Goal: Task Accomplishment & Management: Manage account settings

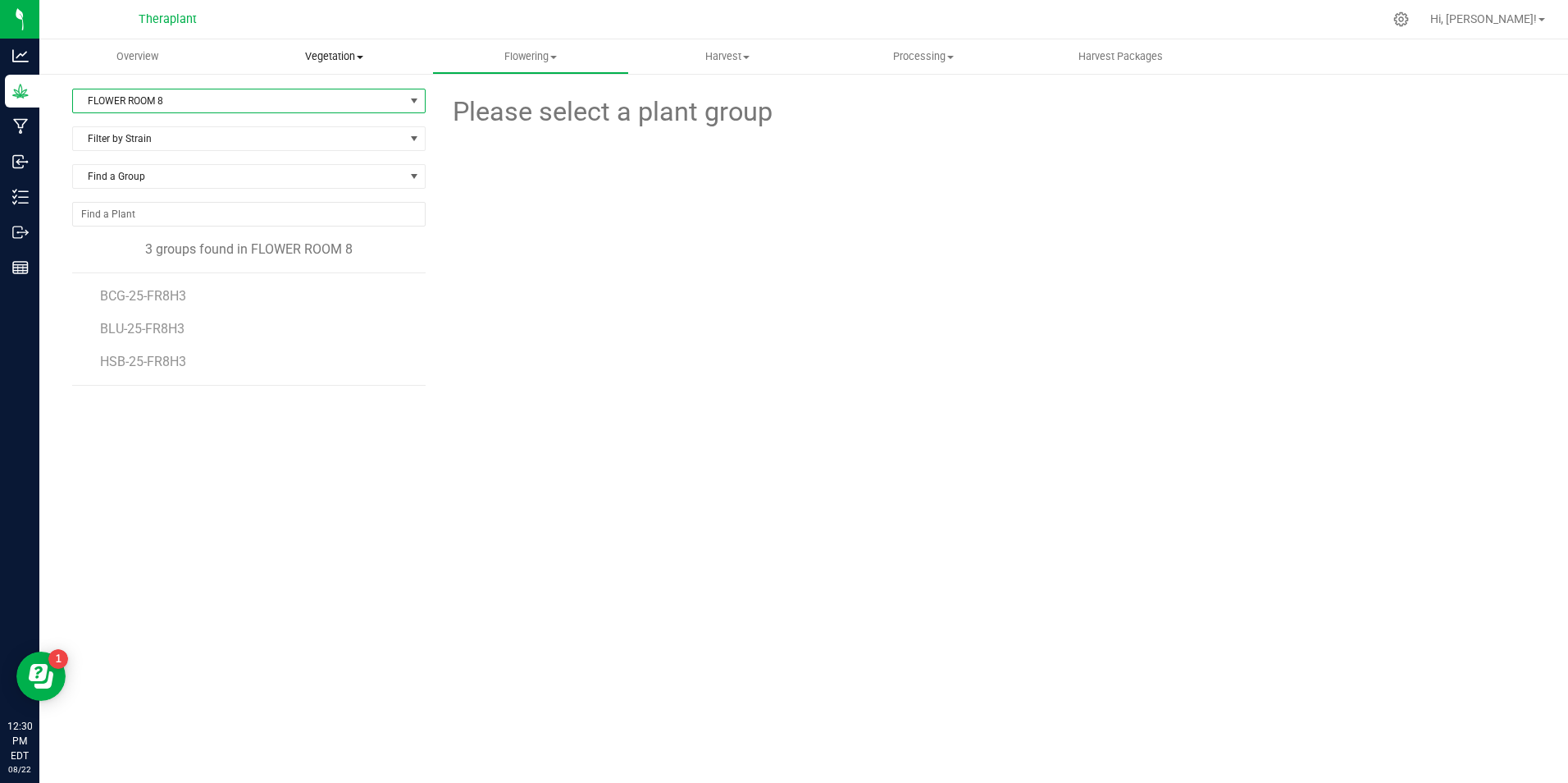
click at [343, 60] on span "Vegetation" at bounding box center [335, 56] width 195 height 14
click at [303, 93] on span "Veg groups" at bounding box center [289, 98] width 104 height 14
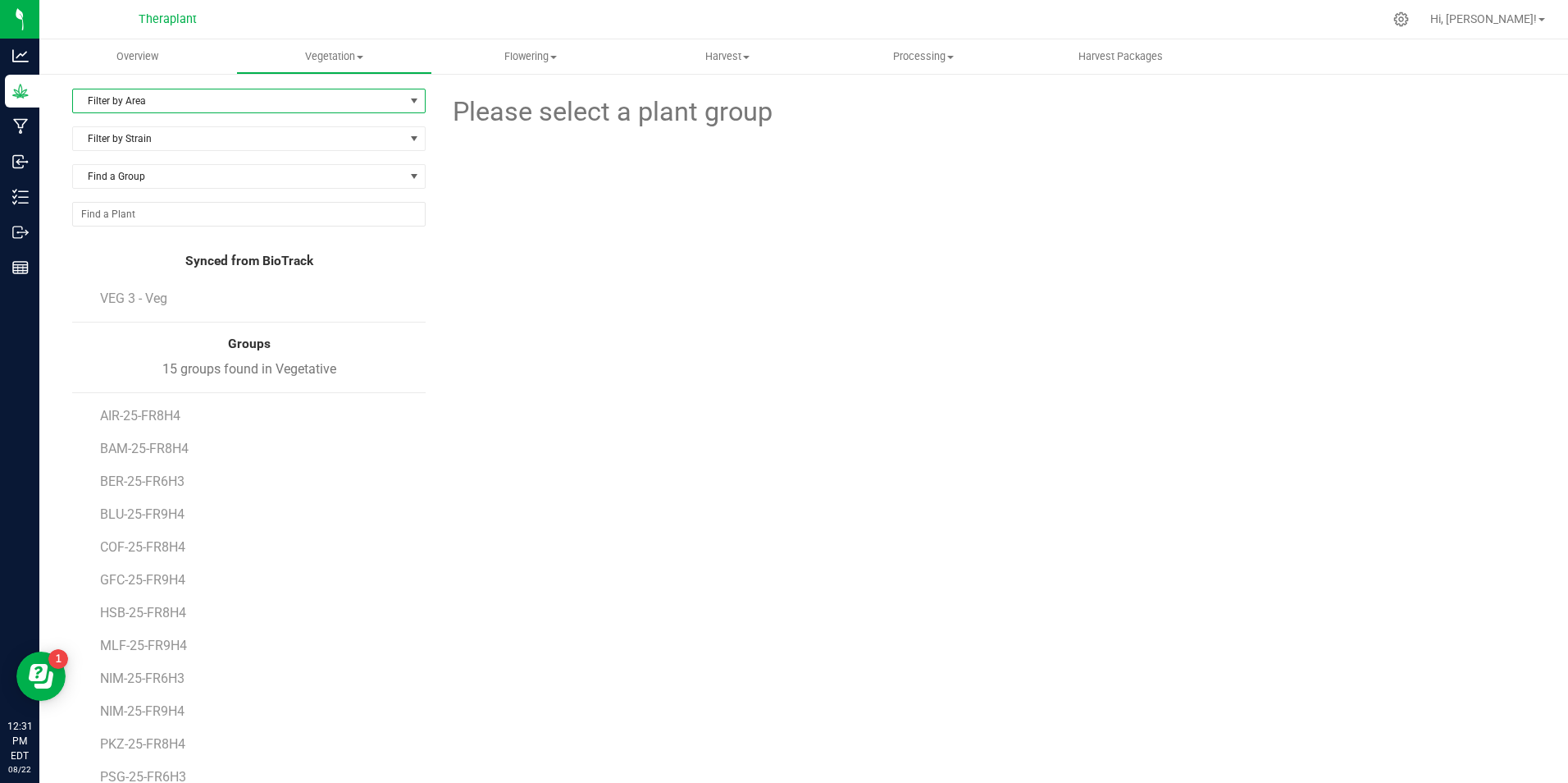
click at [204, 100] on span "Filter by Area" at bounding box center [238, 101] width 331 height 23
click at [190, 202] on li "VEG 3" at bounding box center [247, 202] width 348 height 24
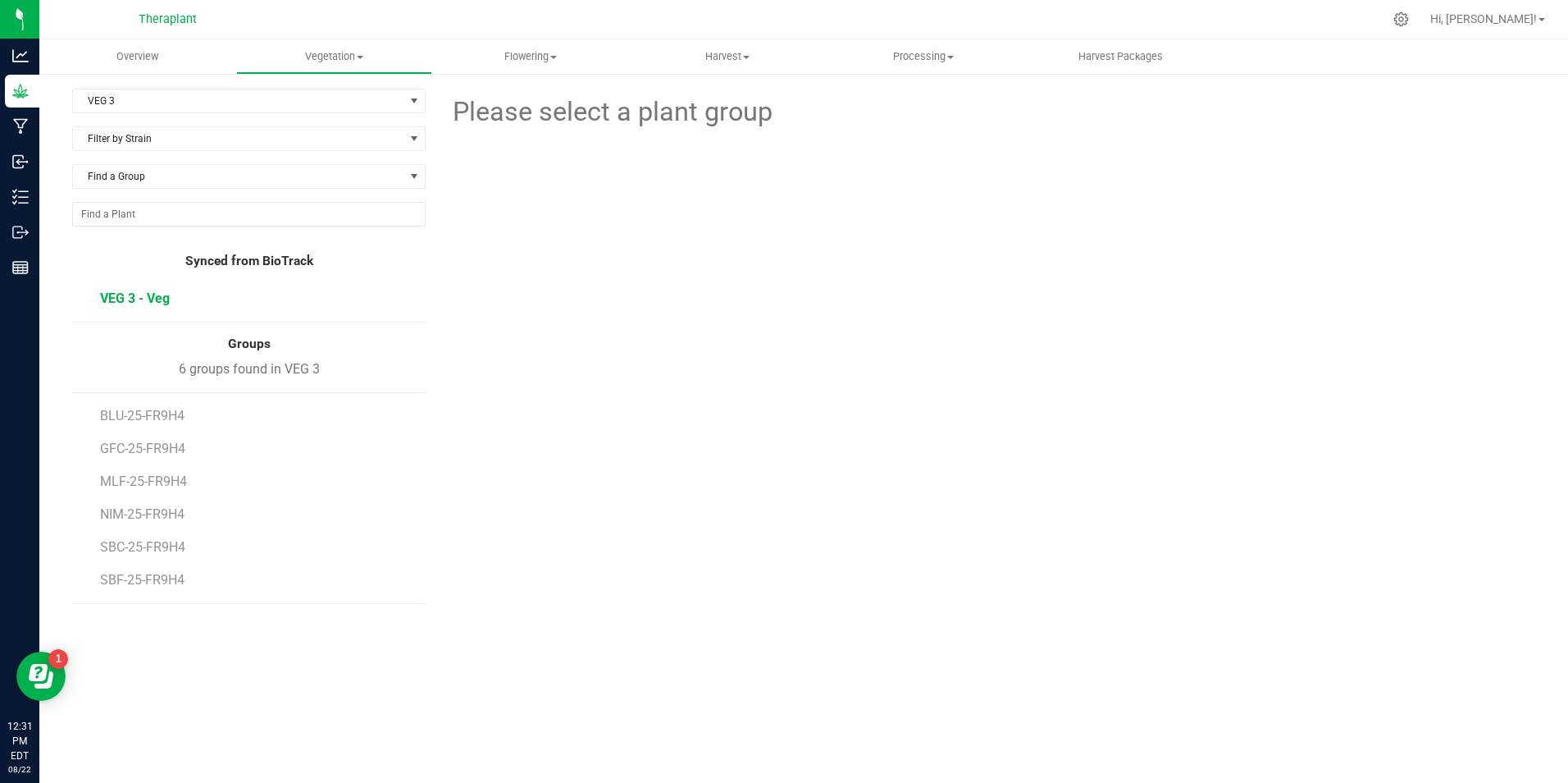
click at [125, 302] on span "VEG 3 - Veg" at bounding box center [135, 298] width 69 height 15
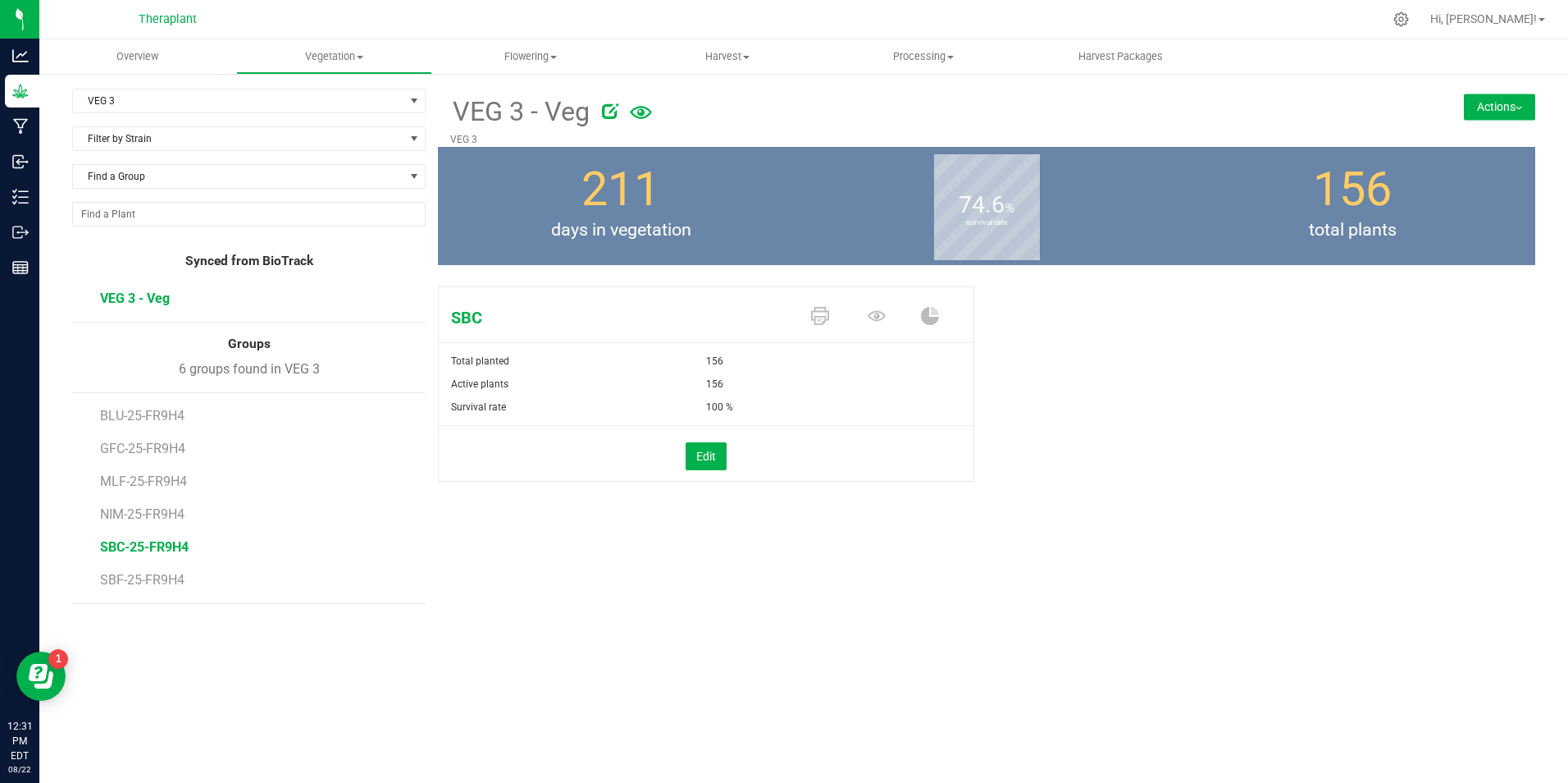
click at [149, 548] on span "SBC-25-FR9H4" at bounding box center [145, 546] width 89 height 15
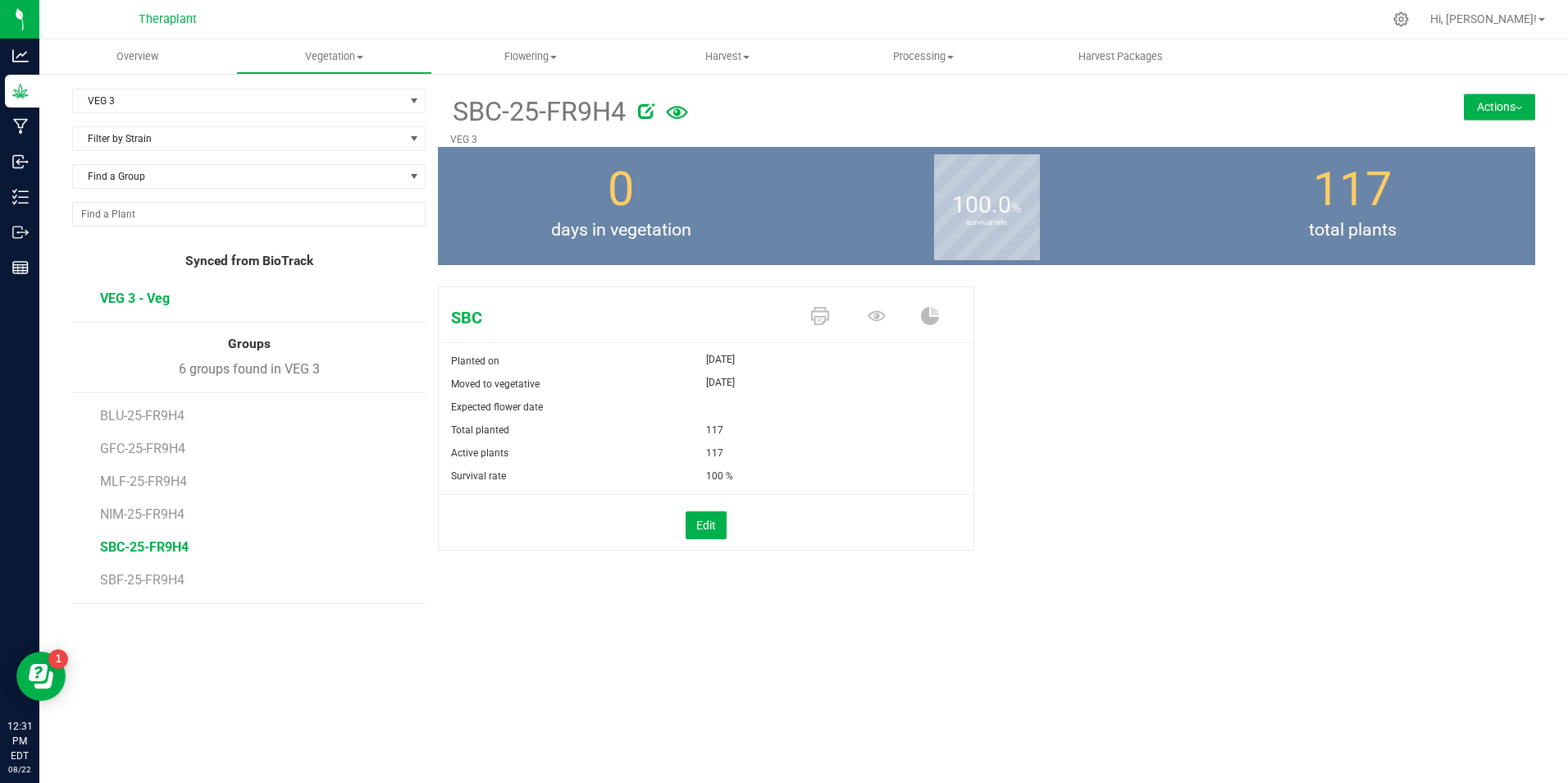
click at [155, 304] on span "VEG 3 - Veg" at bounding box center [135, 298] width 69 height 15
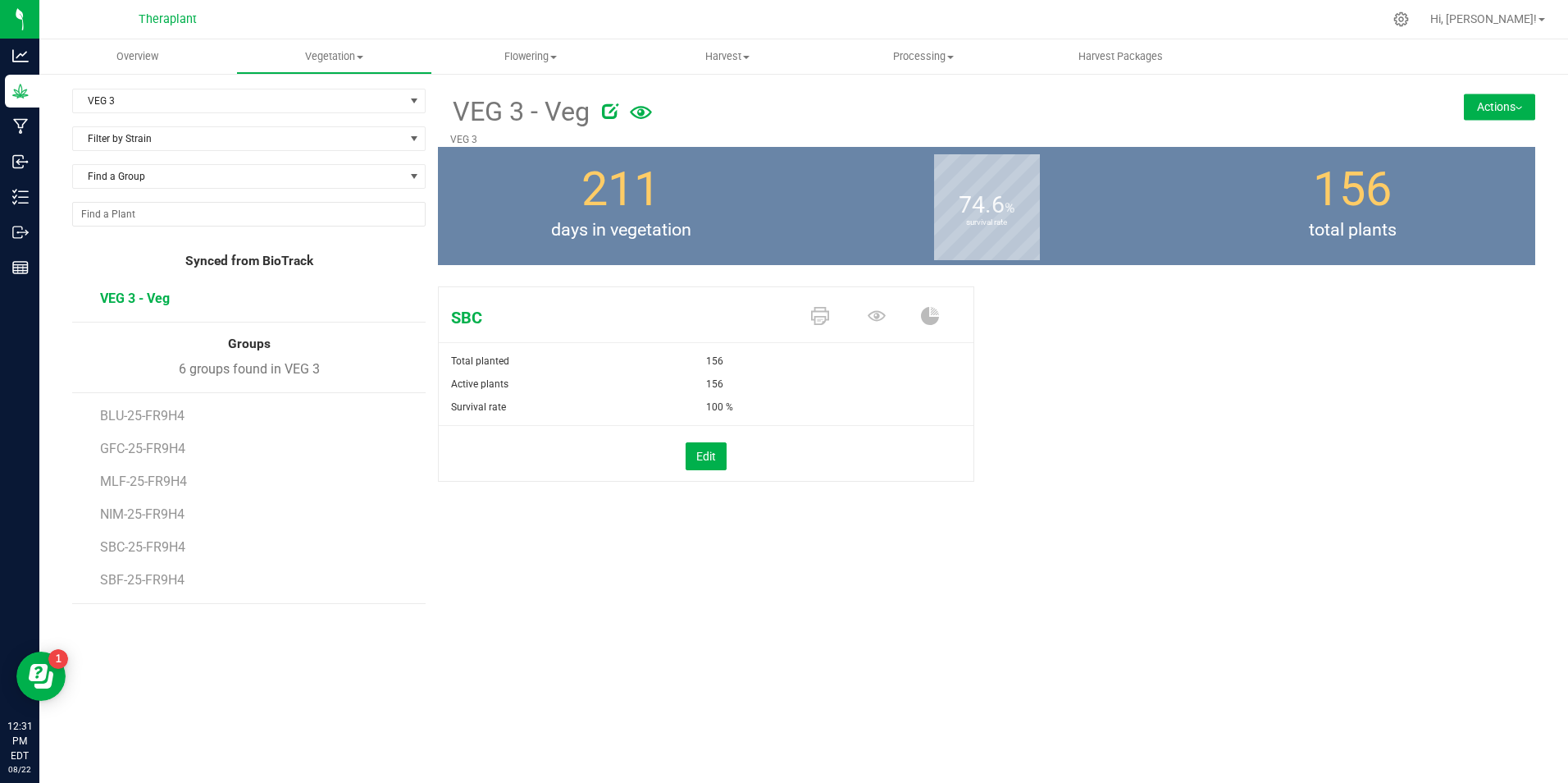
click at [1509, 106] on button "Actions" at bounding box center [1499, 106] width 71 height 26
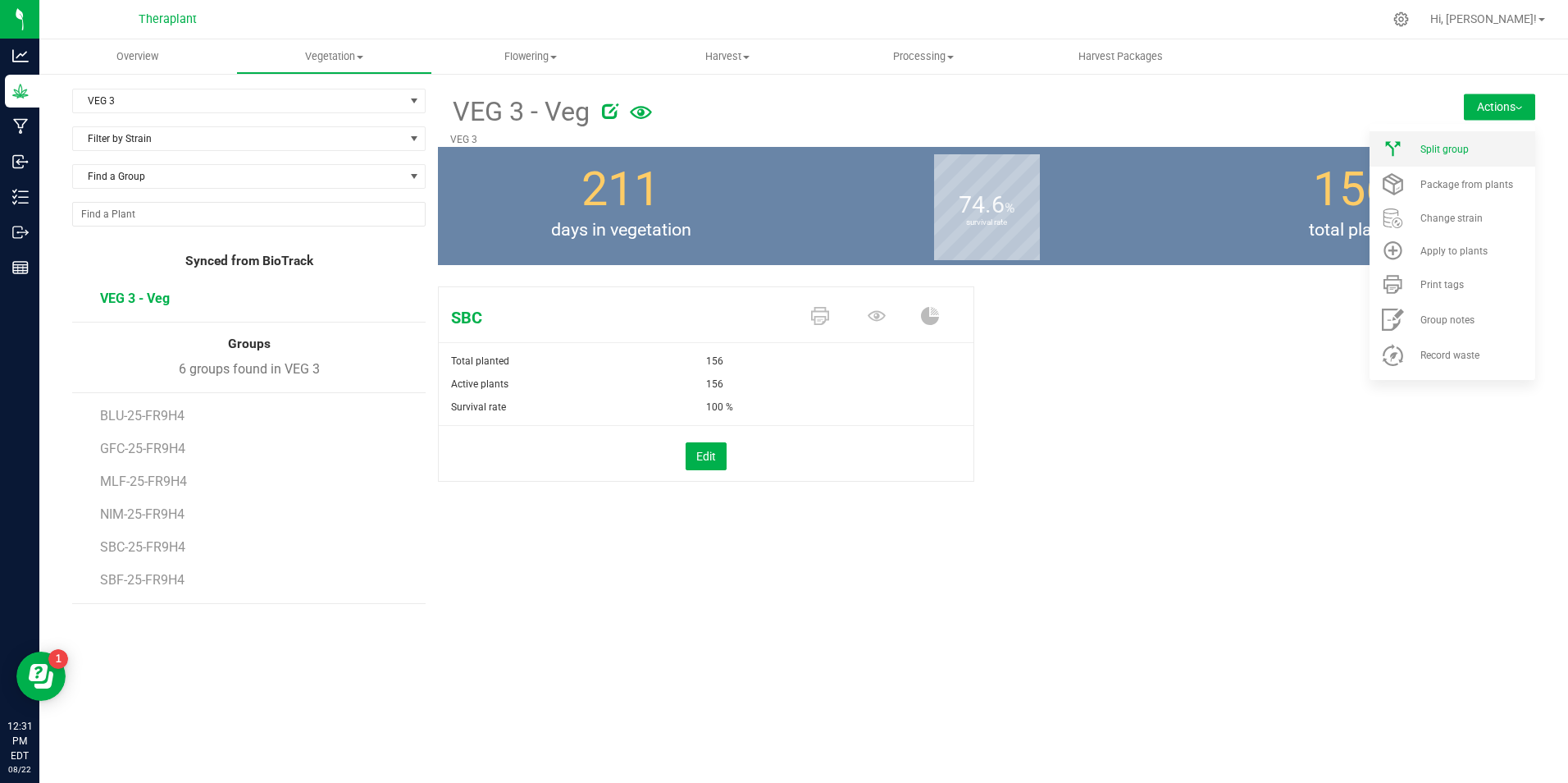
click at [1467, 153] on span "Split group" at bounding box center [1444, 150] width 48 height 12
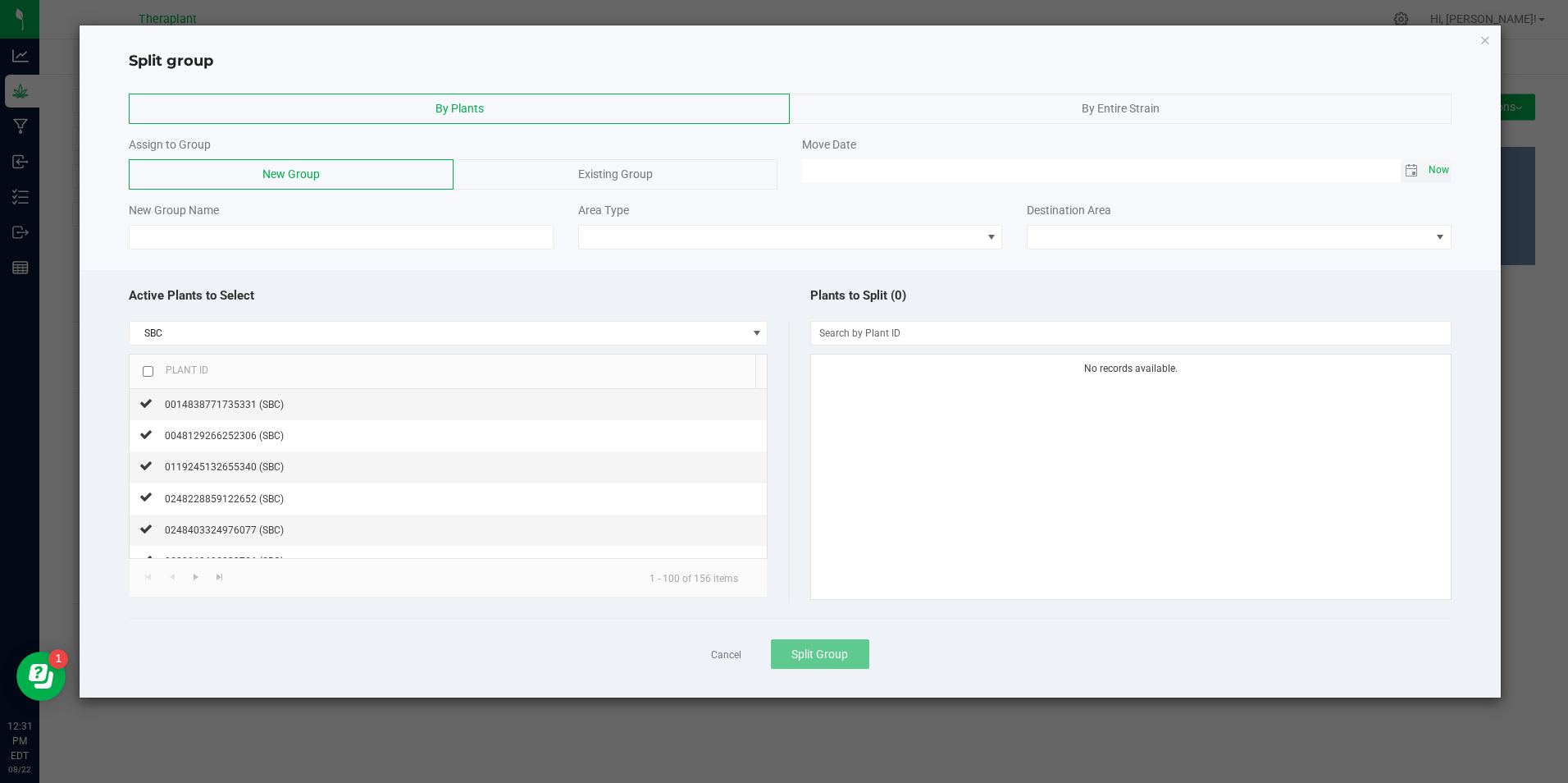
click at [1435, 168] on span "Now" at bounding box center [1438, 170] width 28 height 24
type input "08/22/2025 12:31 PM"
click at [835, 240] on span at bounding box center [780, 238] width 401 height 23
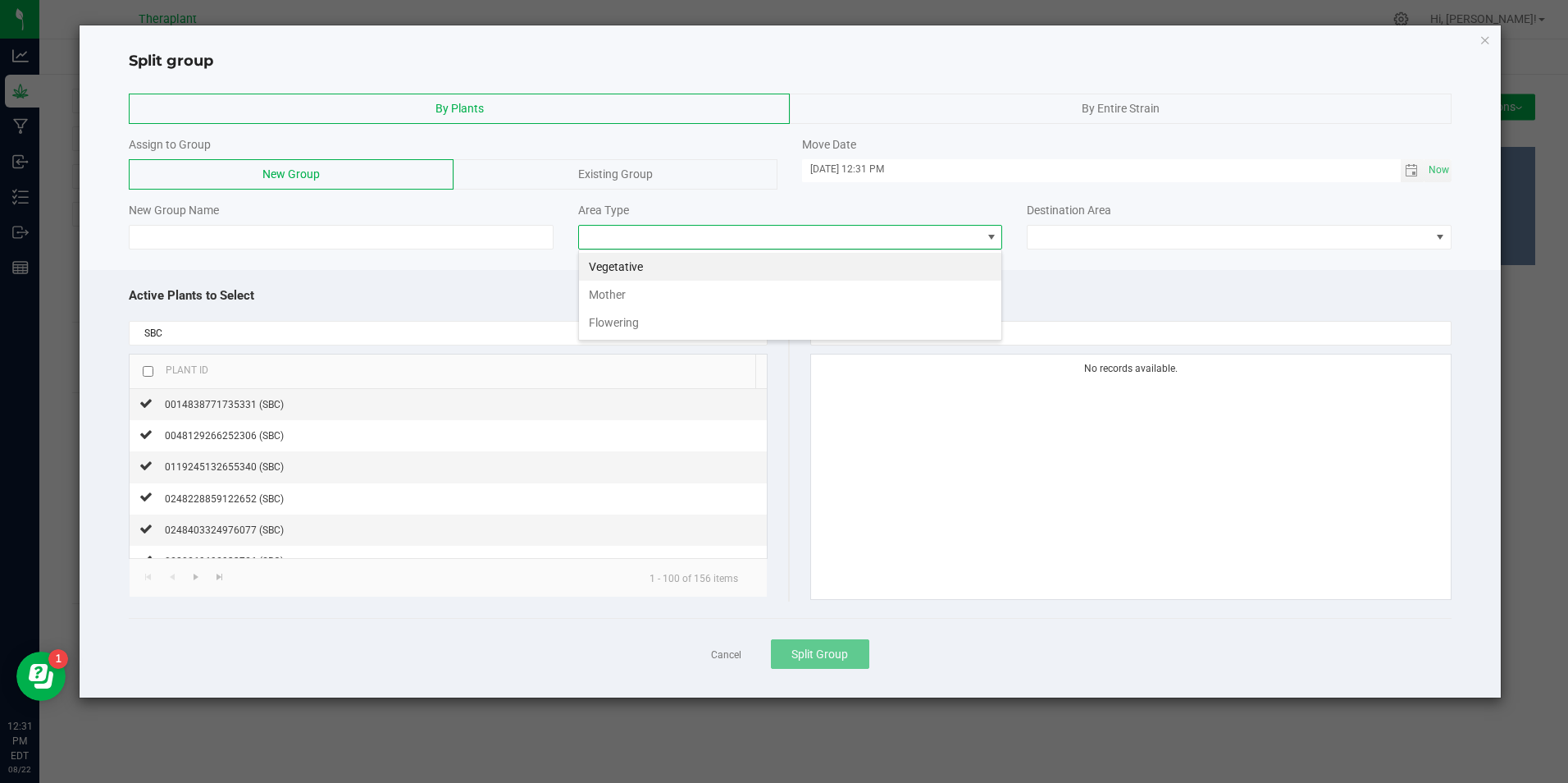
scroll to position [24, 425]
click at [645, 266] on li "Vegetative" at bounding box center [790, 266] width 423 height 28
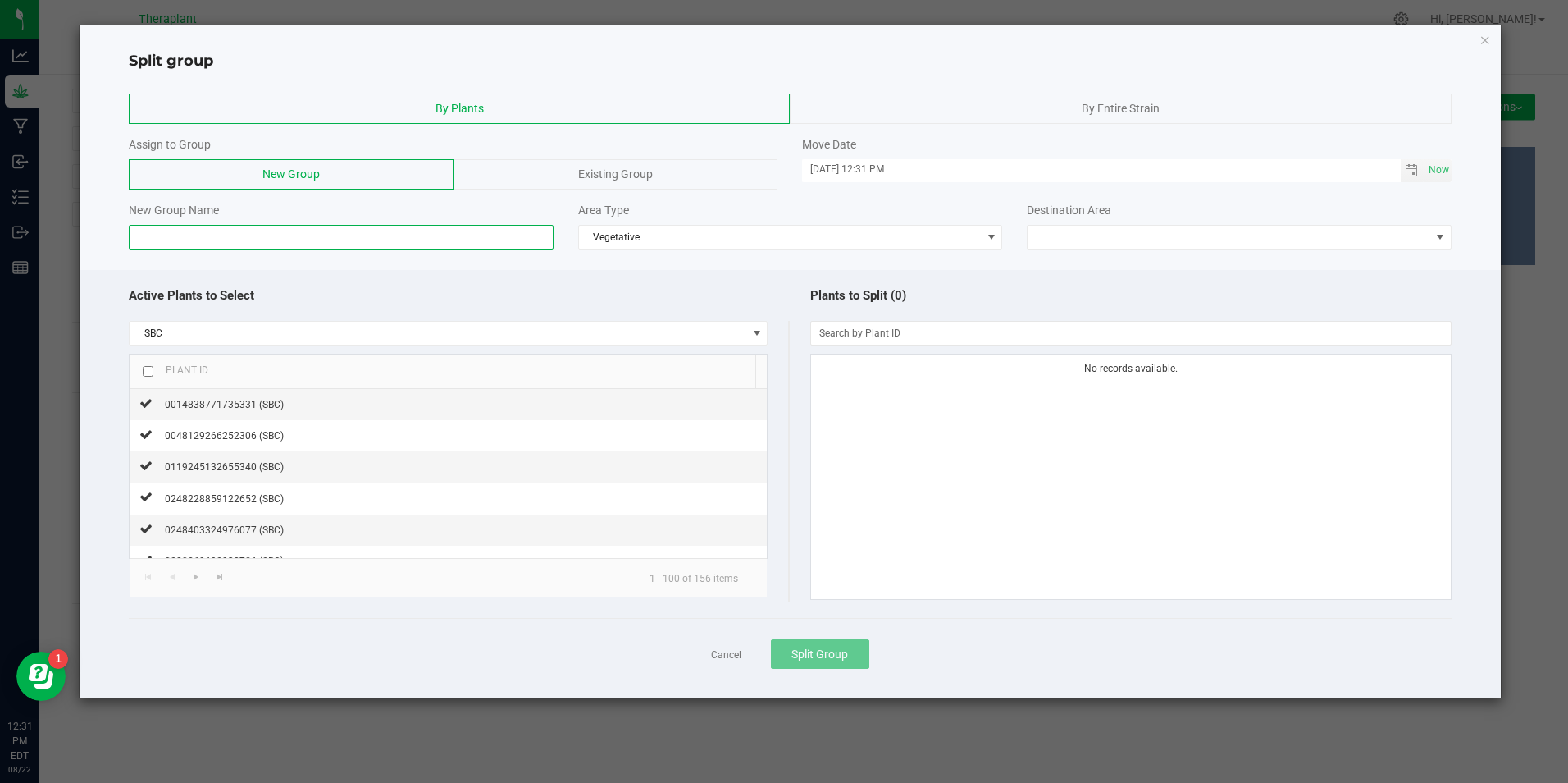
click at [438, 239] on input at bounding box center [340, 237] width 424 height 24
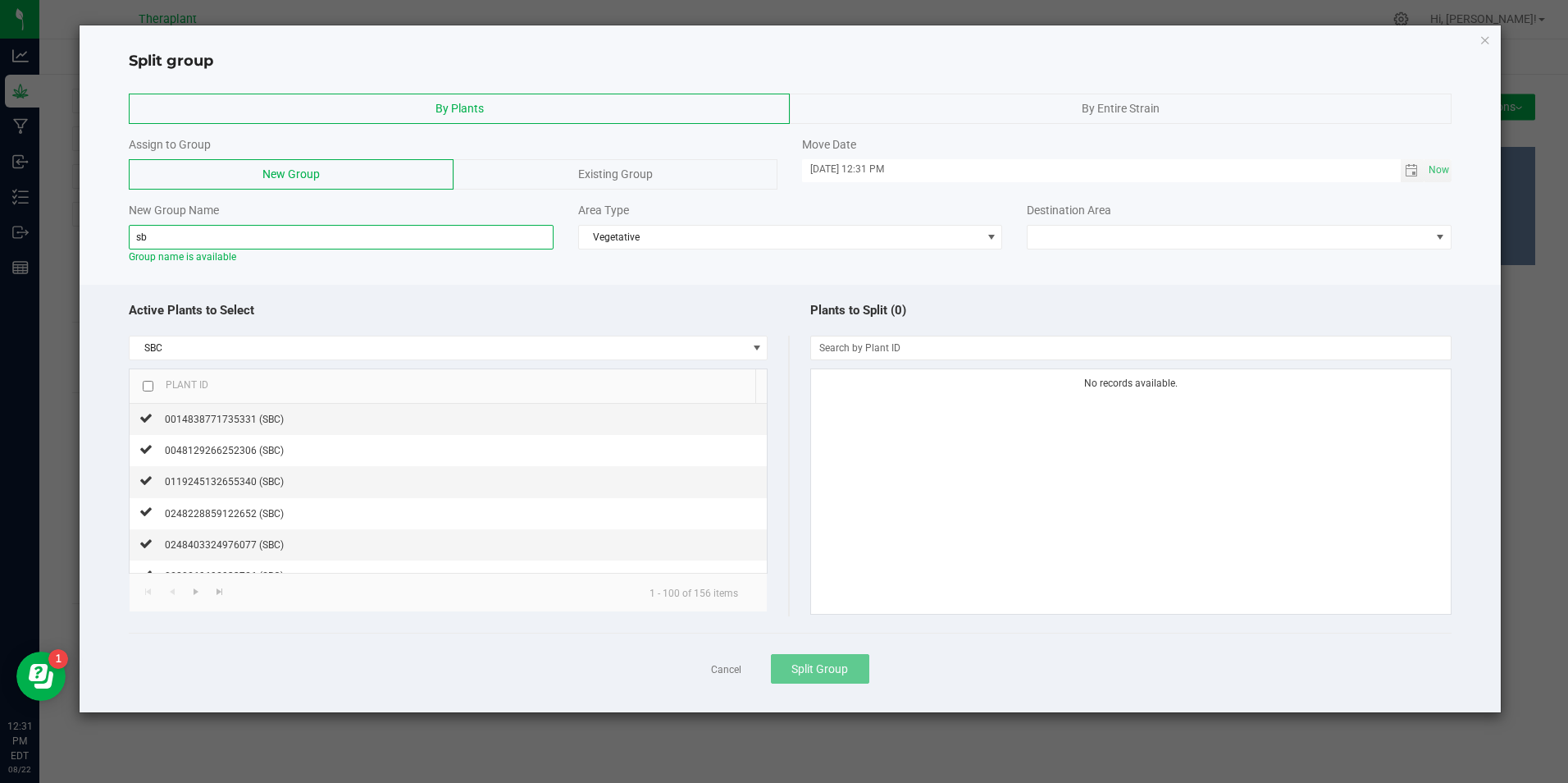
type input "s"
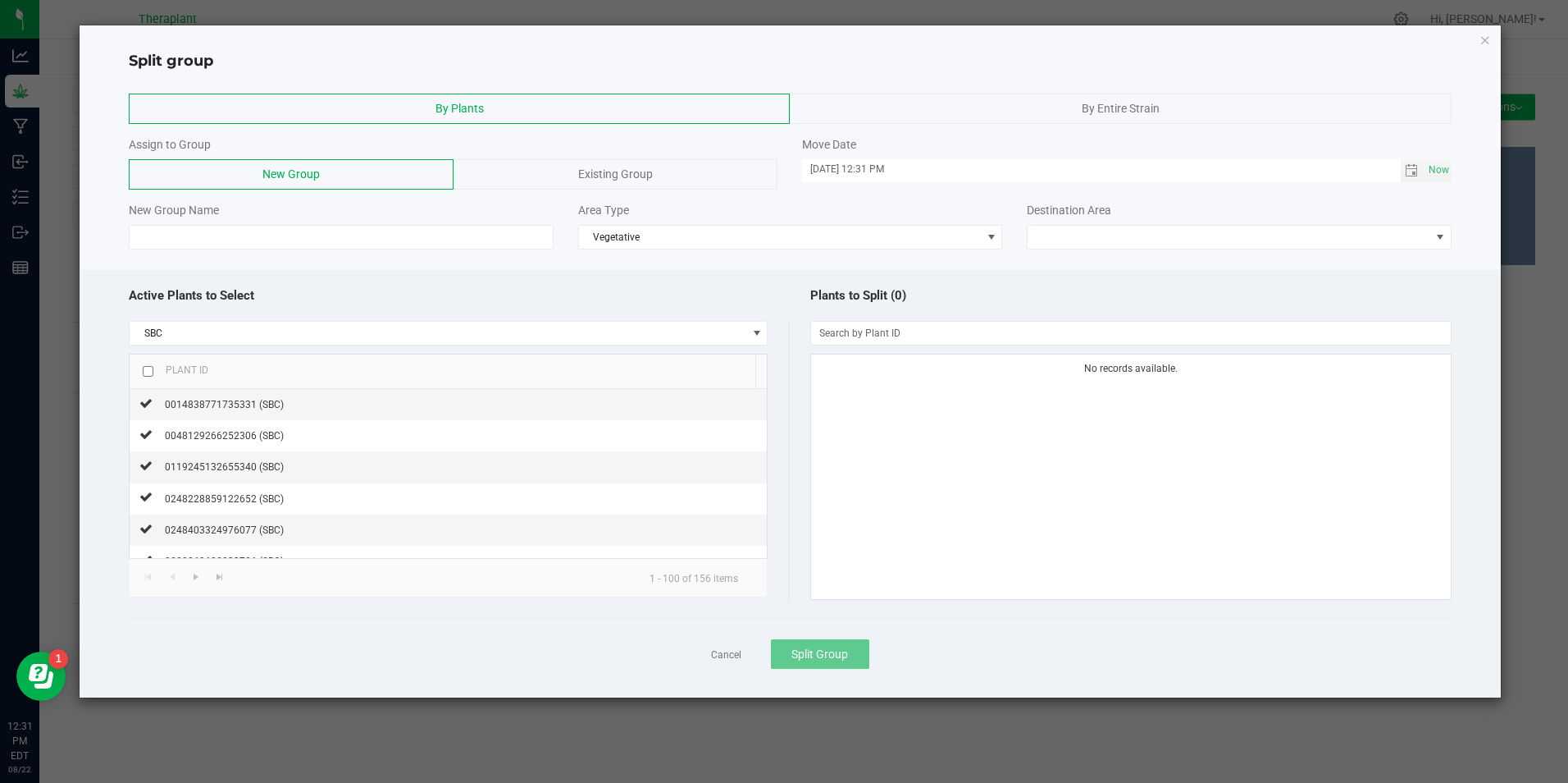
click at [580, 173] on span "Existing Group" at bounding box center [615, 174] width 74 height 14
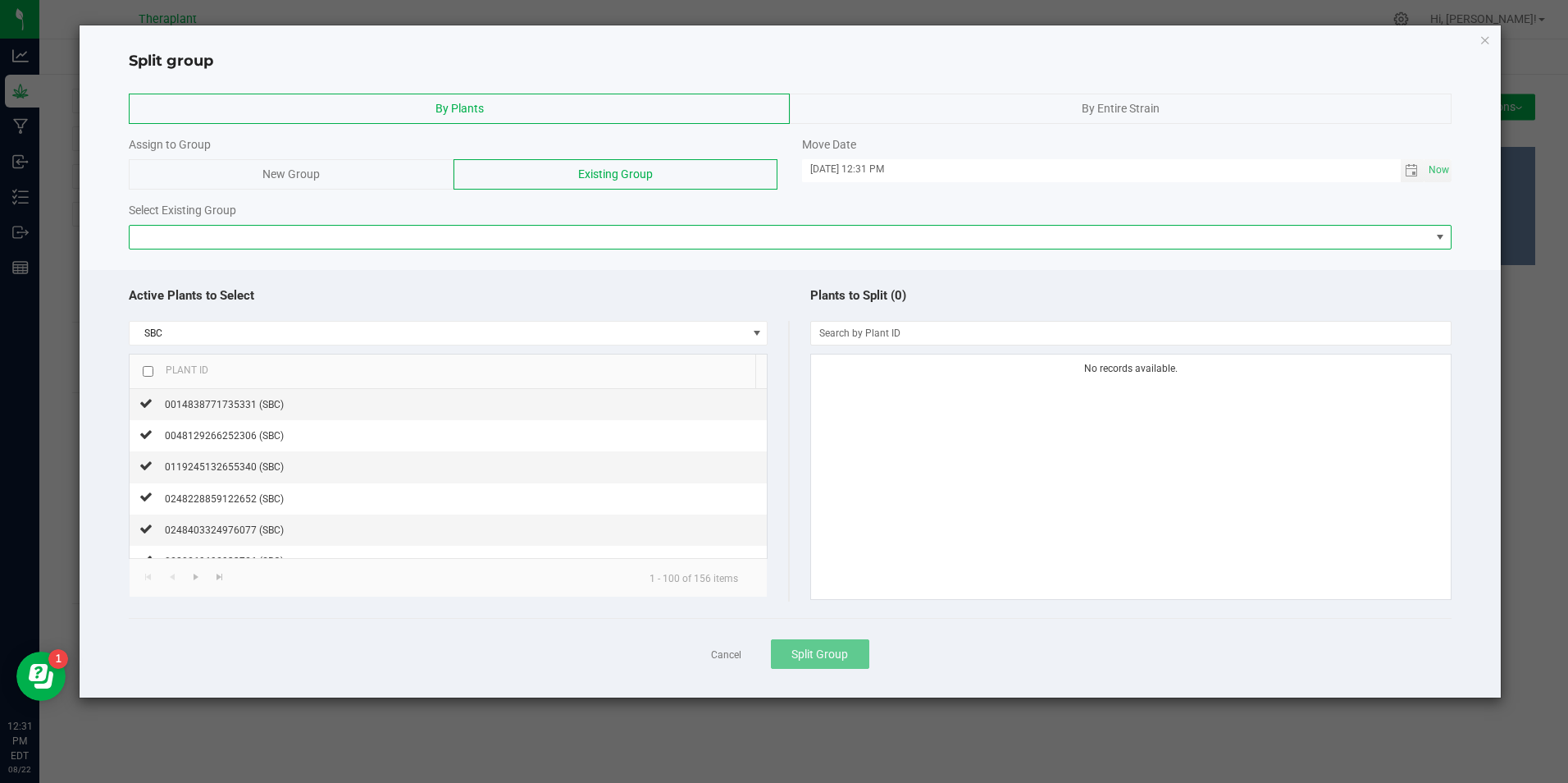
click at [306, 233] on span at bounding box center [779, 238] width 1300 height 23
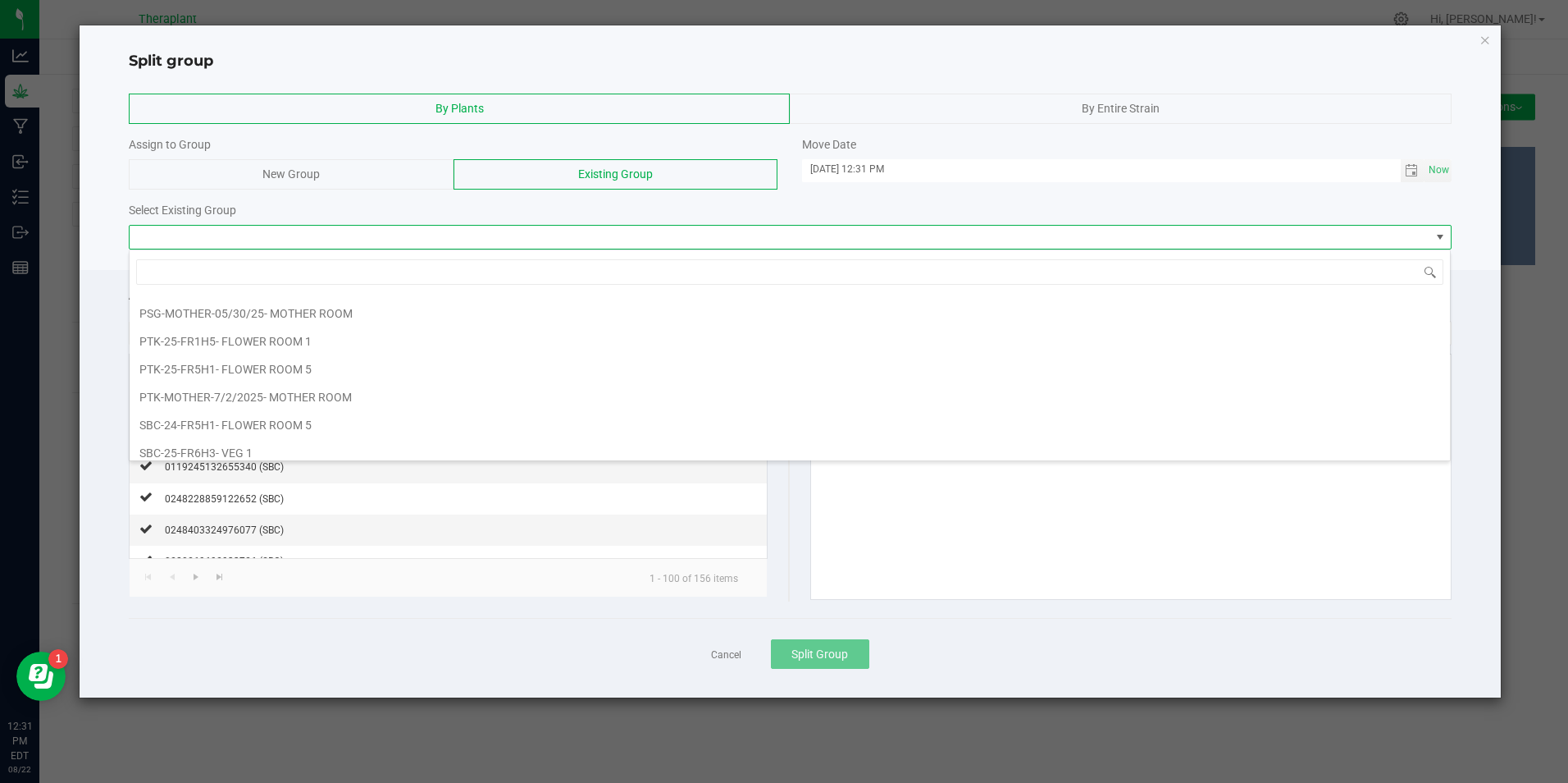
scroll to position [1805, 0]
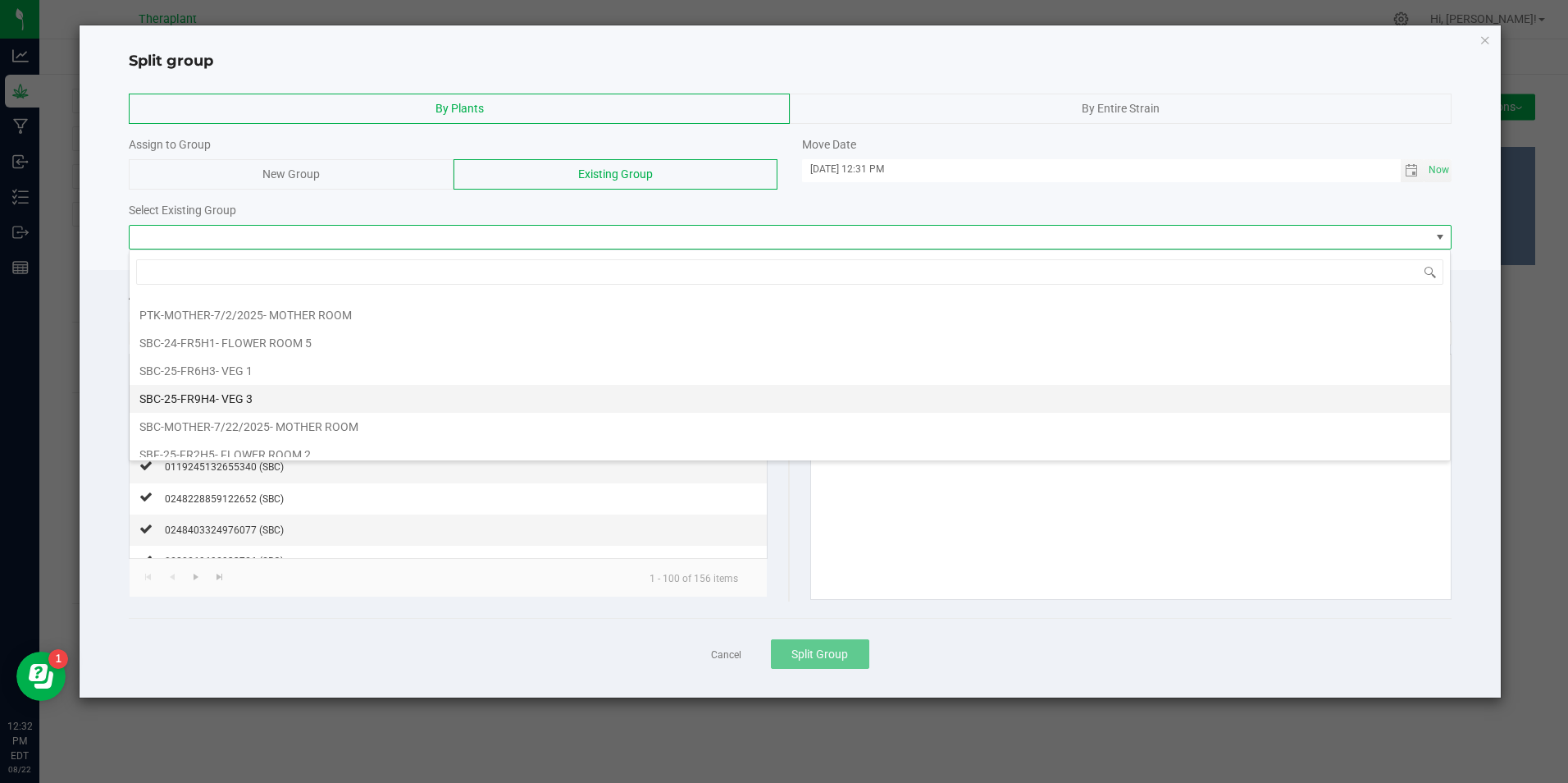
click at [279, 399] on li "SBC-25-FR9H4 - VEG 3" at bounding box center [789, 399] width 1320 height 28
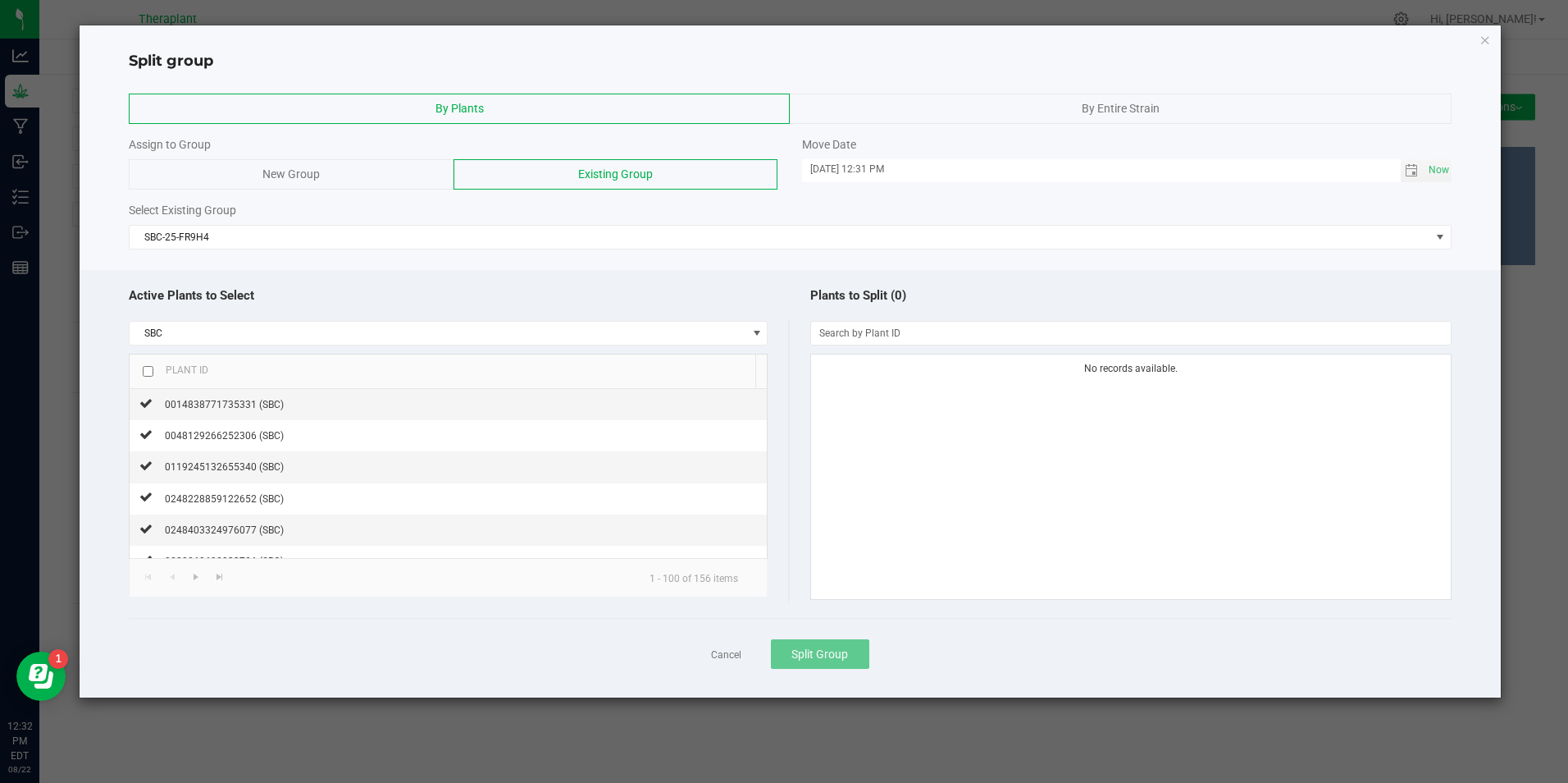
click at [152, 376] on input "checkbox" at bounding box center [148, 371] width 11 height 11
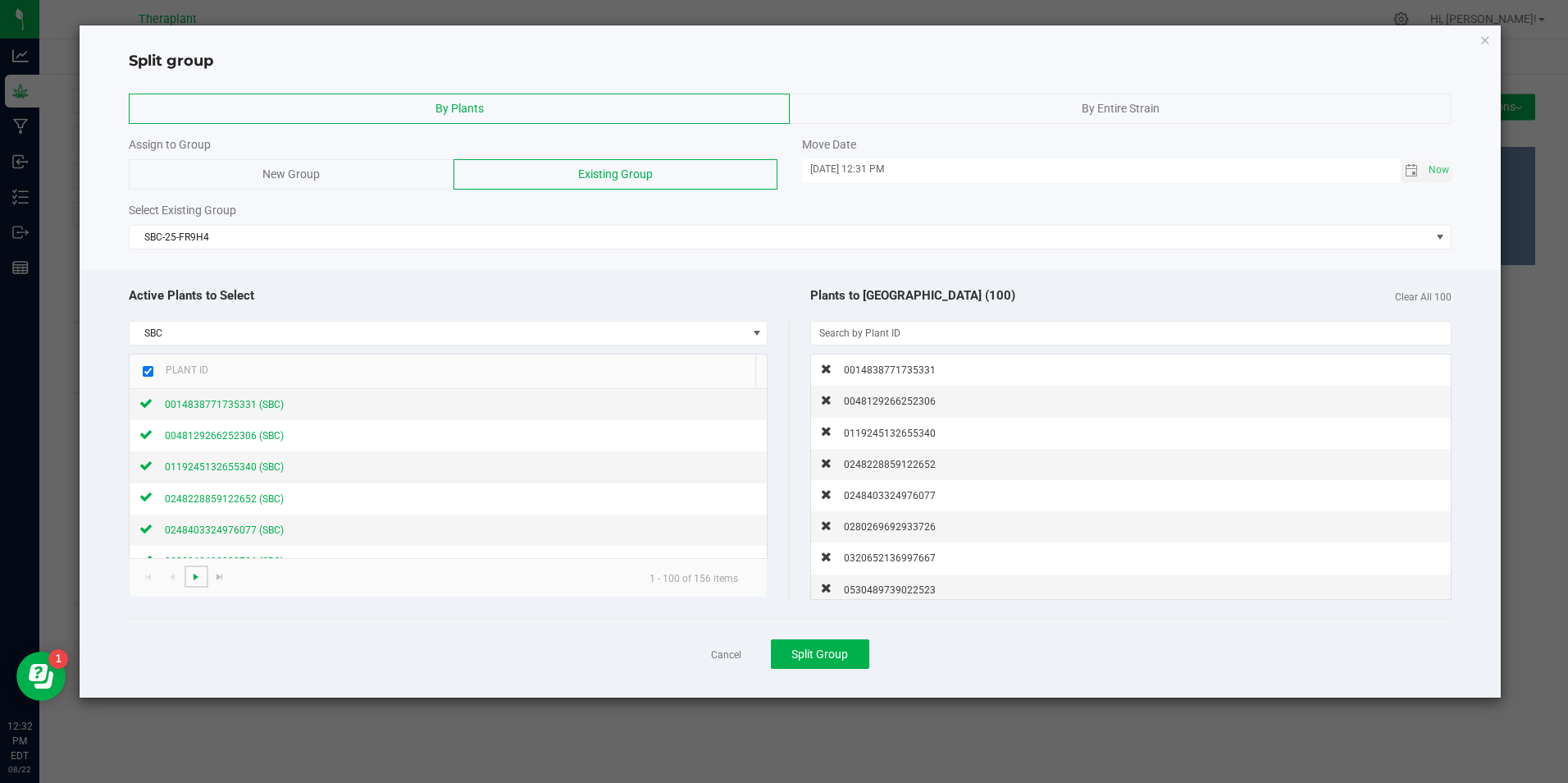
click at [194, 578] on span "Go to the next page" at bounding box center [196, 577] width 14 height 14
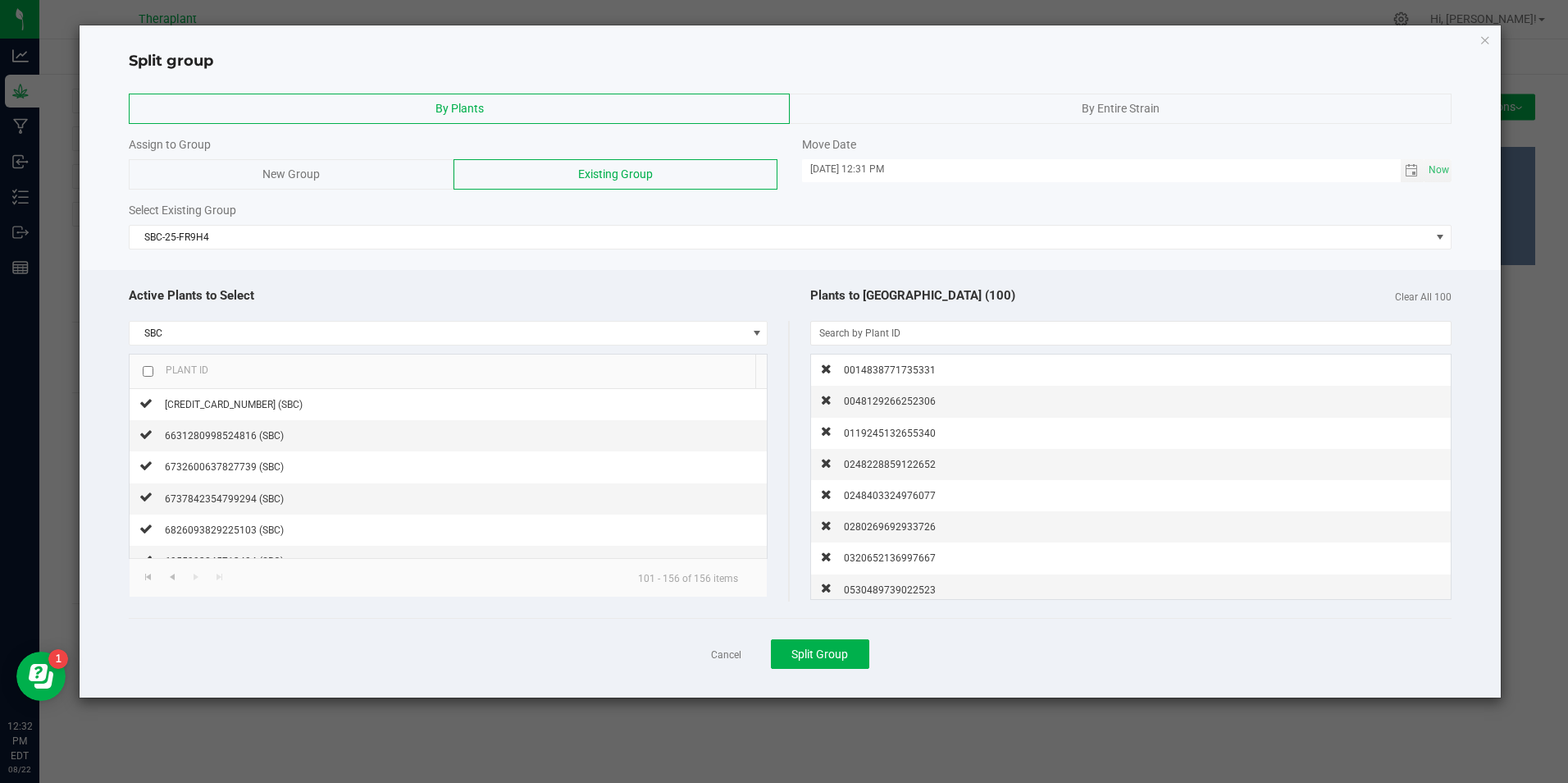
click at [145, 370] on input "checkbox" at bounding box center [148, 371] width 11 height 11
checkbox input "true"
click at [822, 657] on span "Split Group" at bounding box center [819, 655] width 57 height 14
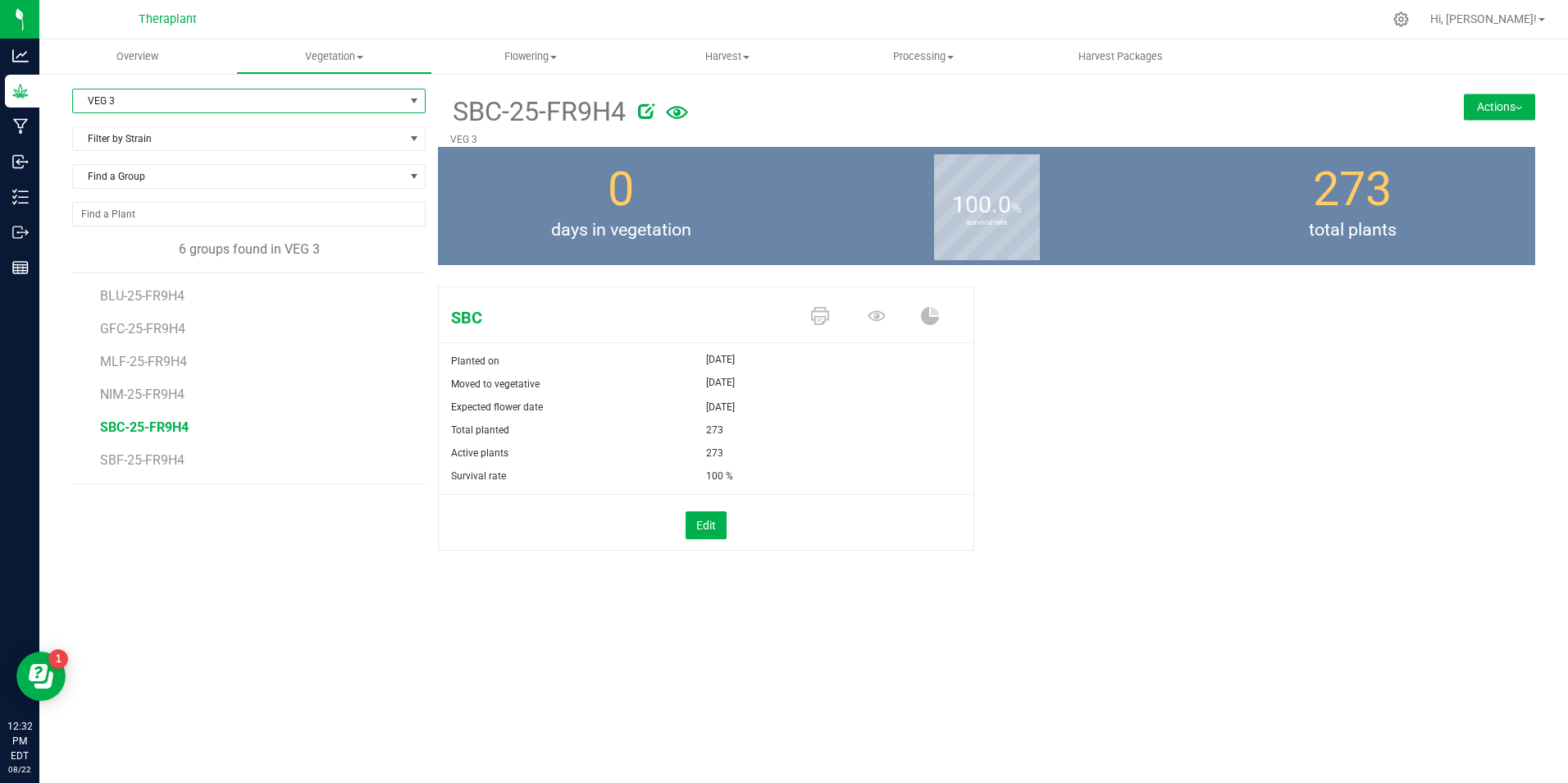
click at [128, 100] on span "VEG 3" at bounding box center [238, 101] width 331 height 23
click at [130, 149] on li "VEG 1" at bounding box center [249, 153] width 352 height 24
click at [874, 319] on icon at bounding box center [876, 316] width 18 height 18
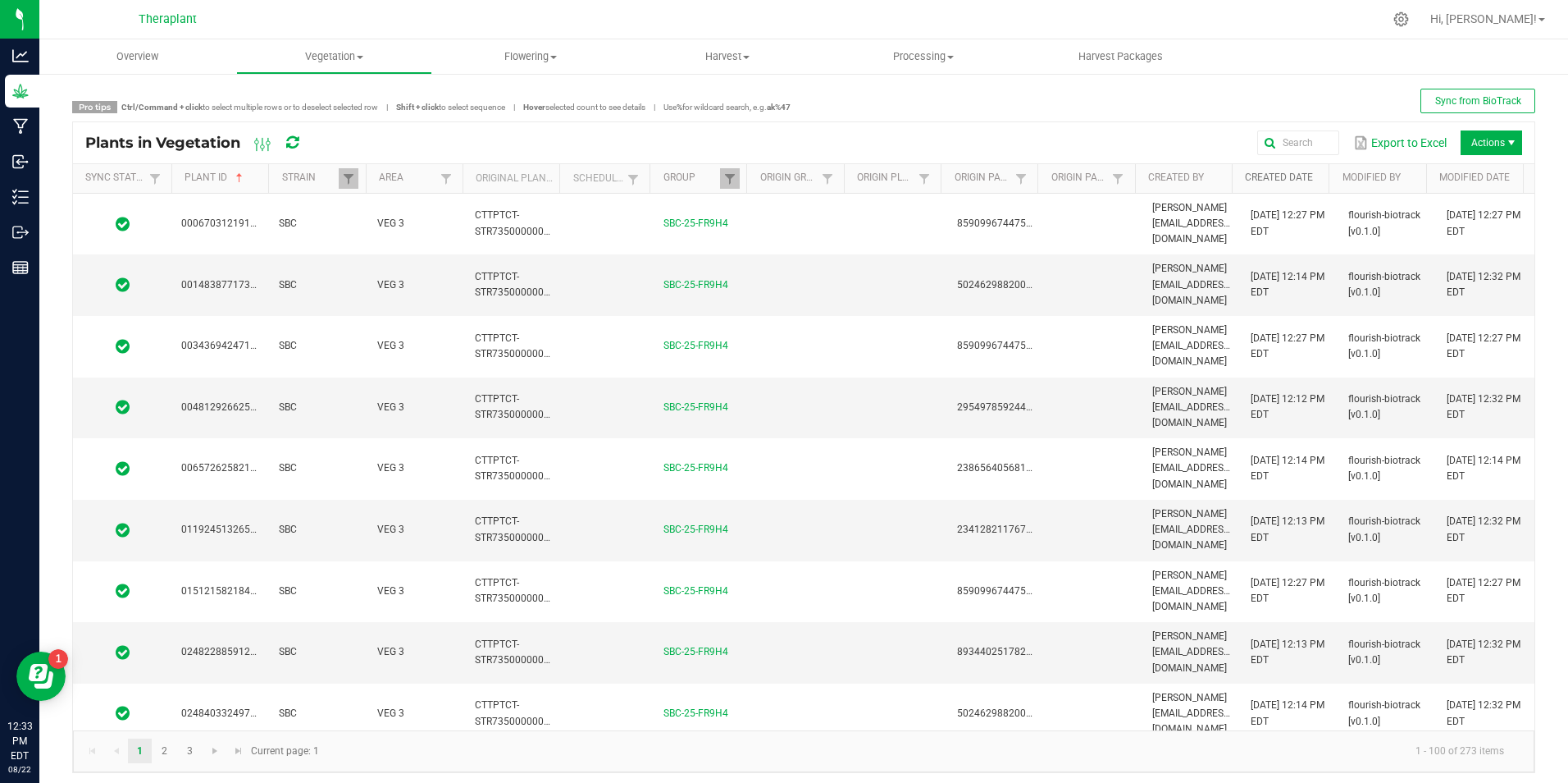
click at [1268, 177] on link "Created Date" at bounding box center [1283, 179] width 78 height 14
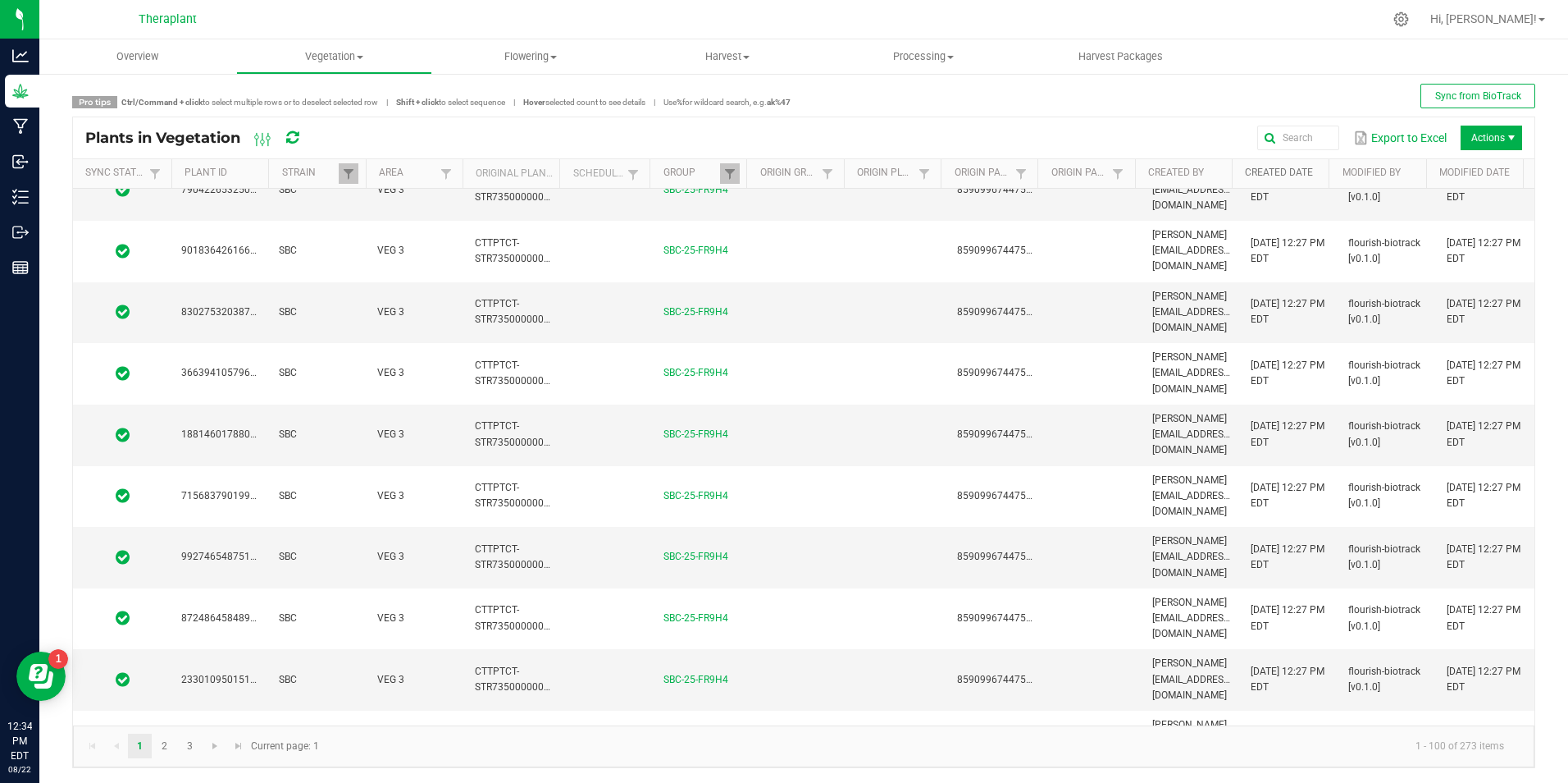
scroll to position [7, 0]
click at [160, 740] on link "2" at bounding box center [164, 743] width 24 height 24
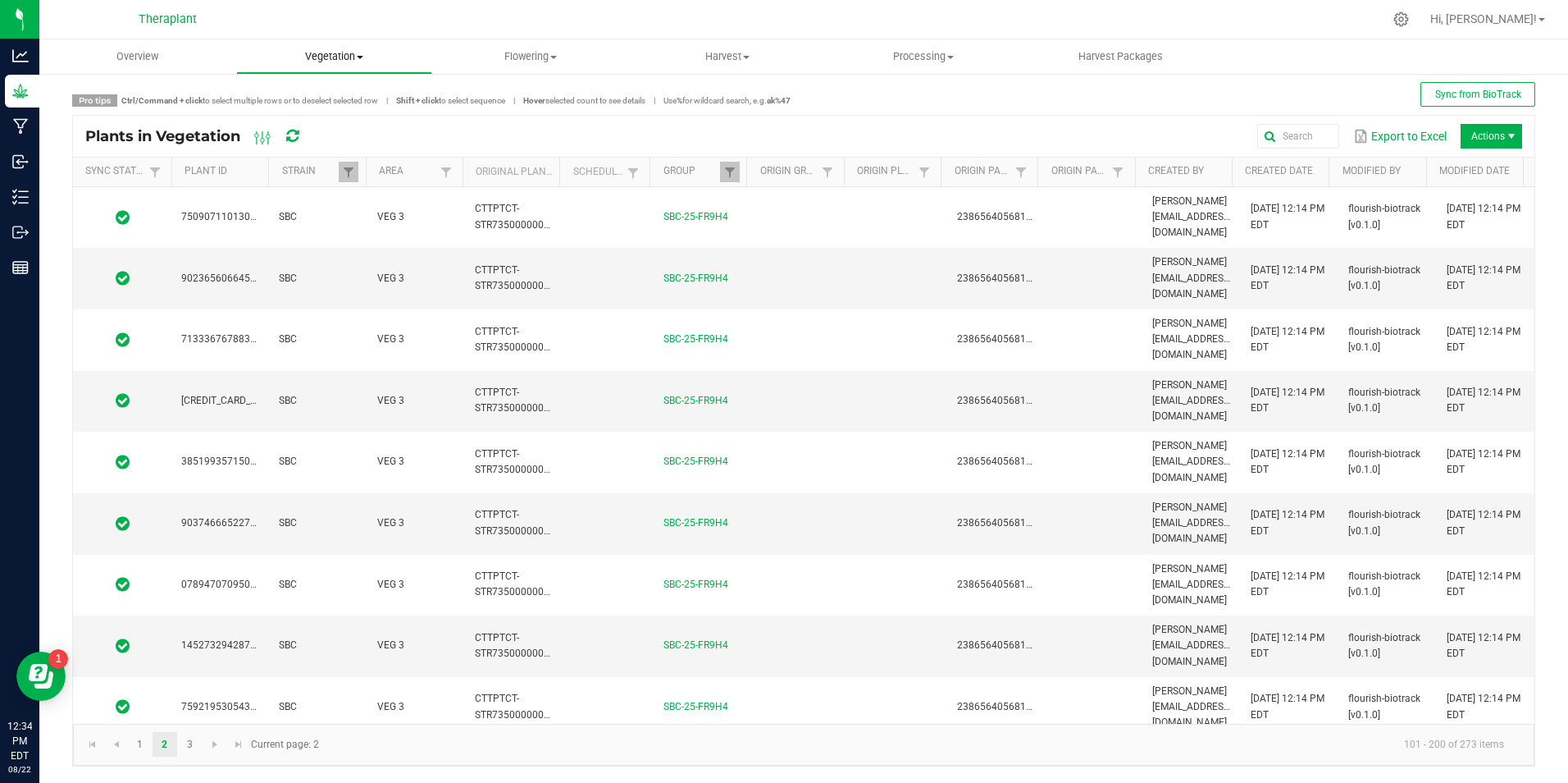
click at [333, 59] on span "Vegetation" at bounding box center [335, 56] width 195 height 14
click at [303, 98] on span "Veg groups" at bounding box center [289, 98] width 104 height 14
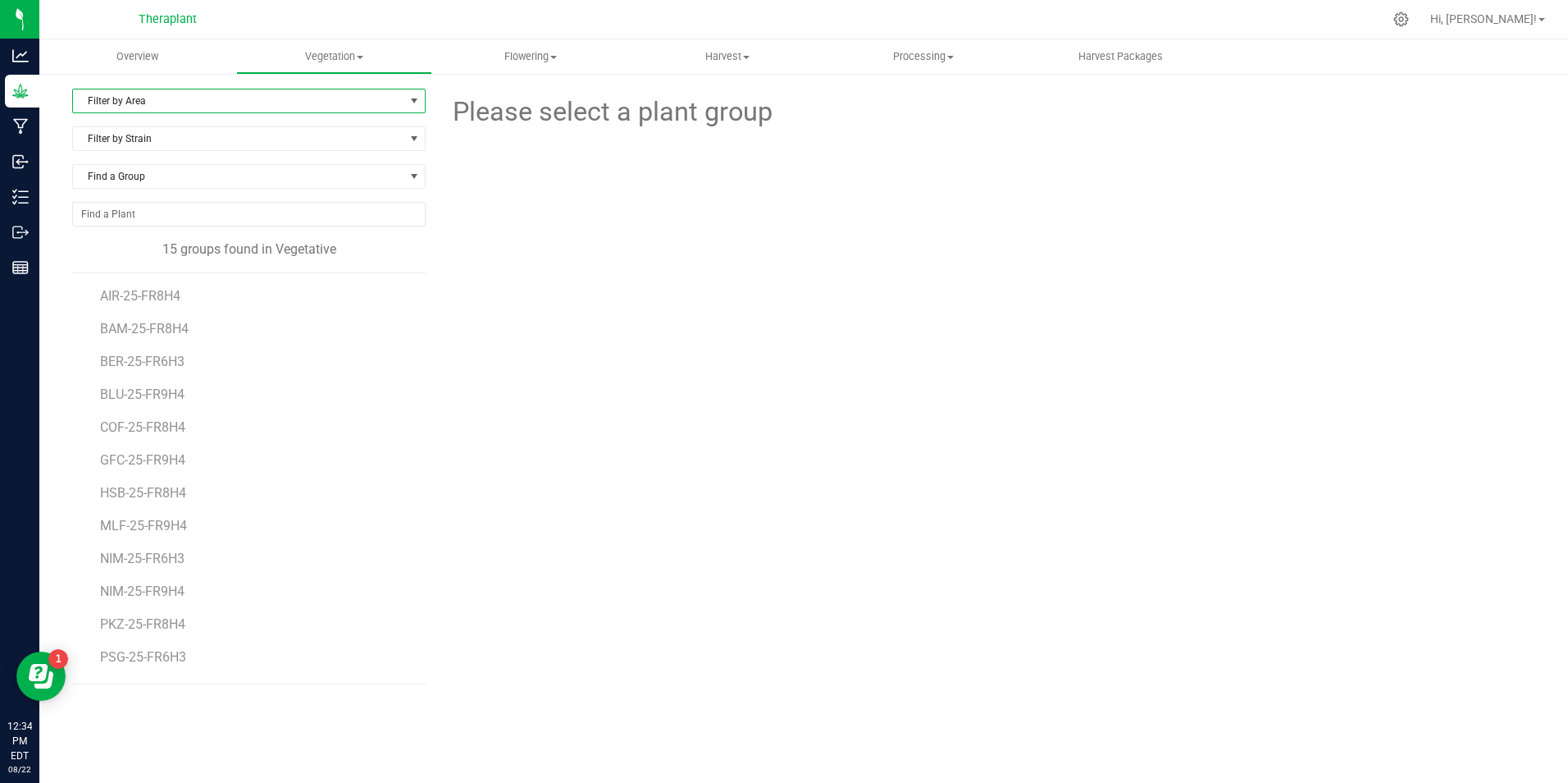
click at [194, 91] on span "Filter by Area" at bounding box center [238, 101] width 331 height 23
click at [180, 152] on li "VEG 1" at bounding box center [249, 153] width 352 height 24
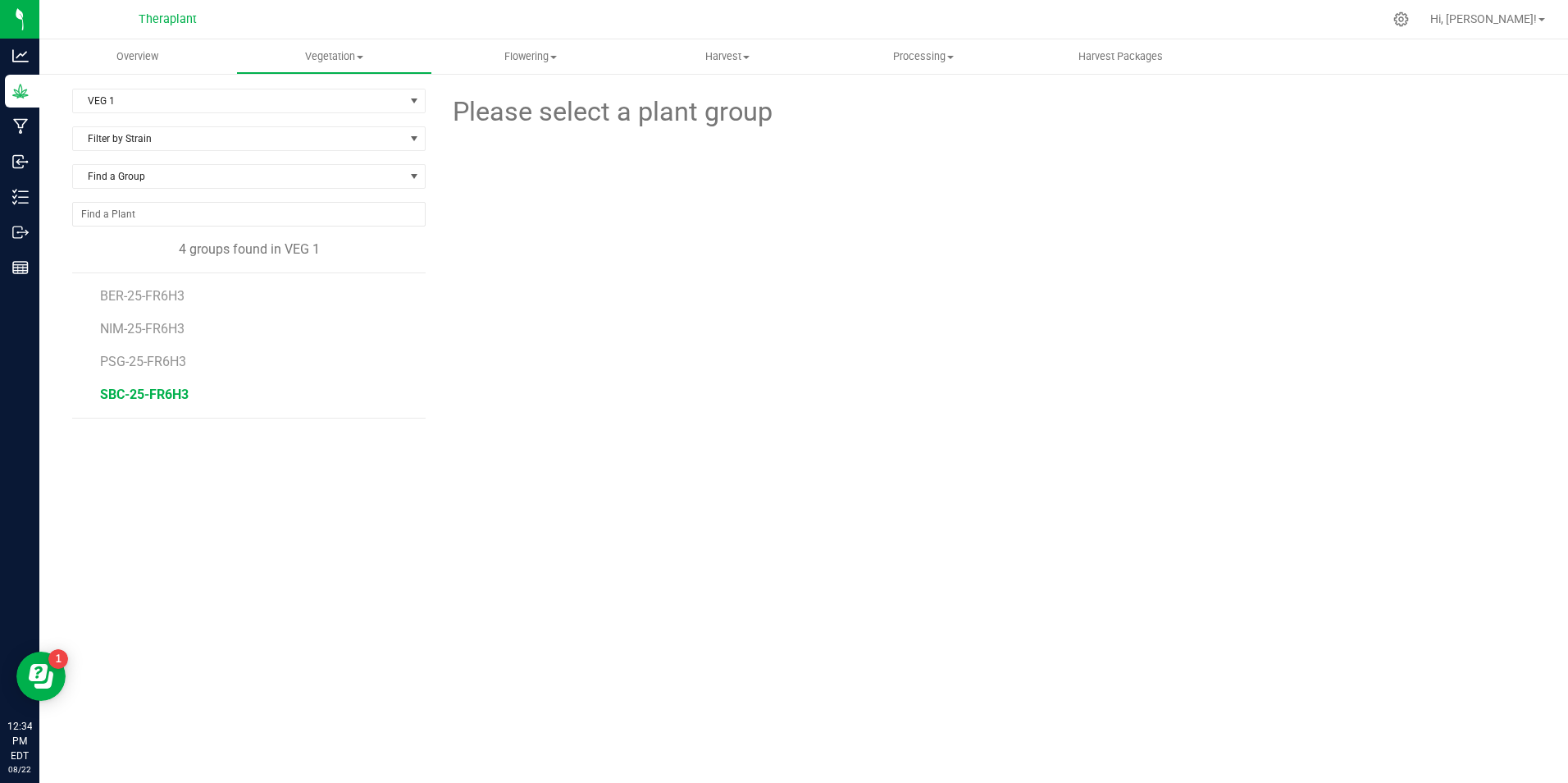
click at [175, 401] on span "SBC-25-FR6H3" at bounding box center [145, 394] width 89 height 15
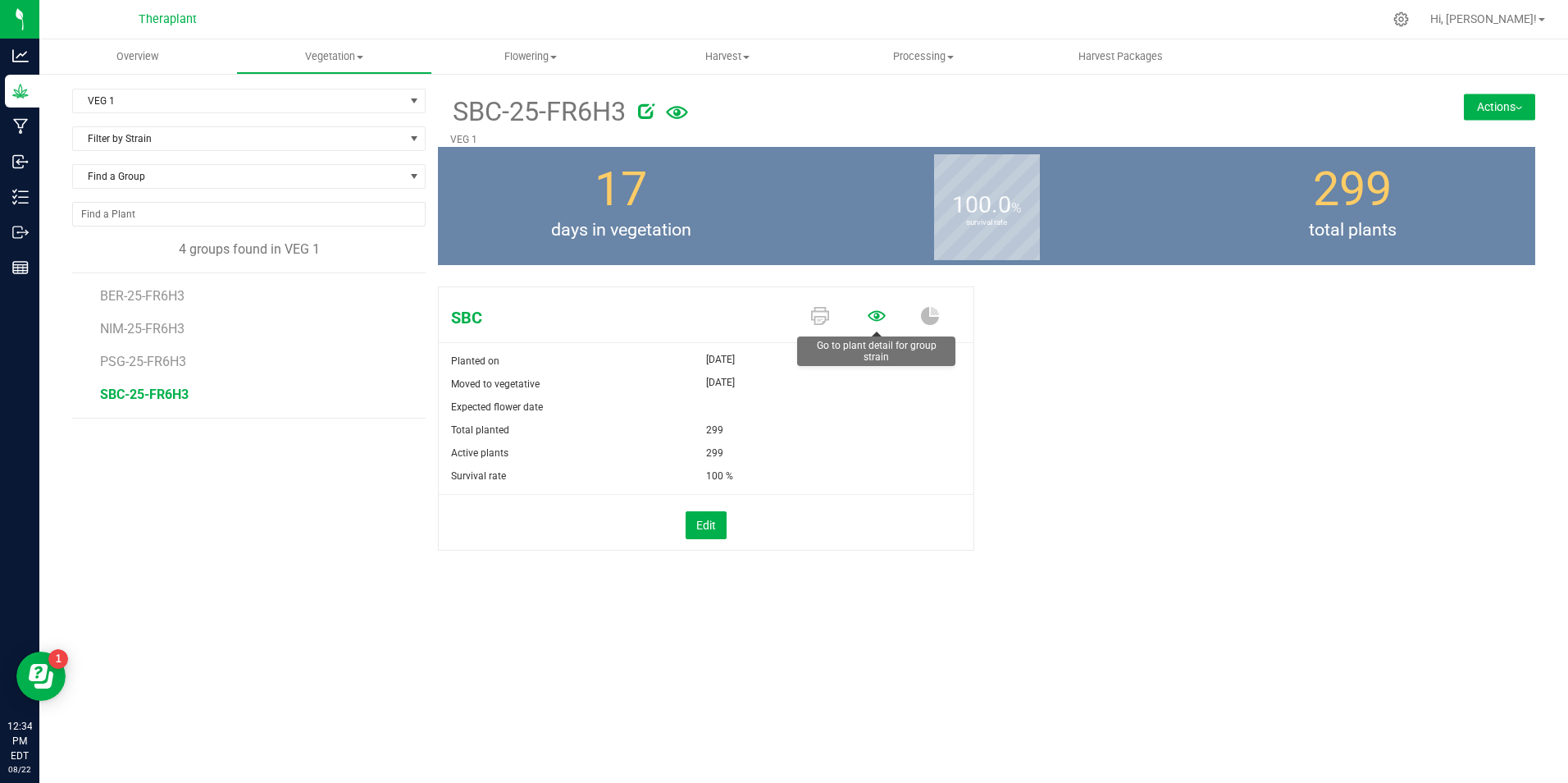
click at [875, 320] on icon at bounding box center [876, 316] width 18 height 18
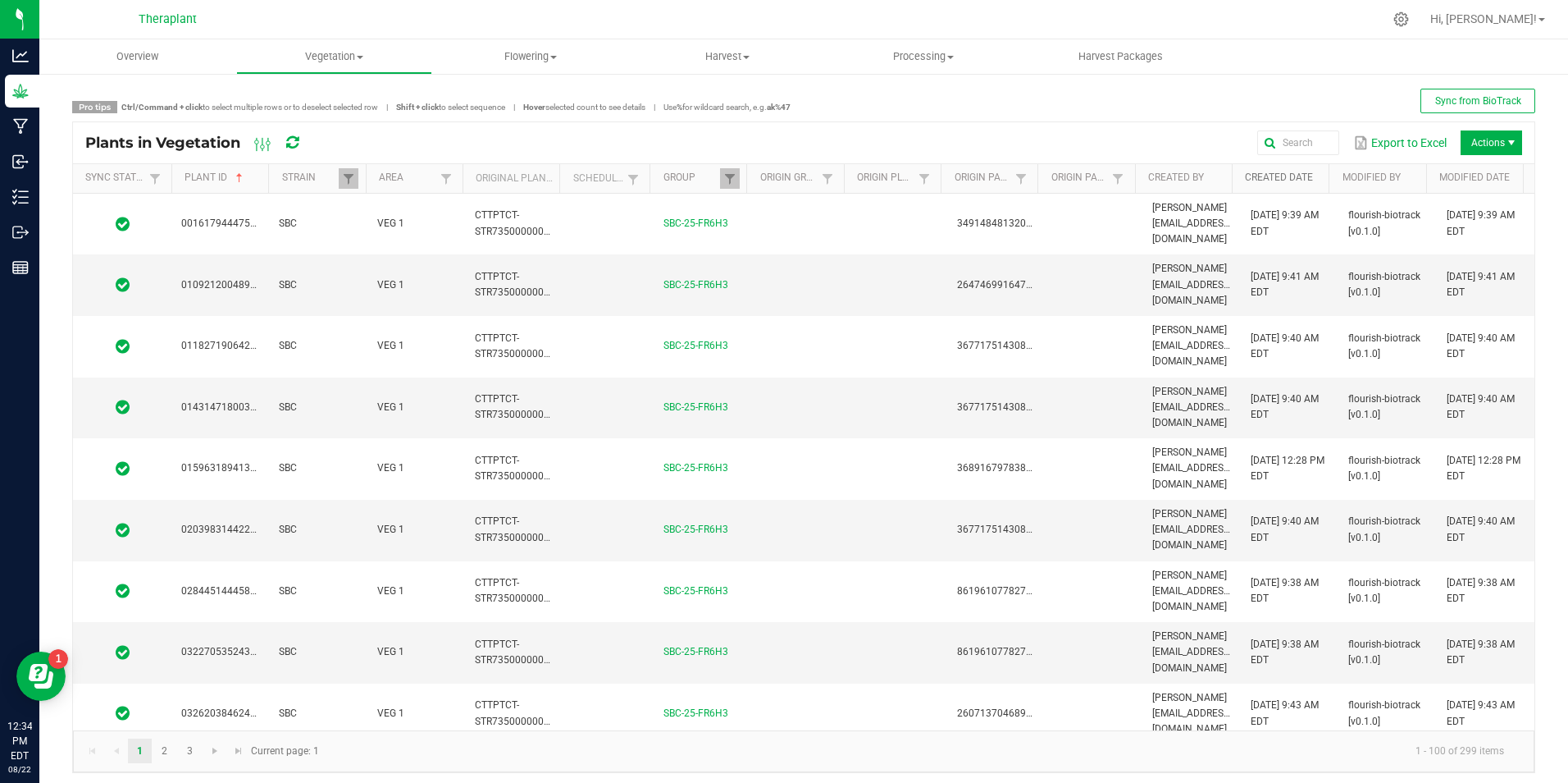
click at [1284, 175] on link "Created Date" at bounding box center [1283, 179] width 78 height 14
click at [1152, 118] on div "Pro tips Ctrl/Command + click to select multiple rows or to deselect selected r…" at bounding box center [804, 431] width 1463 height 685
click at [1143, 139] on div "Export to Excel Actions" at bounding box center [924, 142] width 1195 height 28
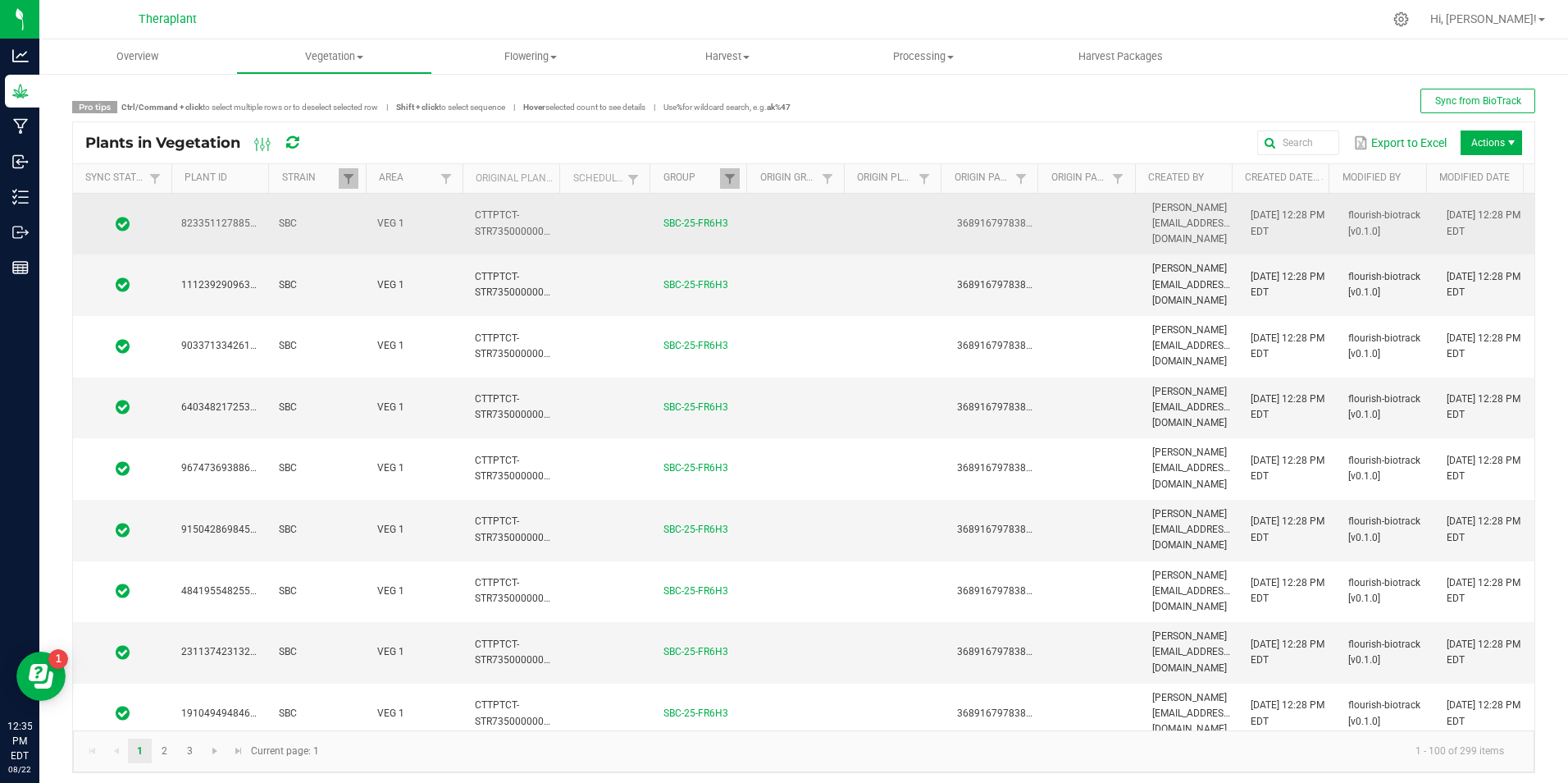
click at [870, 222] on td at bounding box center [897, 225] width 97 height 62
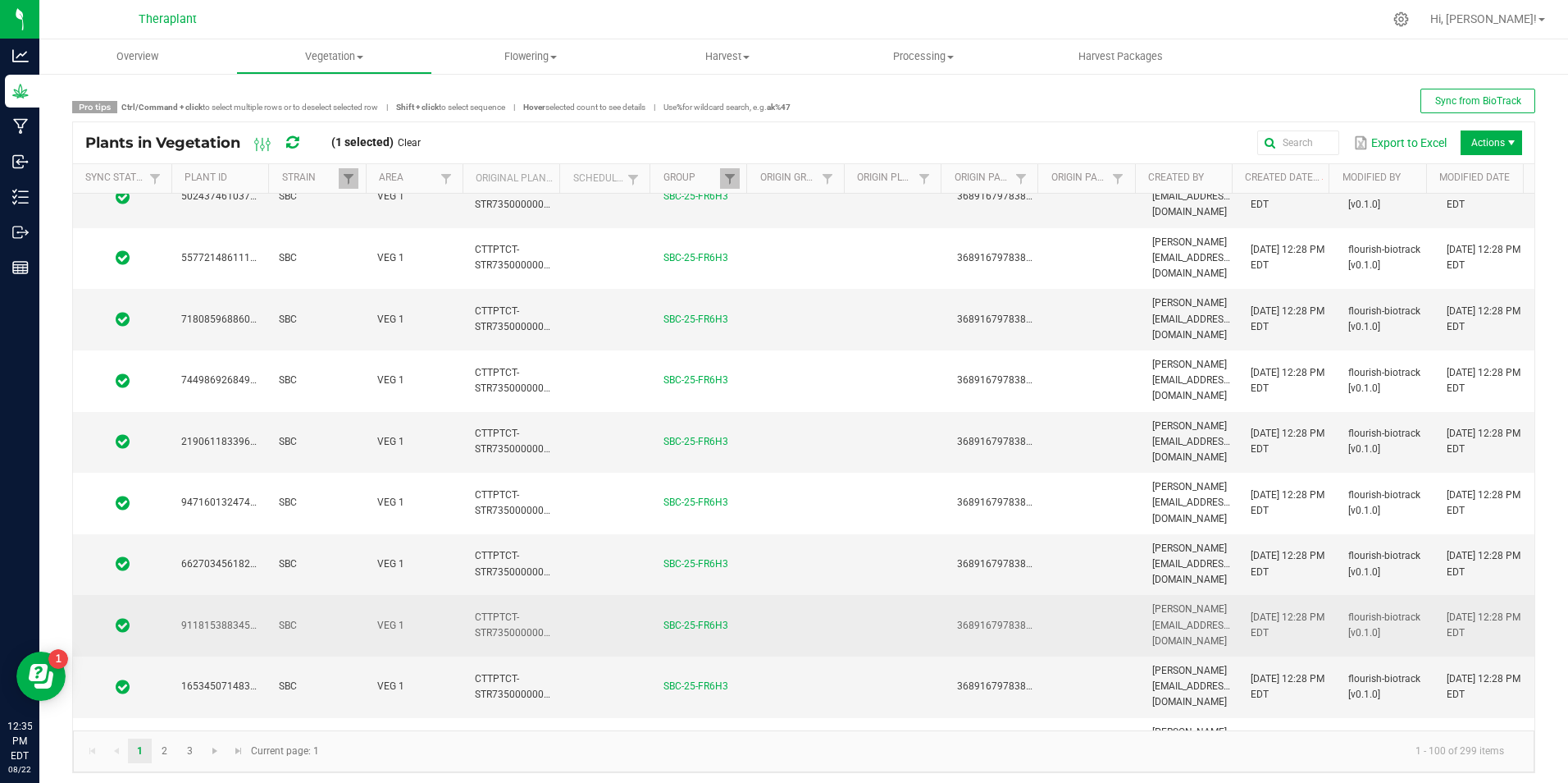
scroll to position [1559, 0]
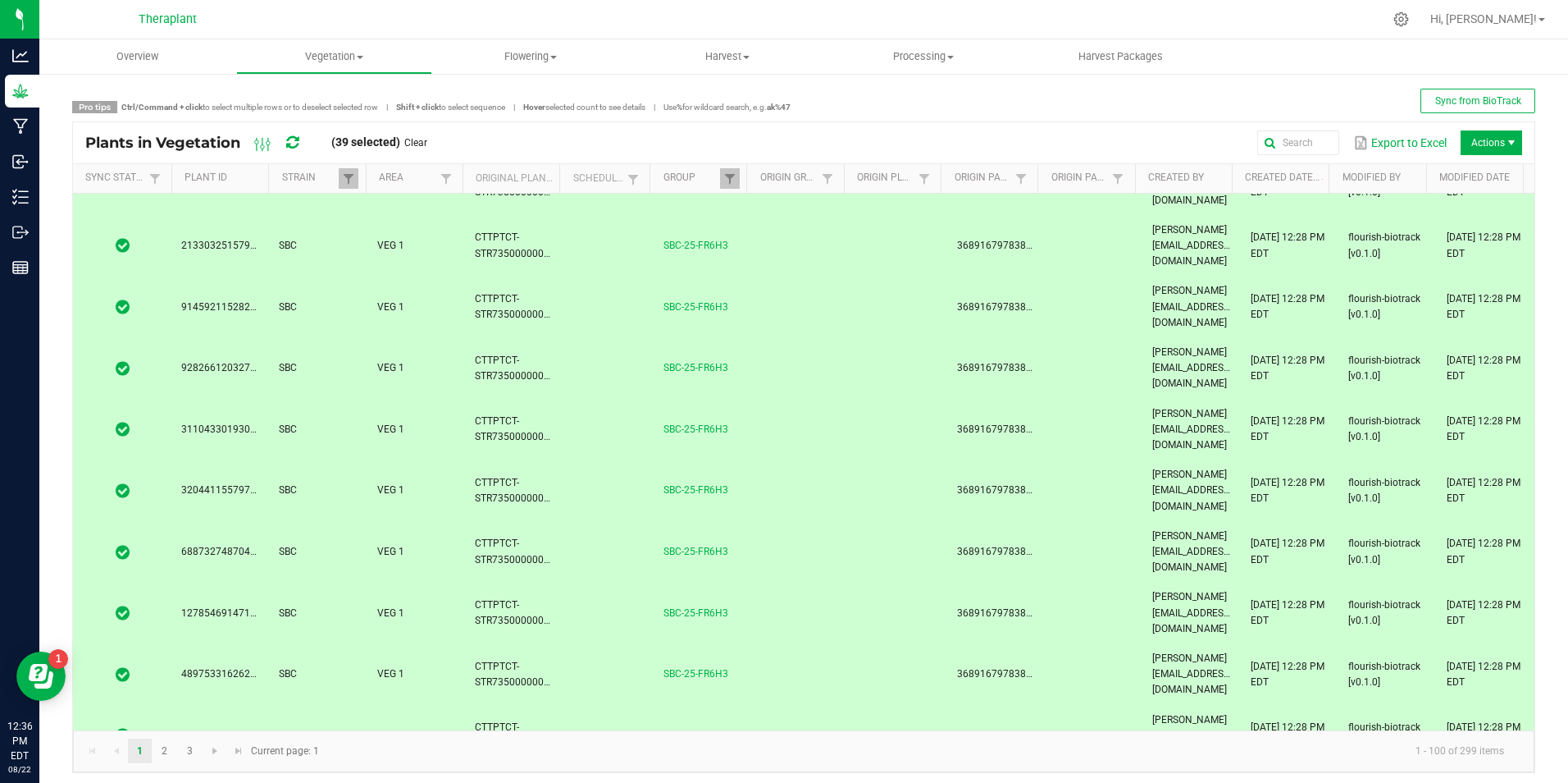
scroll to position [739, 0]
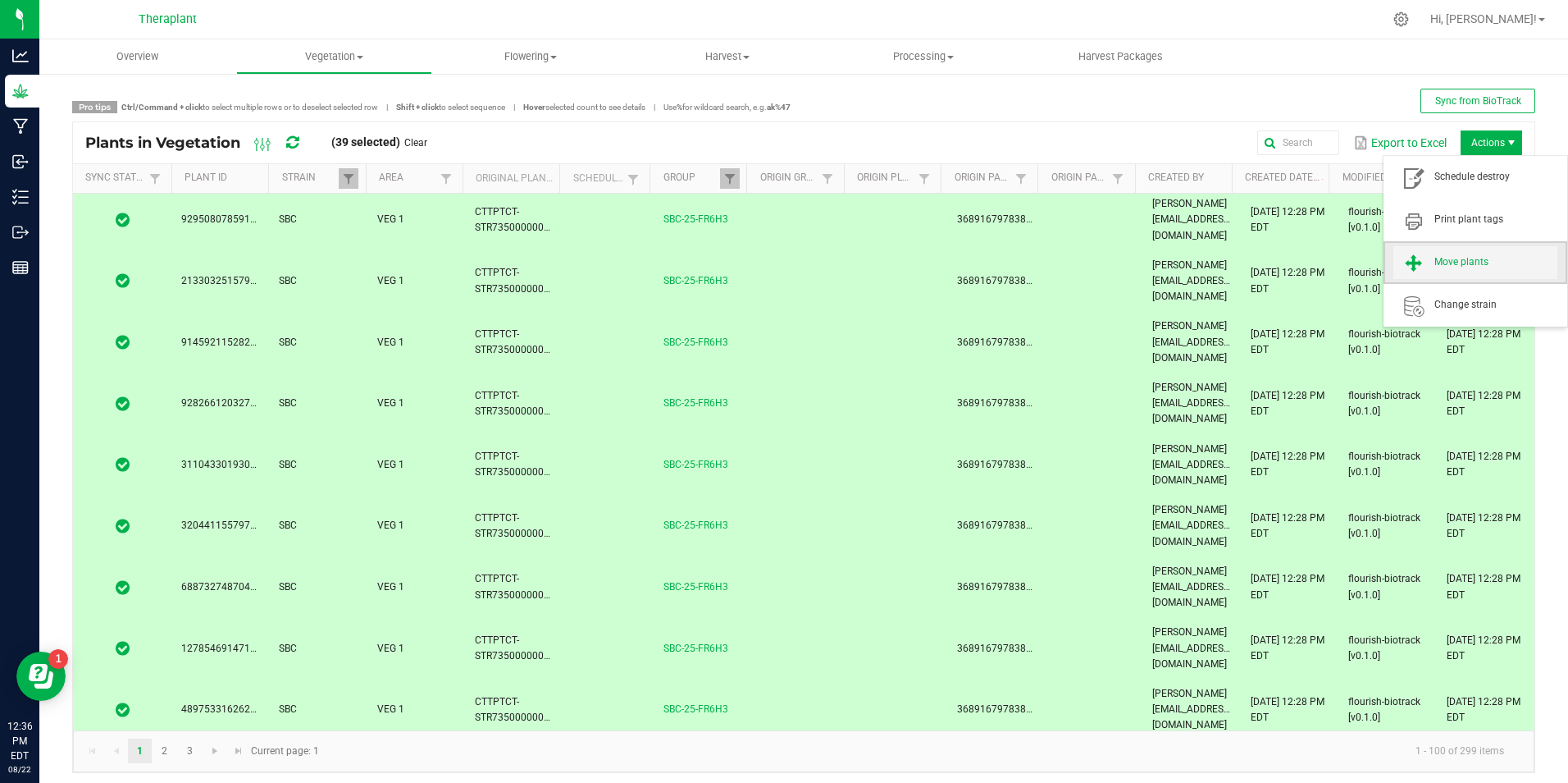
click at [1460, 267] on span "Move plants" at bounding box center [1495, 262] width 123 height 14
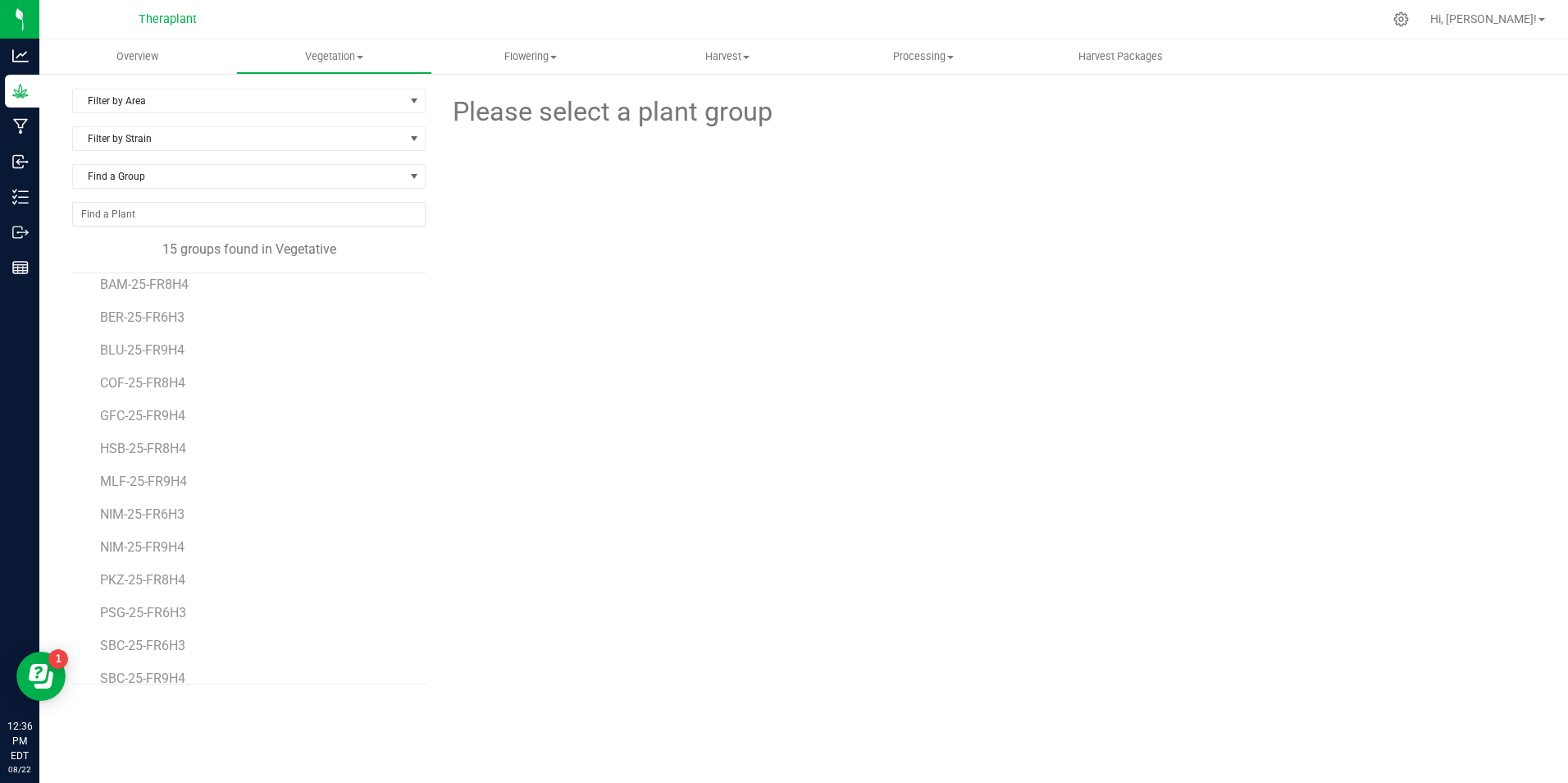
scroll to position [96, 0]
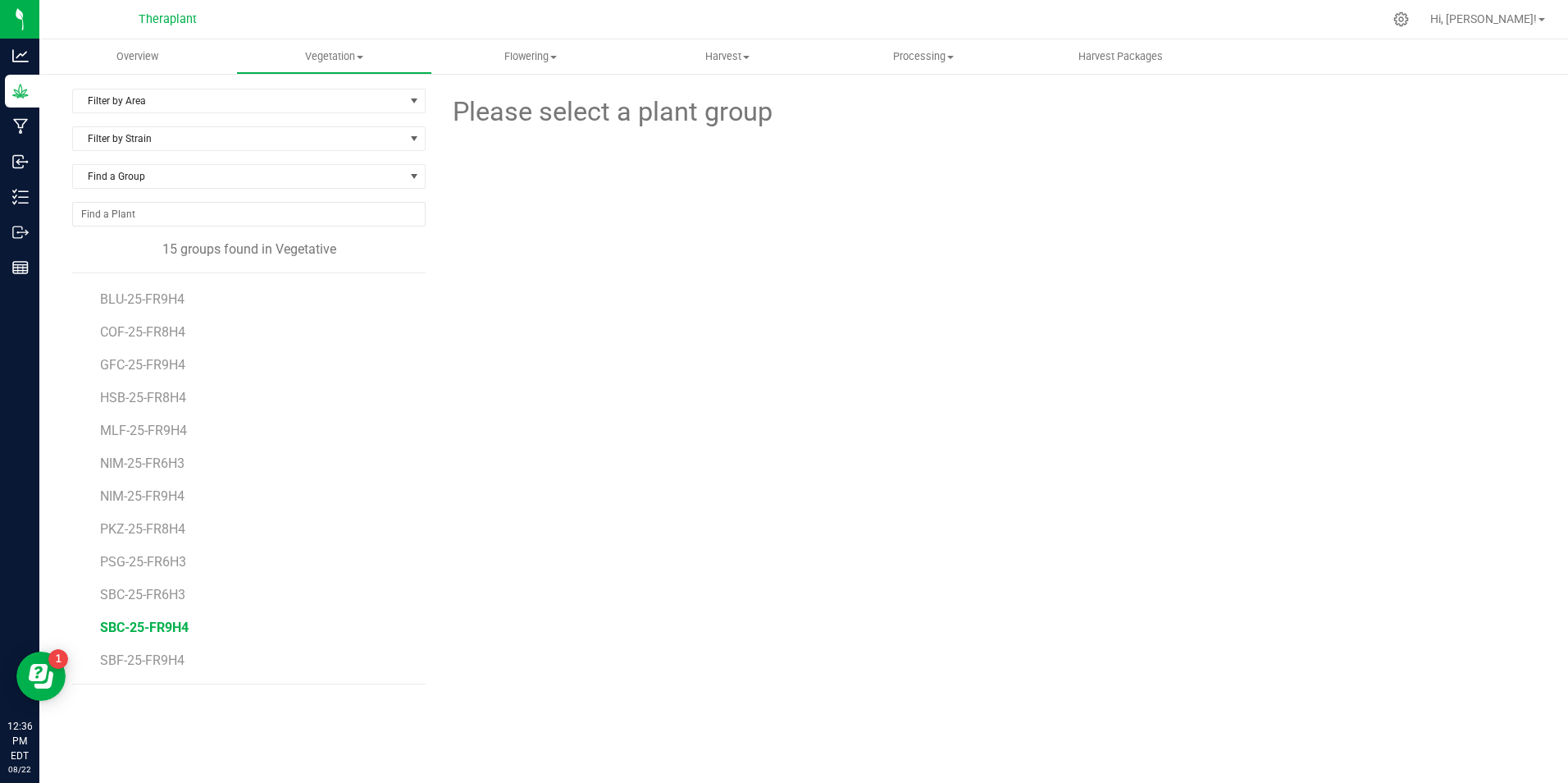
click at [153, 629] on span "SBC-25-FR9H4" at bounding box center [145, 628] width 89 height 15
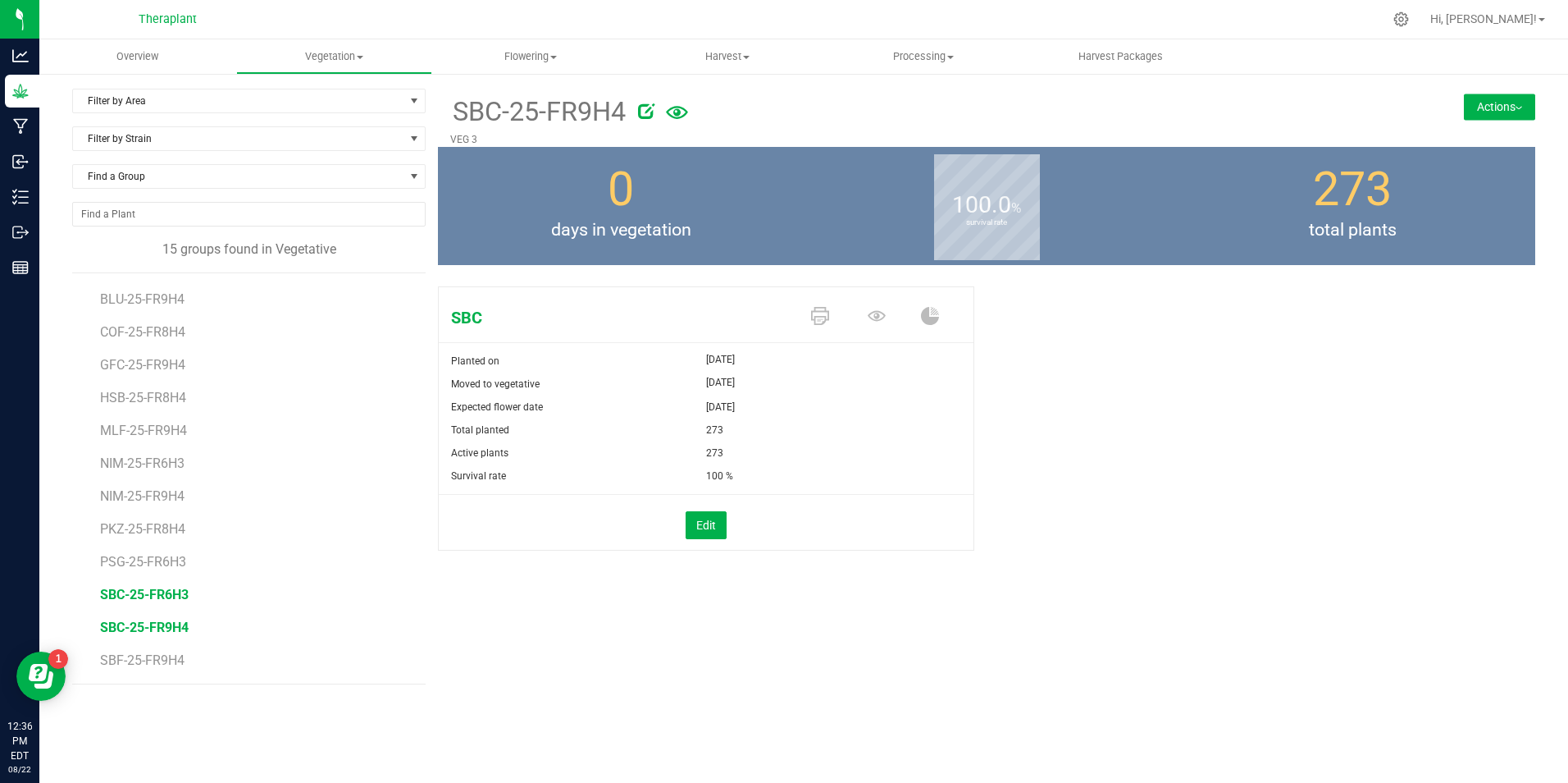
click at [158, 593] on span "SBC-25-FR6H3" at bounding box center [145, 595] width 89 height 15
click at [1499, 109] on button "Actions" at bounding box center [1499, 106] width 71 height 26
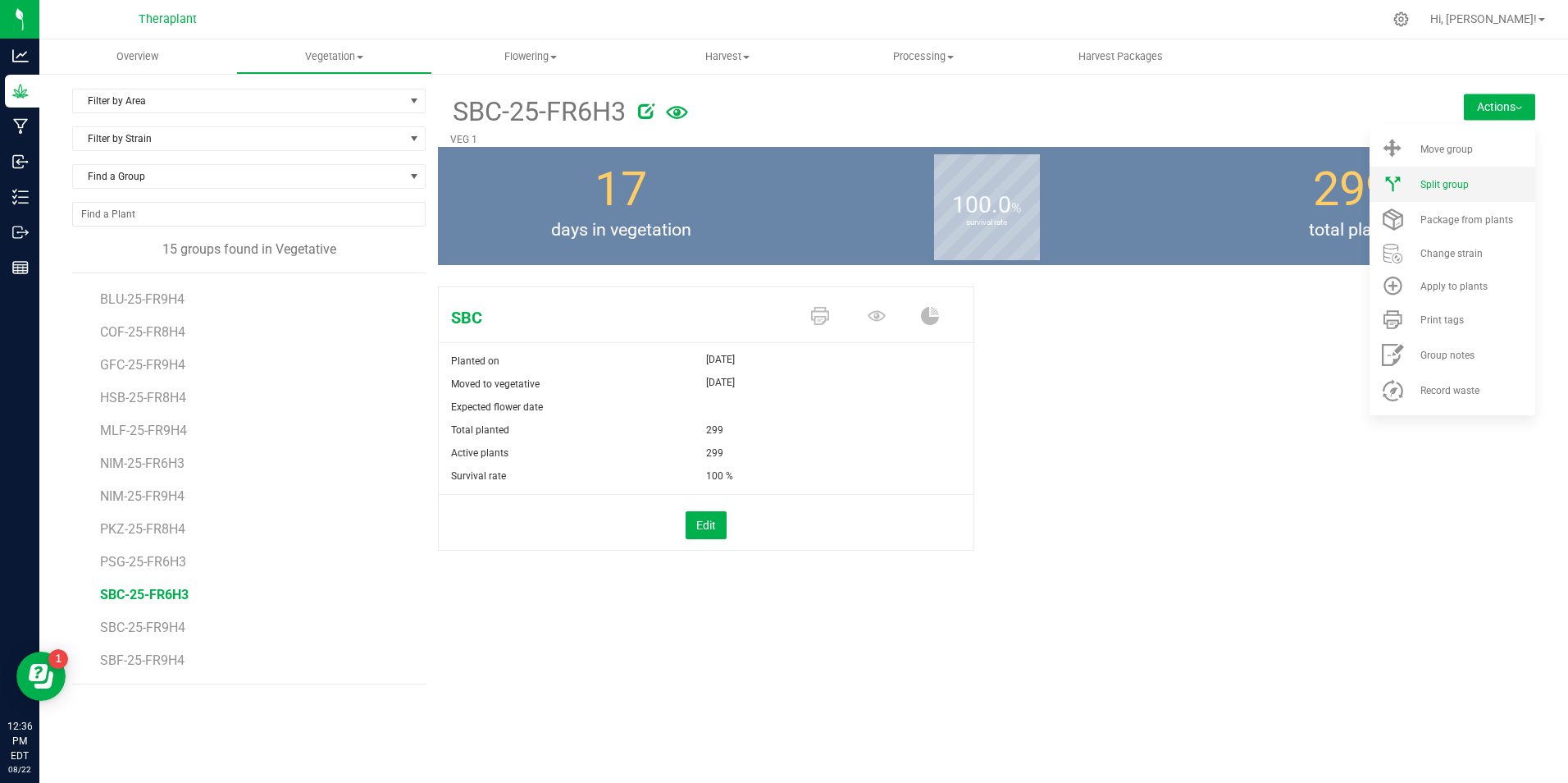
click at [1478, 185] on div "Split group" at bounding box center [1476, 184] width 112 height 12
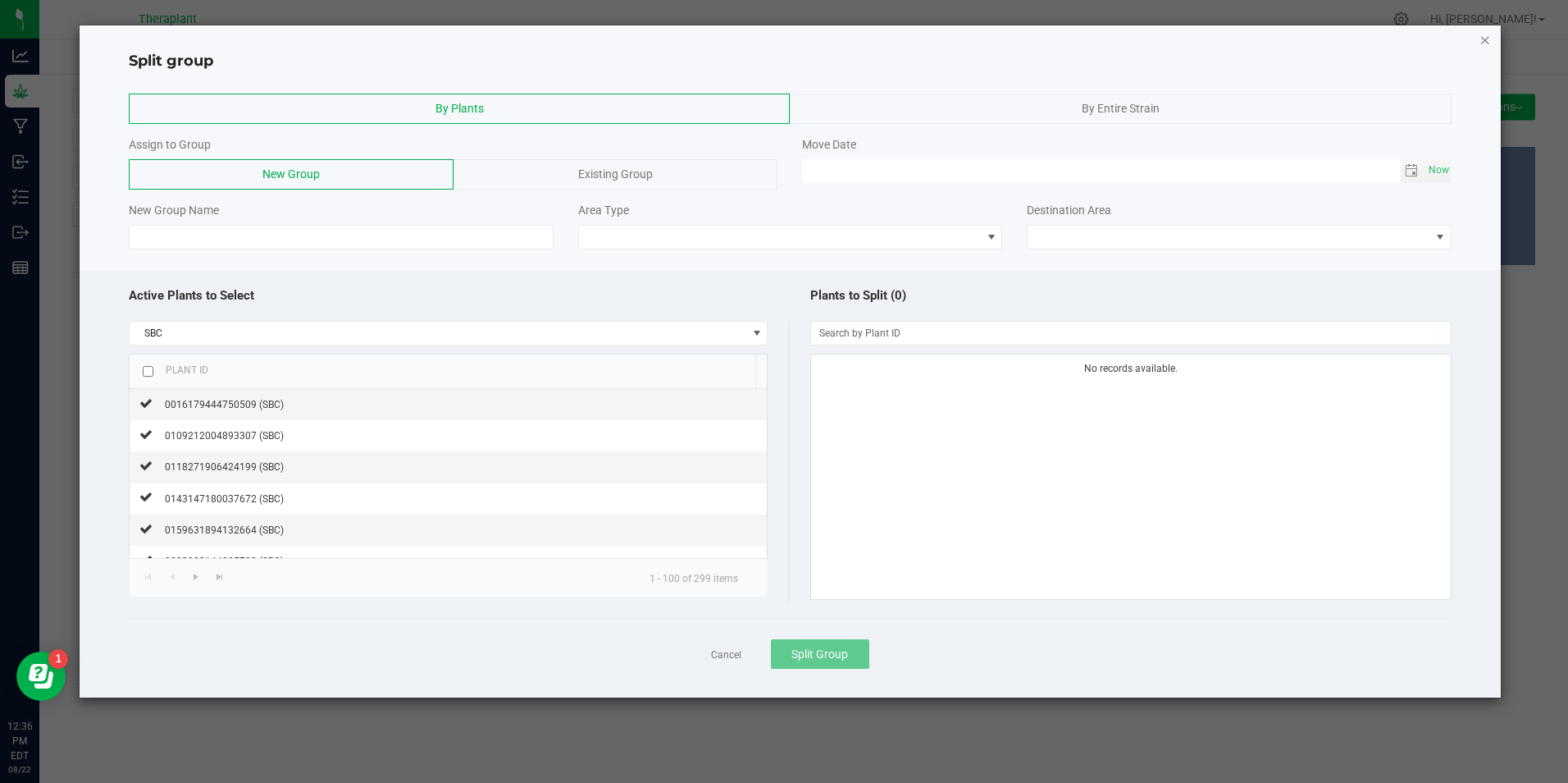
click at [1484, 37] on icon "button" at bounding box center [1485, 40] width 12 height 19
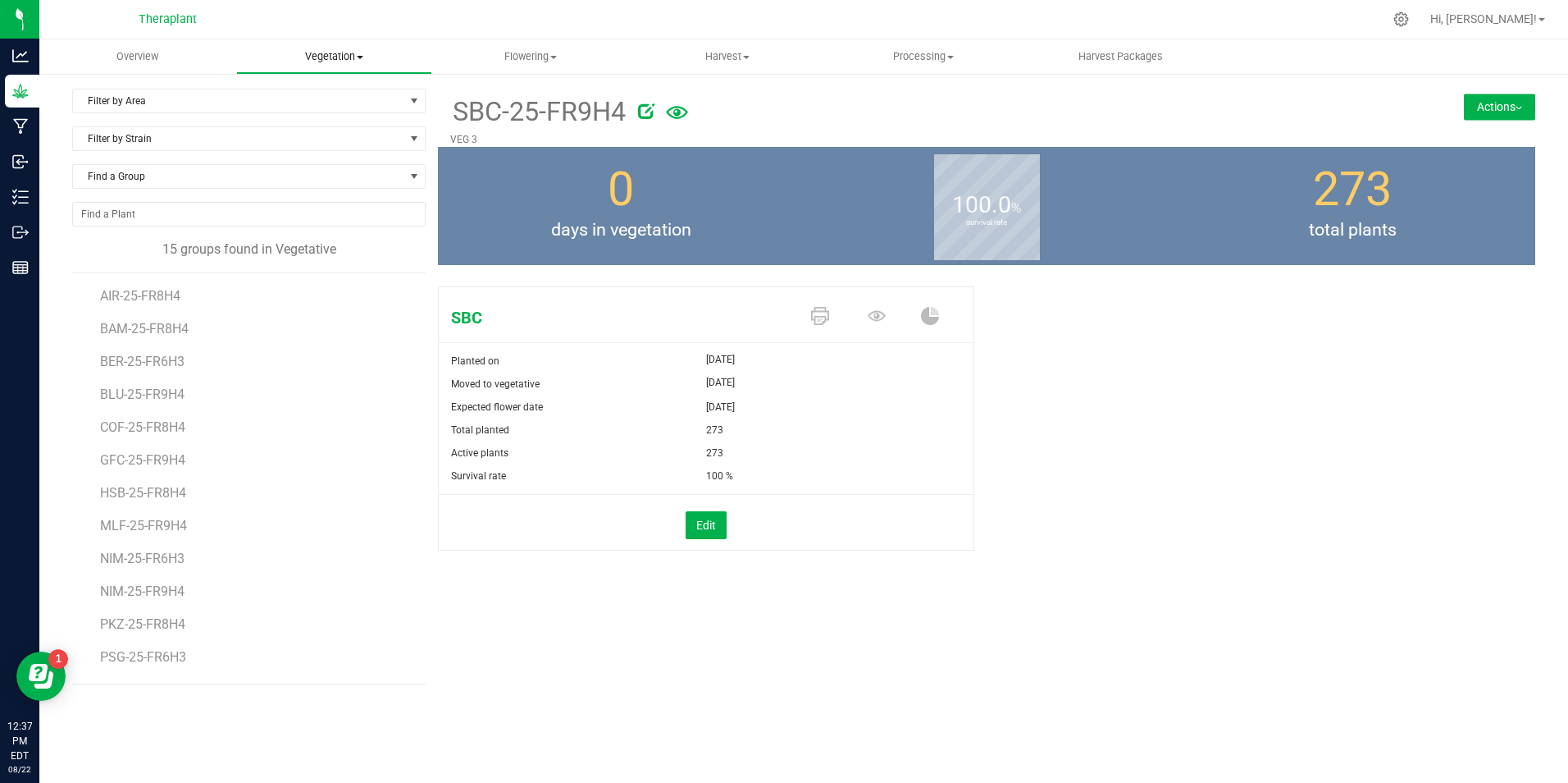
click at [368, 59] on span "Vegetation" at bounding box center [335, 56] width 195 height 14
click at [330, 118] on span "Veg plants" at bounding box center [287, 119] width 101 height 14
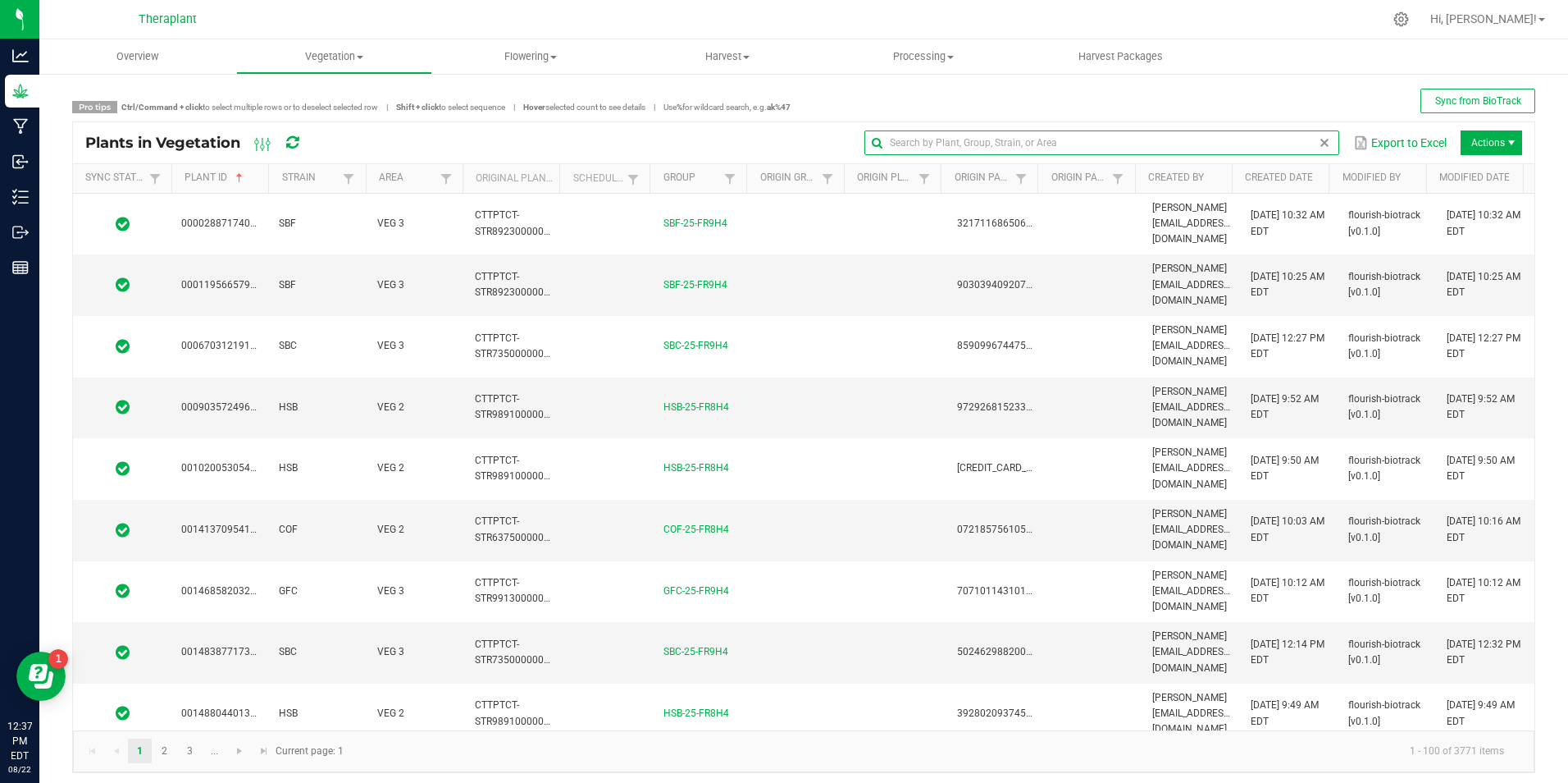
click at [1285, 145] on input "text" at bounding box center [1102, 142] width 475 height 24
type input "a"
type input "sbc"
click at [440, 178] on span at bounding box center [447, 179] width 14 height 14
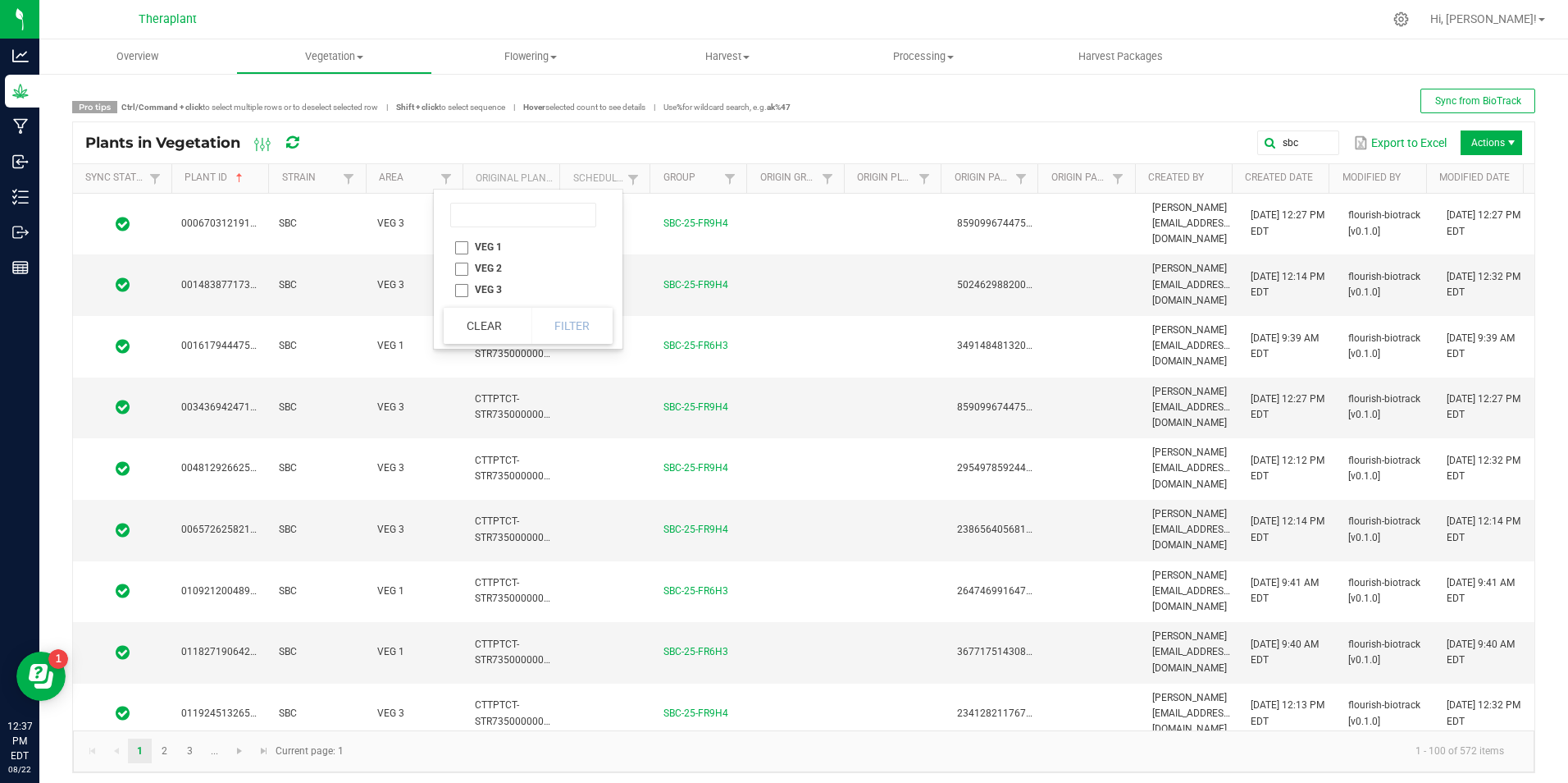
click at [456, 248] on li "VEG 1" at bounding box center [523, 247] width 159 height 21
checkbox 1 "true"
click at [568, 325] on button "Filter" at bounding box center [572, 325] width 82 height 36
click at [1262, 181] on link "Created Date" at bounding box center [1283, 179] width 78 height 14
click at [1293, 175] on link "Created Date" at bounding box center [1283, 179] width 78 height 14
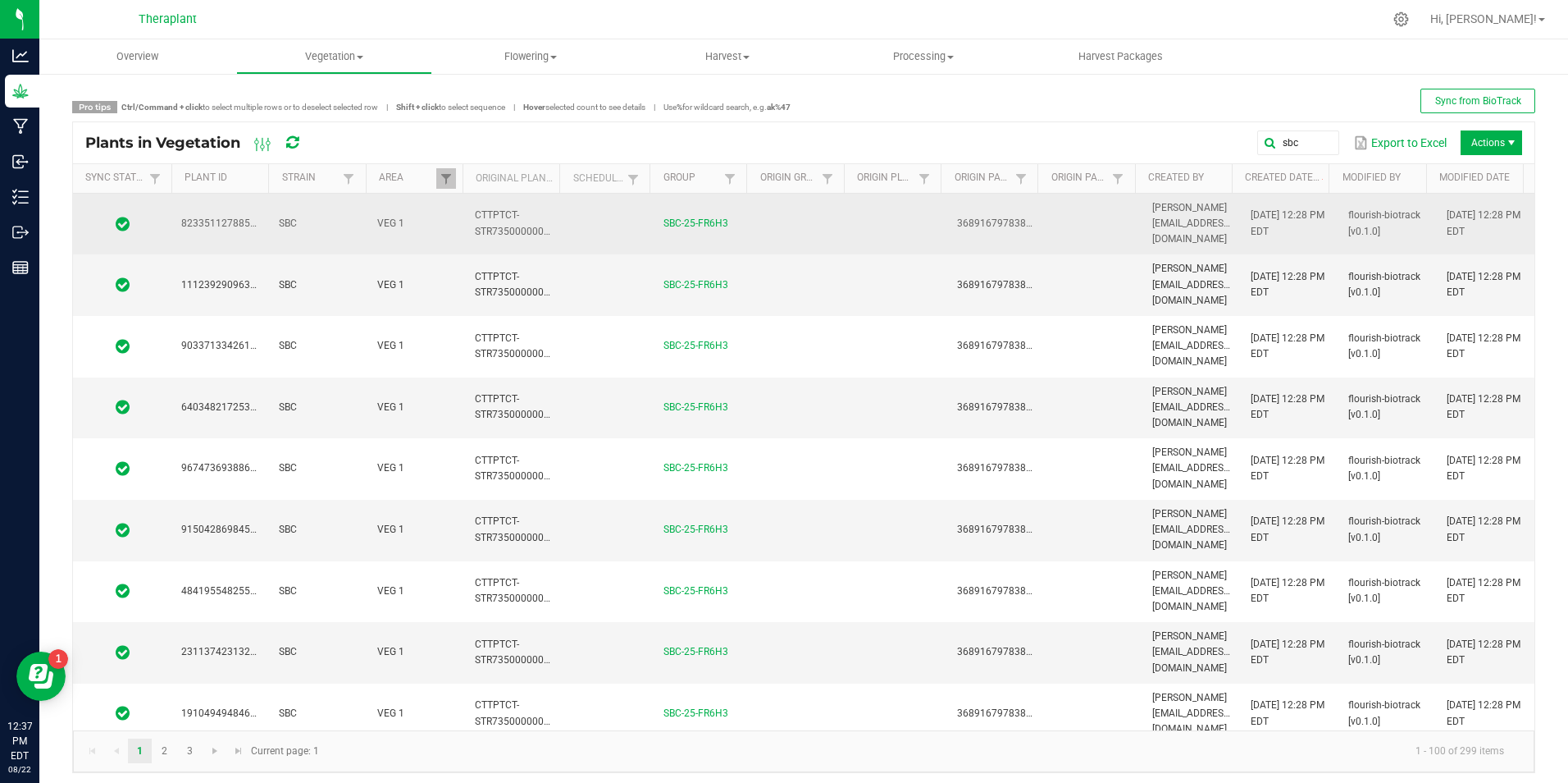
click at [1059, 221] on td at bounding box center [1093, 225] width 97 height 62
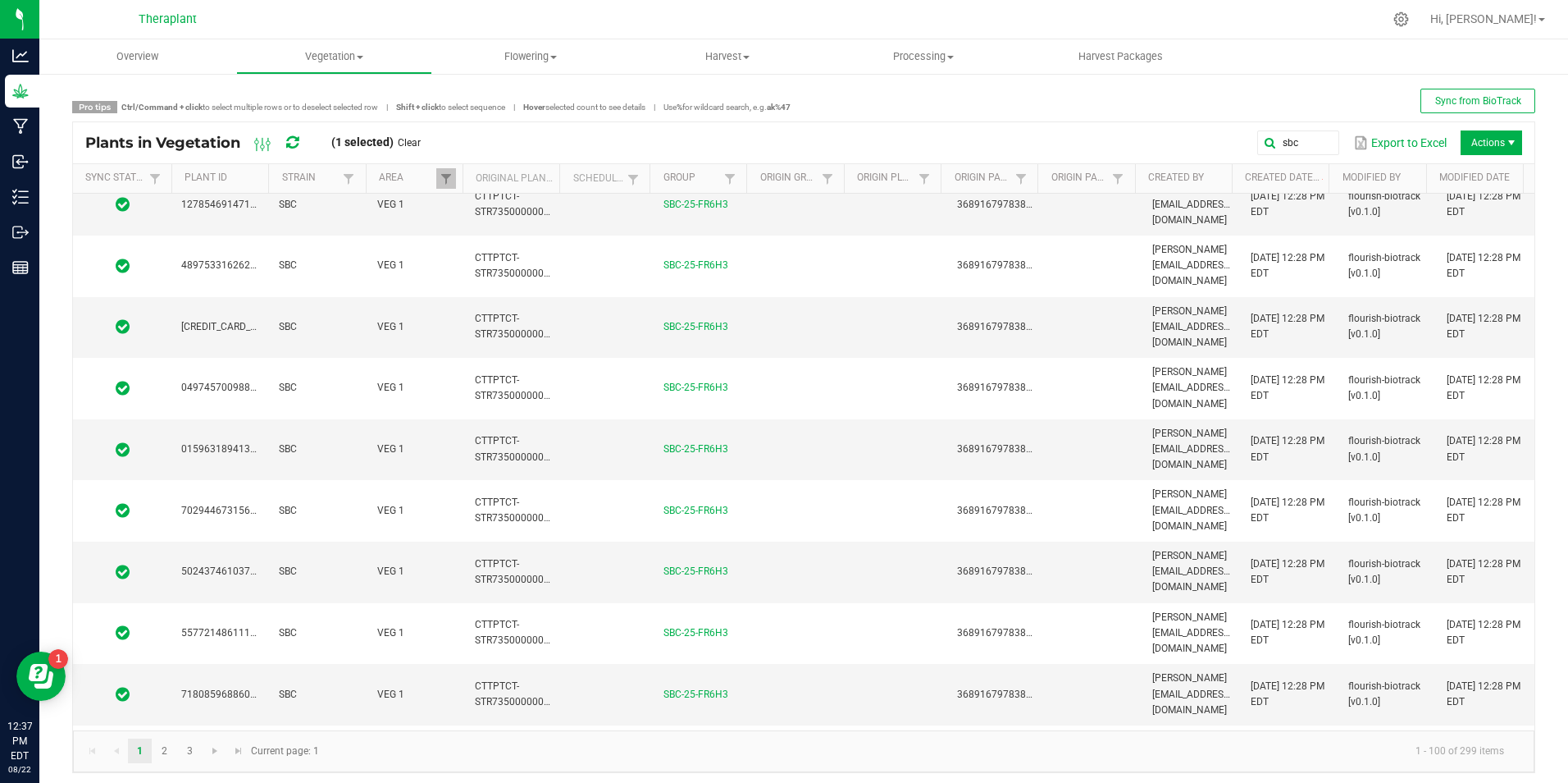
scroll to position [1313, 0]
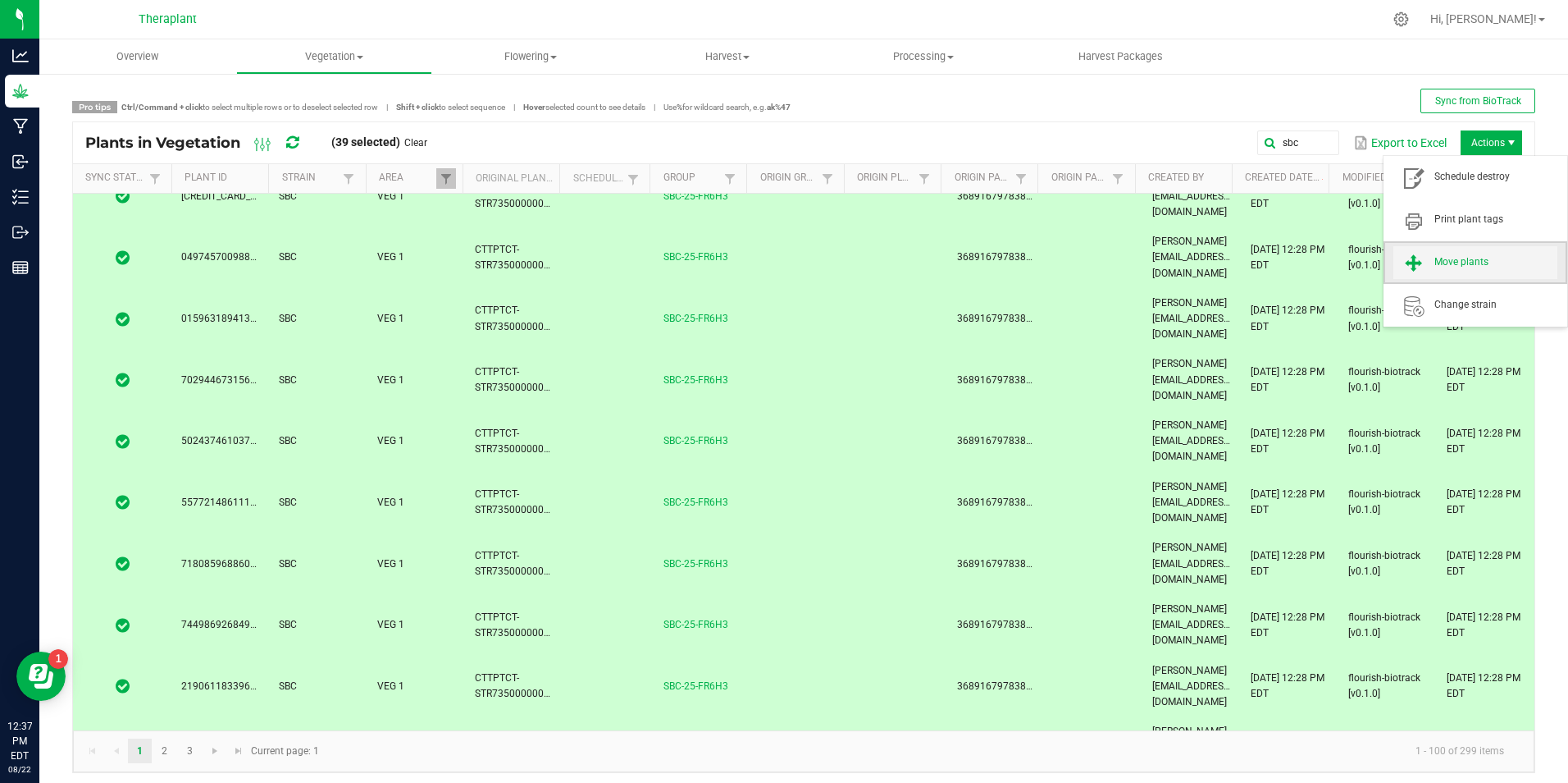
click at [1442, 261] on span "Move plants" at bounding box center [1495, 262] width 123 height 14
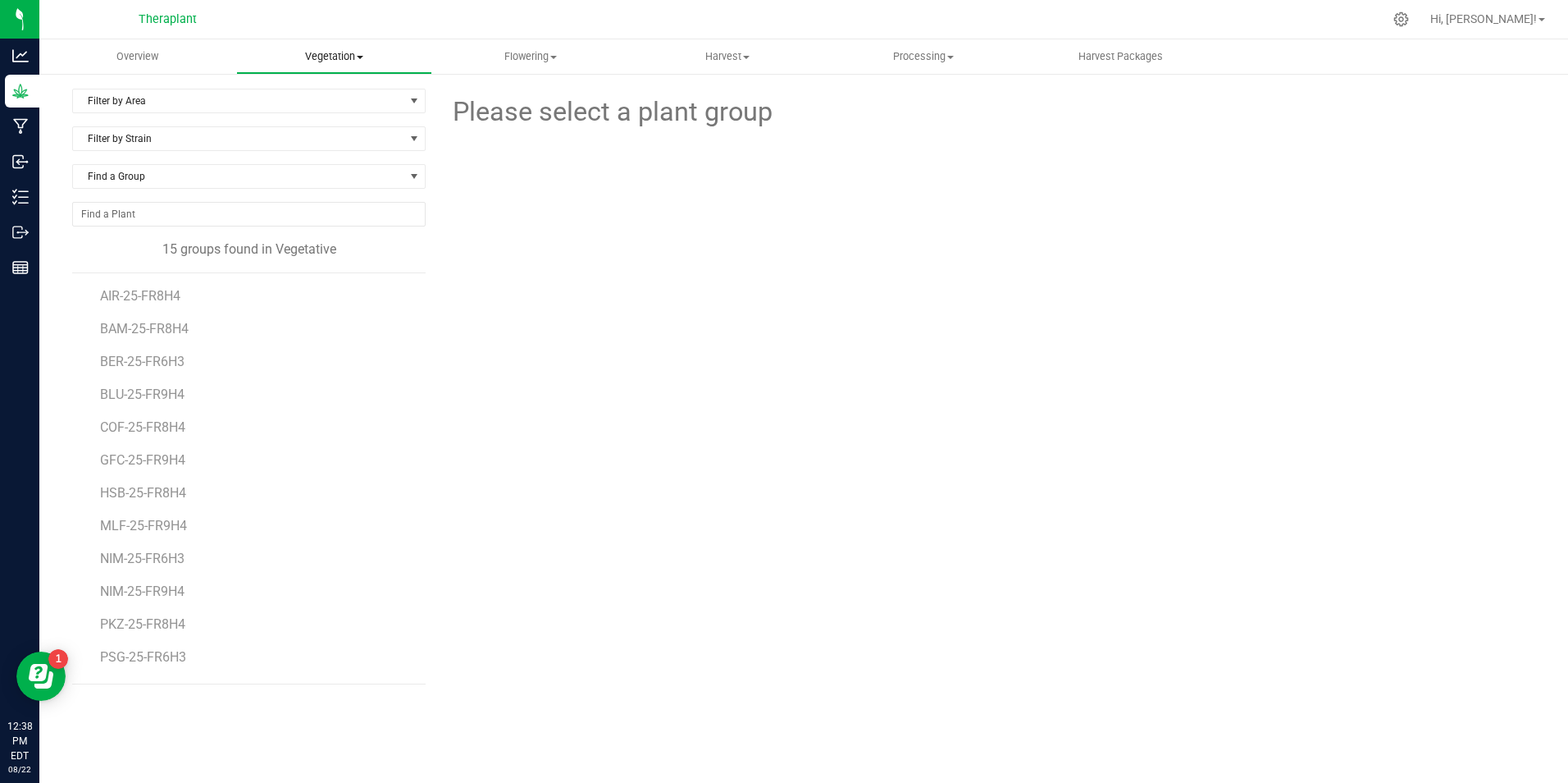
click at [352, 52] on span "Vegetation" at bounding box center [335, 56] width 195 height 14
click at [295, 113] on span "Veg plants" at bounding box center [287, 119] width 101 height 14
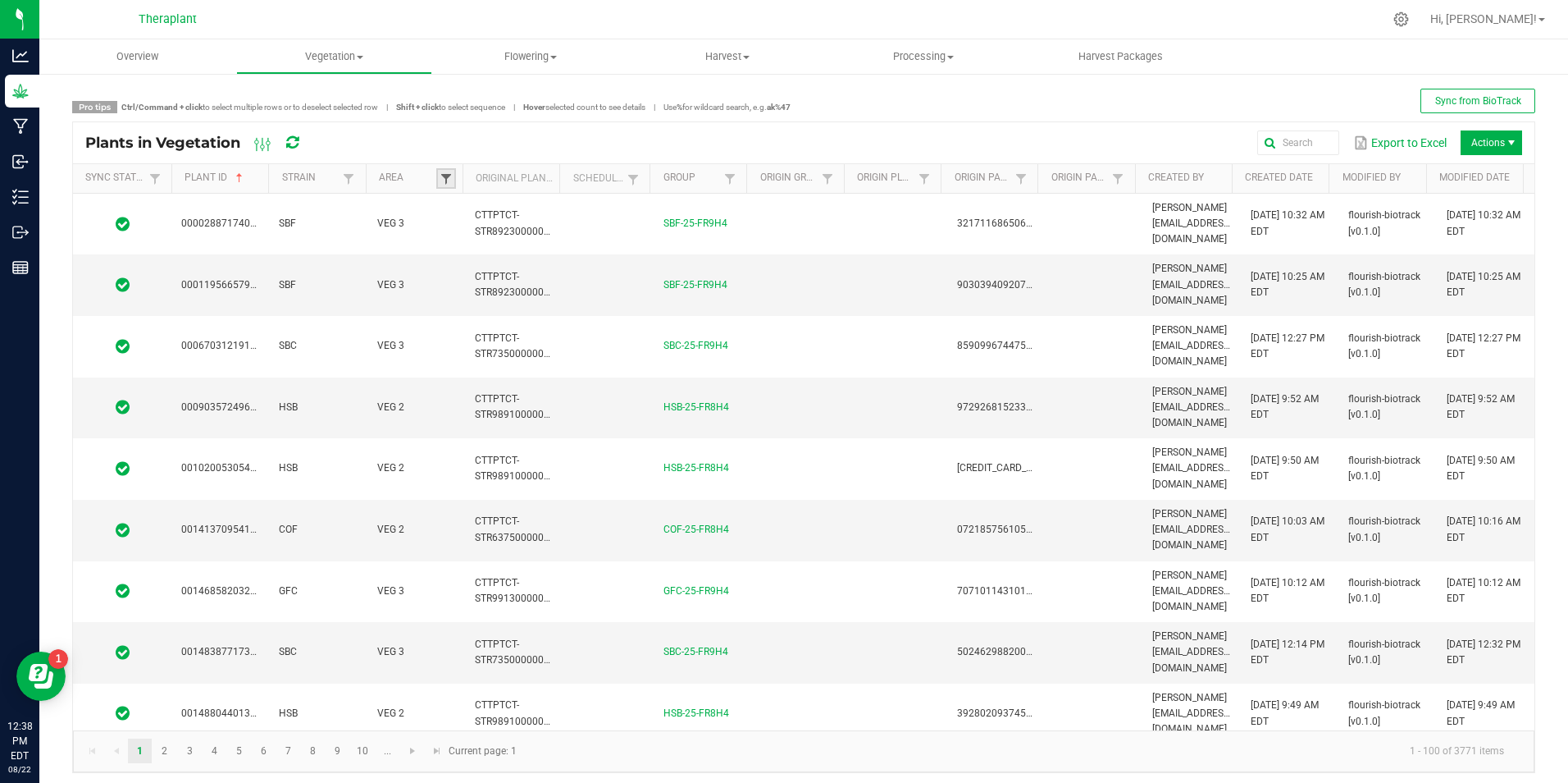
click at [440, 179] on span at bounding box center [447, 179] width 14 height 14
click at [461, 246] on li "VEG 1" at bounding box center [523, 247] width 159 height 21
checkbox 1 "true"
click at [576, 330] on button "Filter" at bounding box center [572, 325] width 82 height 36
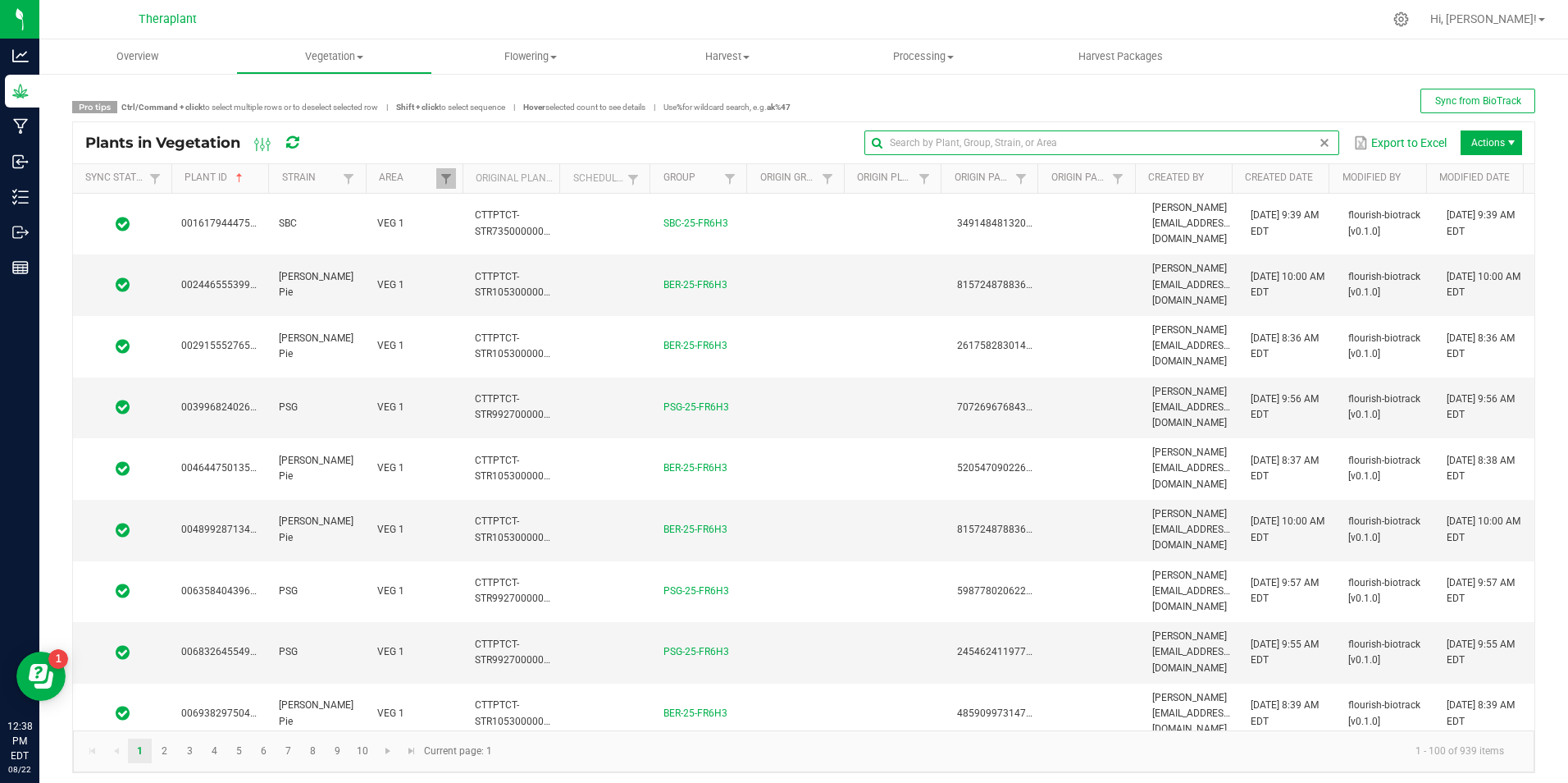
click at [1296, 148] on input "text" at bounding box center [1102, 142] width 475 height 24
type input "sbc"
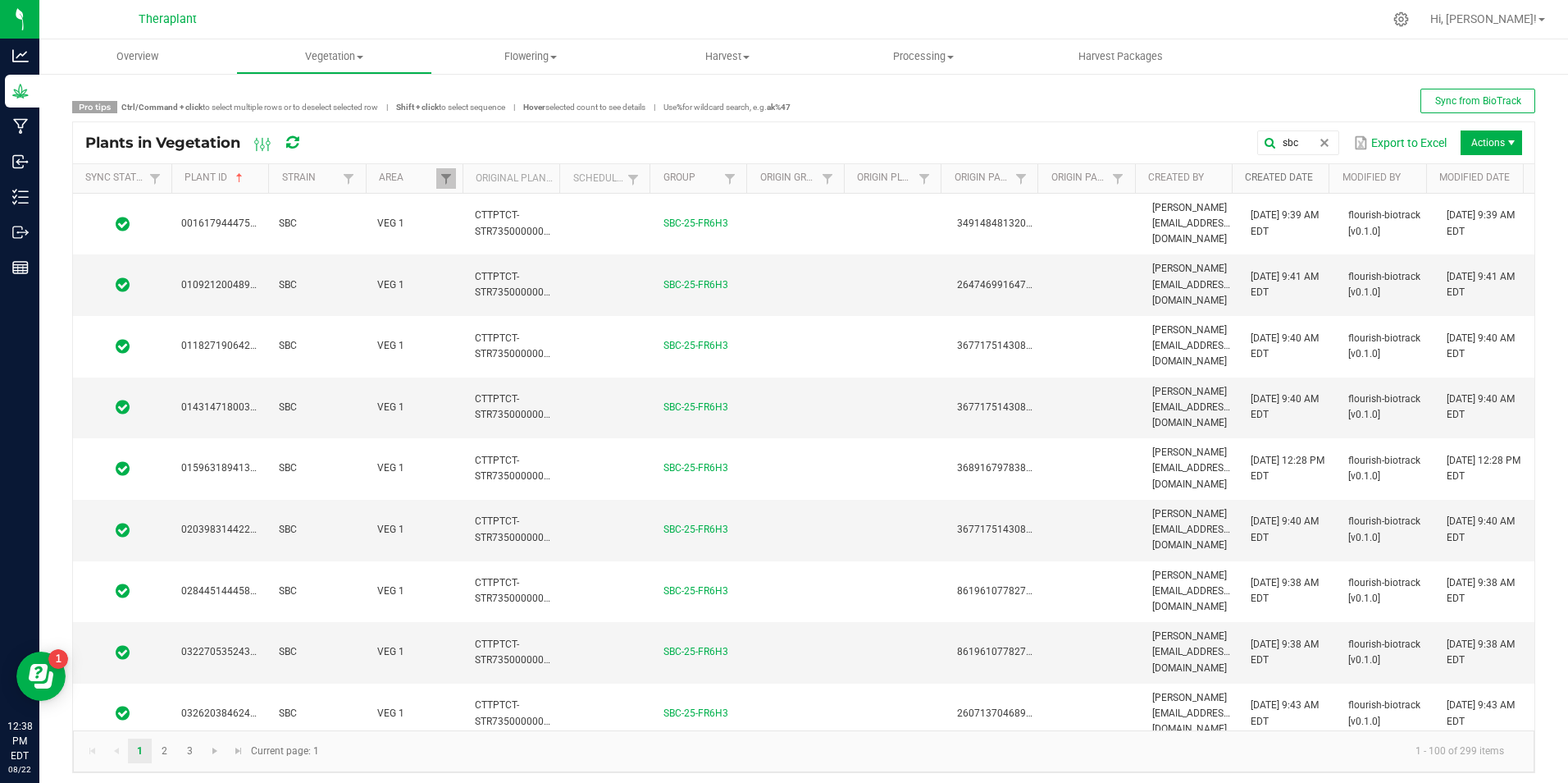
click at [1263, 178] on link "Created Date" at bounding box center [1283, 179] width 78 height 14
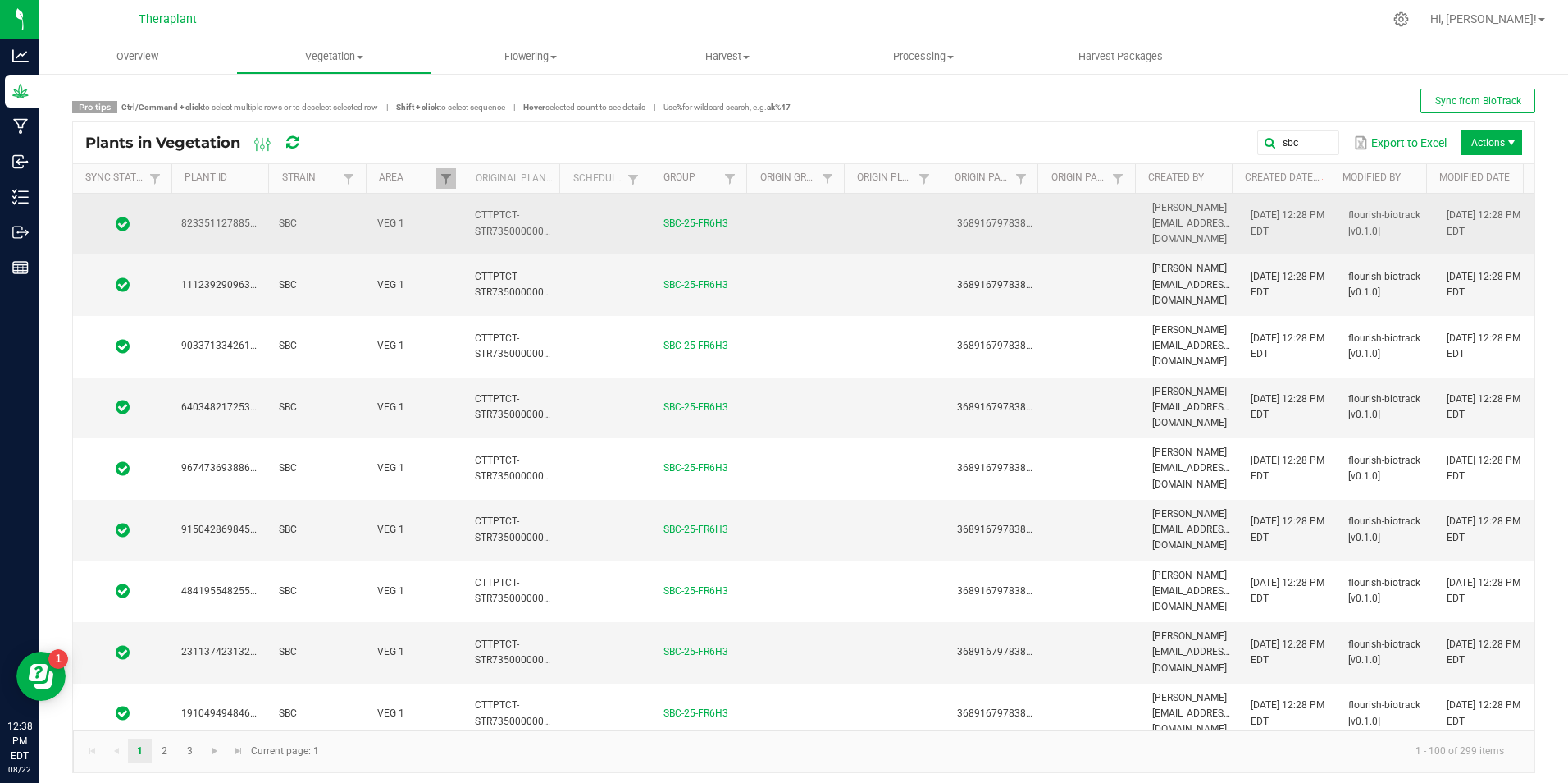
click at [1067, 210] on td at bounding box center [1093, 225] width 97 height 62
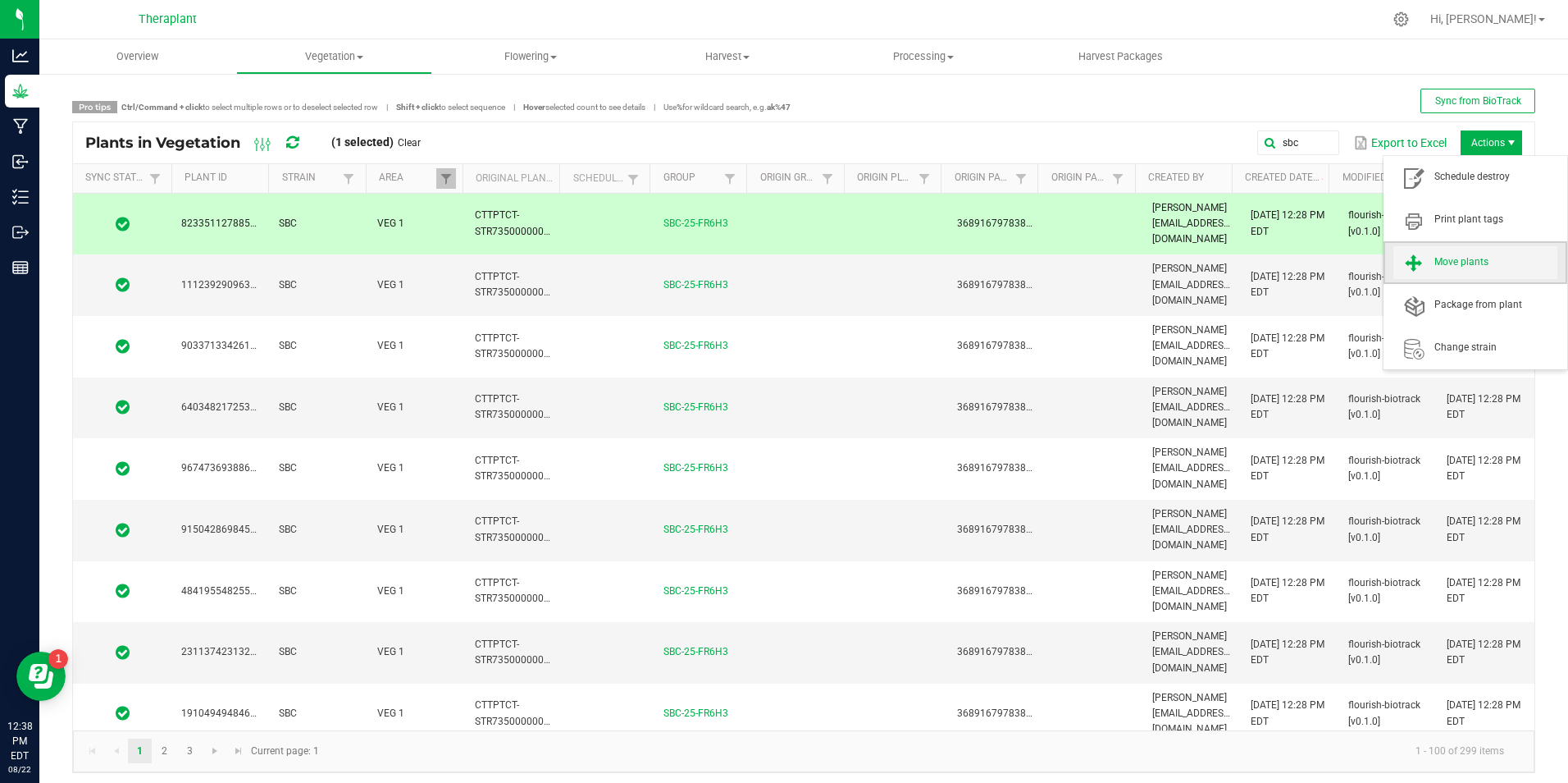
click at [1438, 265] on span "Move plants" at bounding box center [1495, 262] width 123 height 14
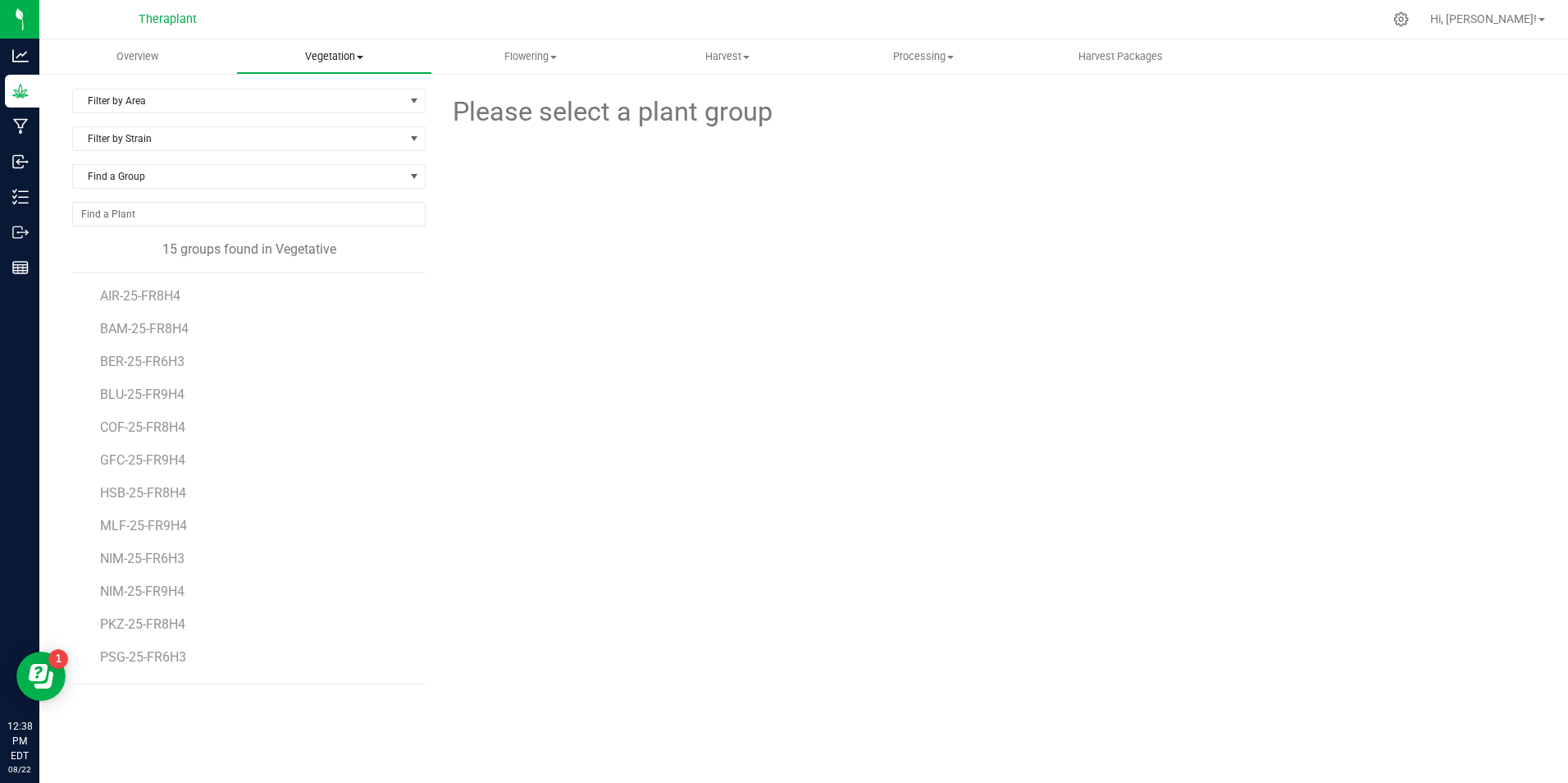
click at [319, 58] on span "Vegetation" at bounding box center [335, 56] width 195 height 14
click at [352, 95] on li "Veg groups" at bounding box center [335, 99] width 197 height 19
click at [140, 93] on span "Filter by Area" at bounding box center [238, 101] width 331 height 23
click at [123, 154] on li "VEG 1" at bounding box center [249, 153] width 352 height 24
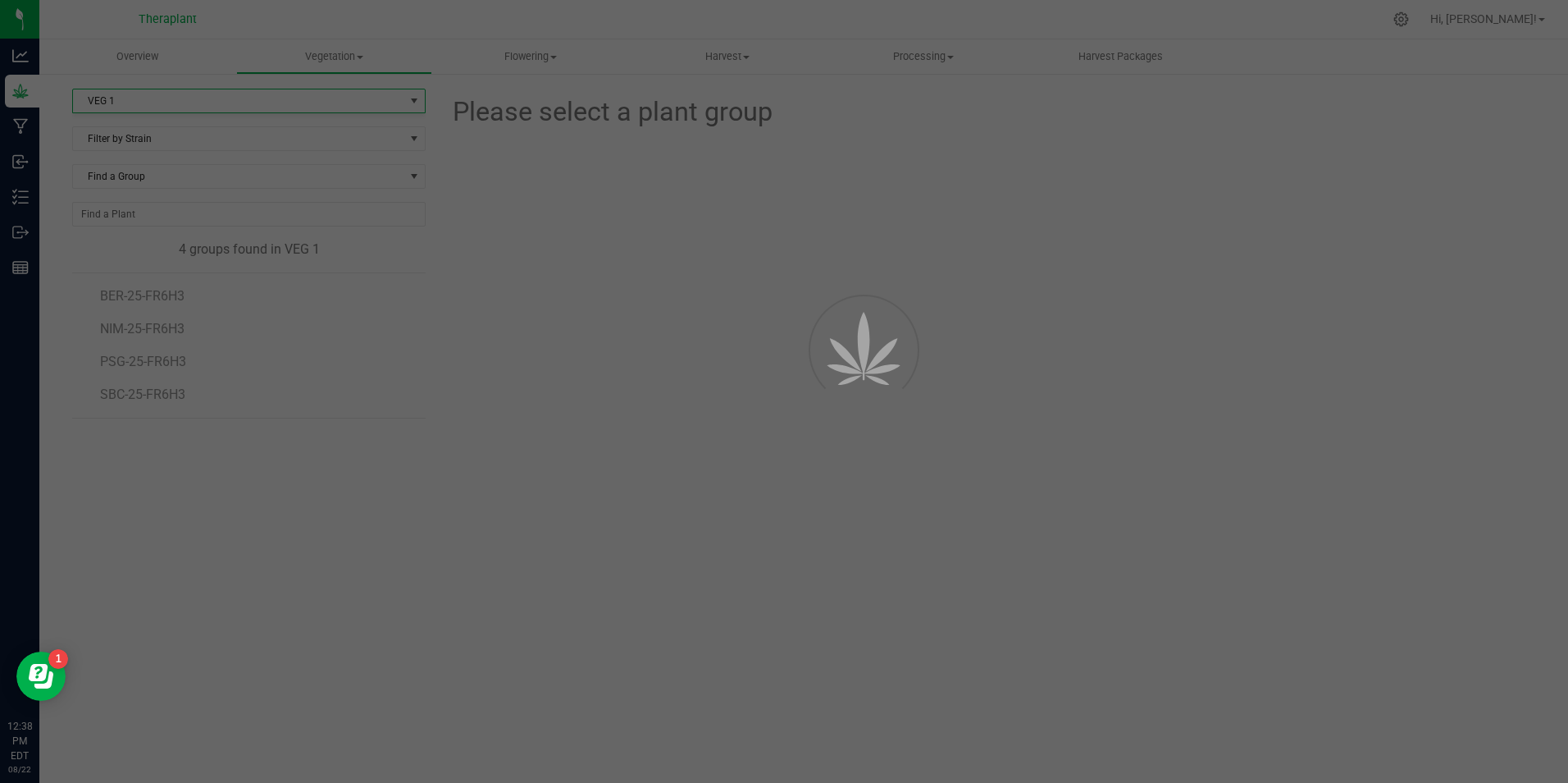
scroll to position [0, 0]
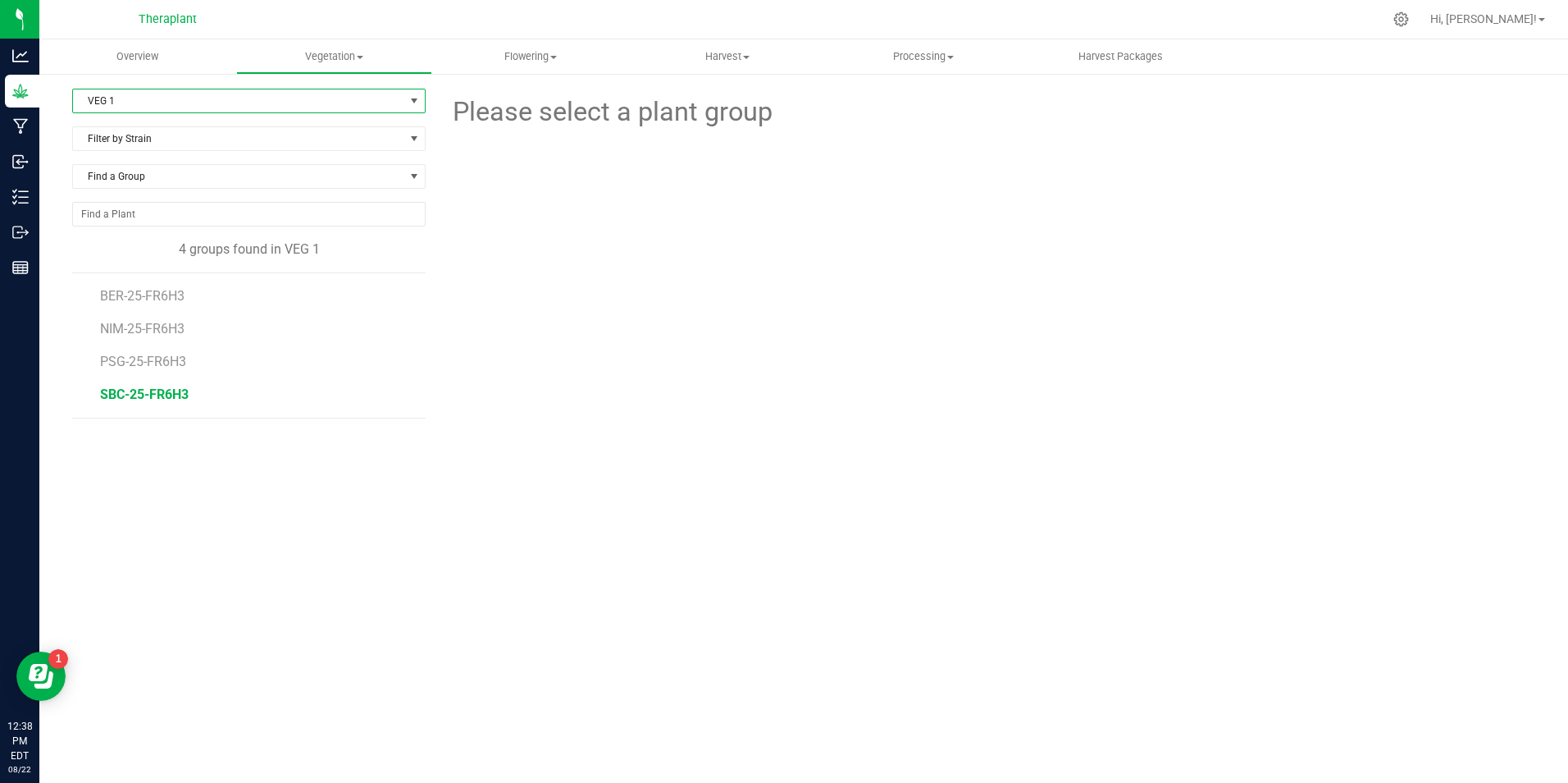
click at [161, 396] on span "SBC-25-FR6H3" at bounding box center [145, 394] width 89 height 15
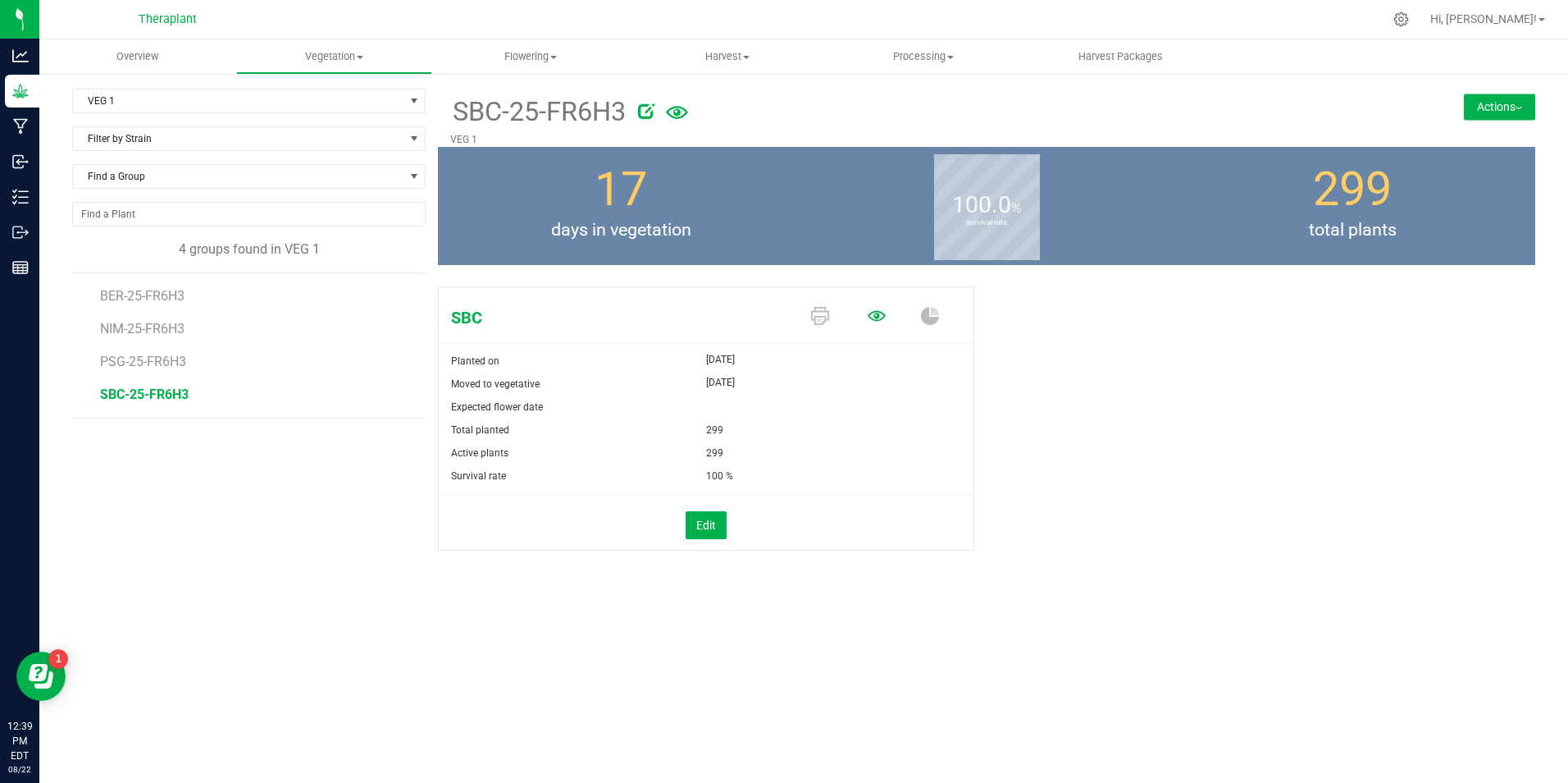
click at [874, 311] on icon at bounding box center [876, 316] width 18 height 18
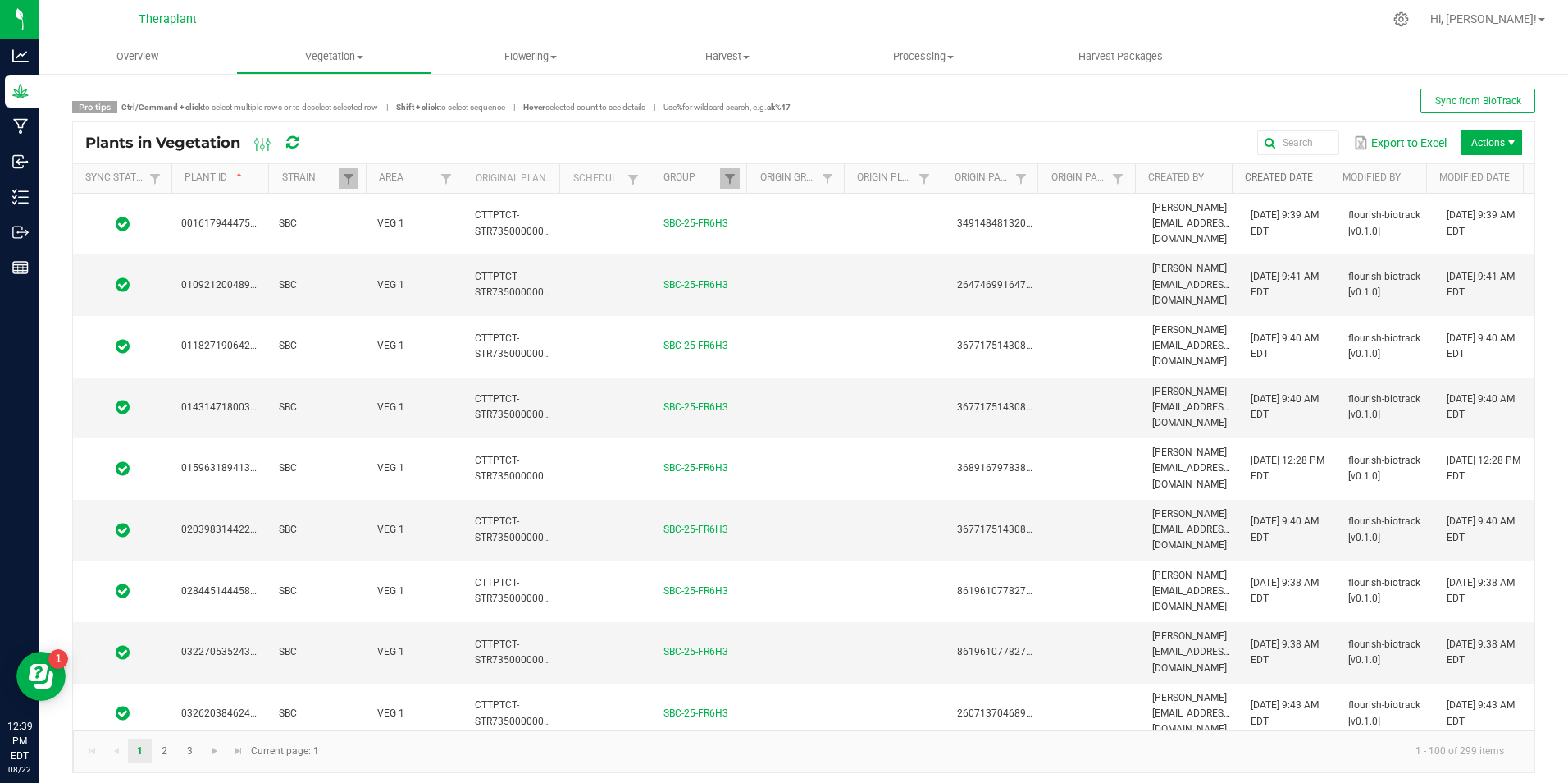
click at [1280, 178] on link "Created Date" at bounding box center [1283, 179] width 78 height 14
click at [1252, 179] on link "Created Date" at bounding box center [1283, 179] width 78 height 14
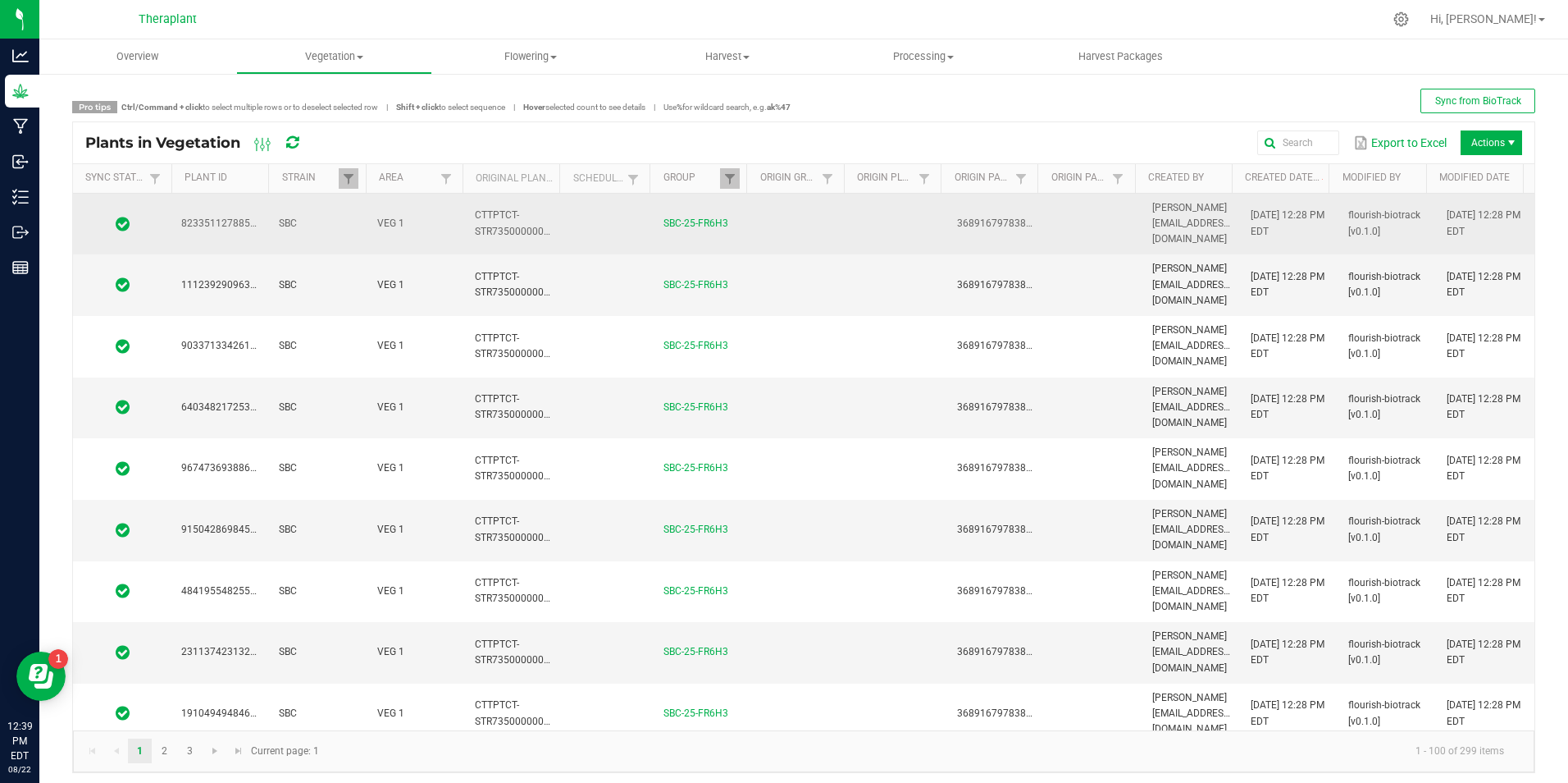
click at [827, 213] on td at bounding box center [799, 225] width 97 height 62
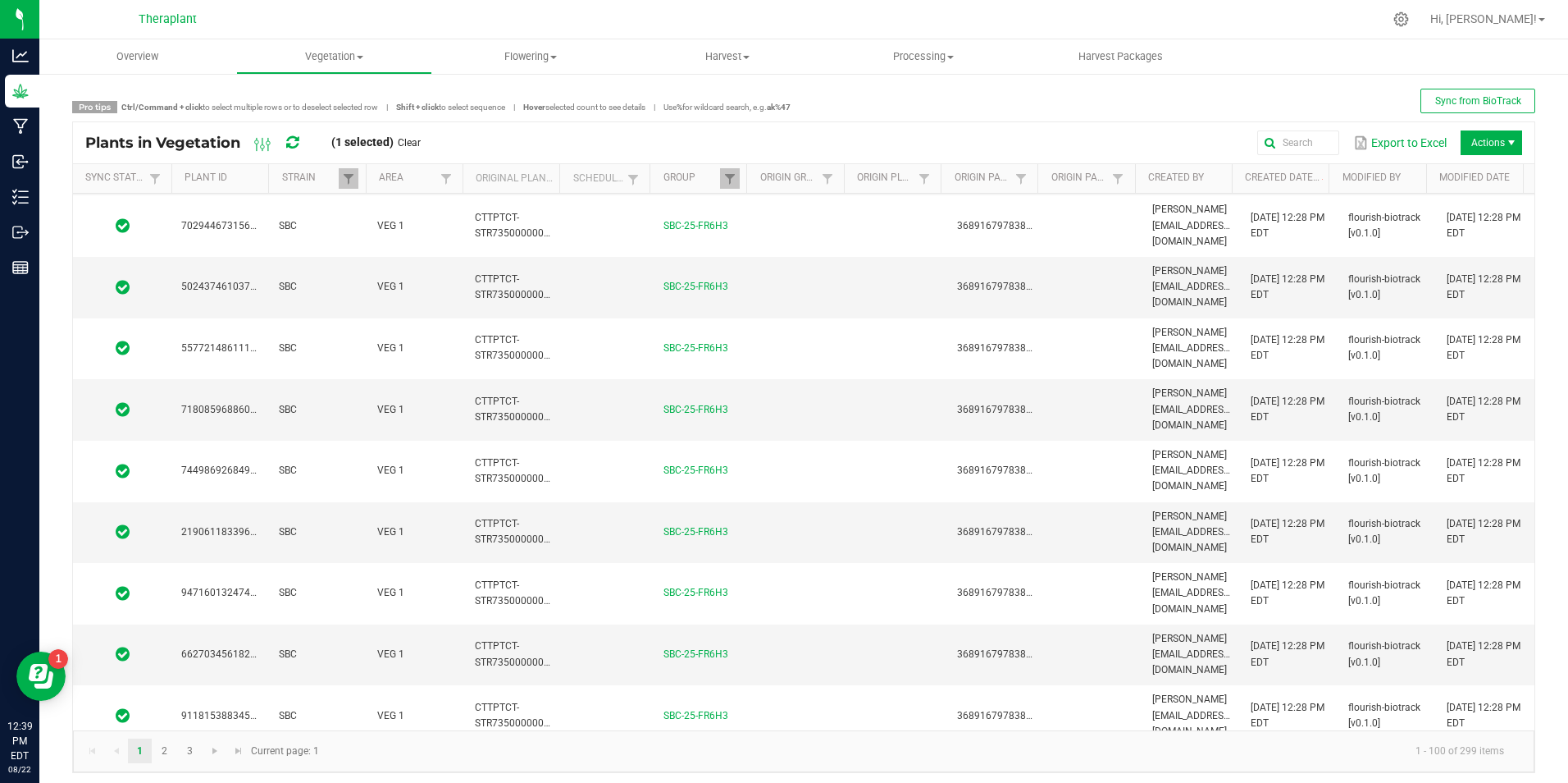
scroll to position [1477, 0]
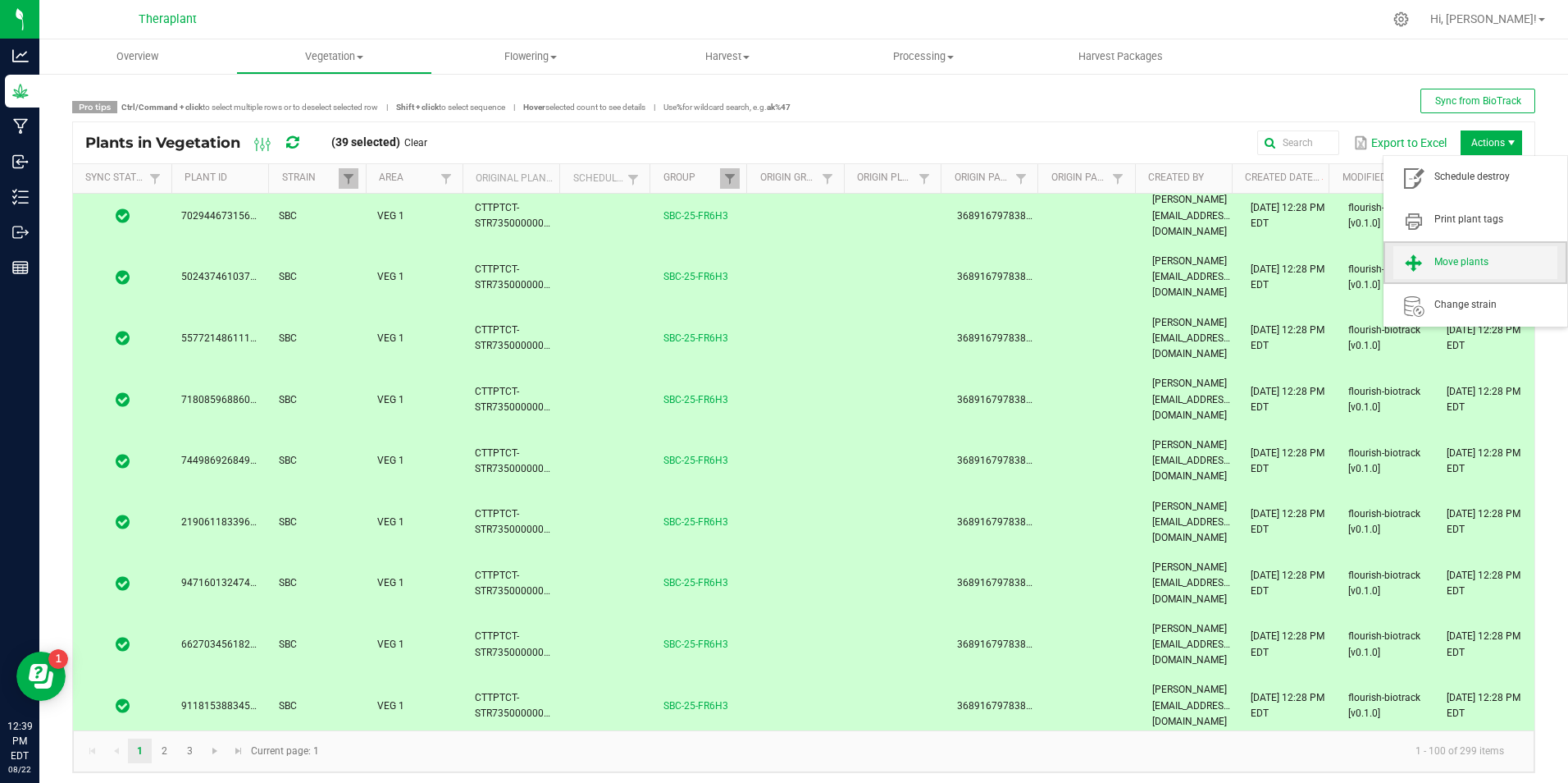
click at [1438, 264] on span "Move plants" at bounding box center [1495, 262] width 123 height 14
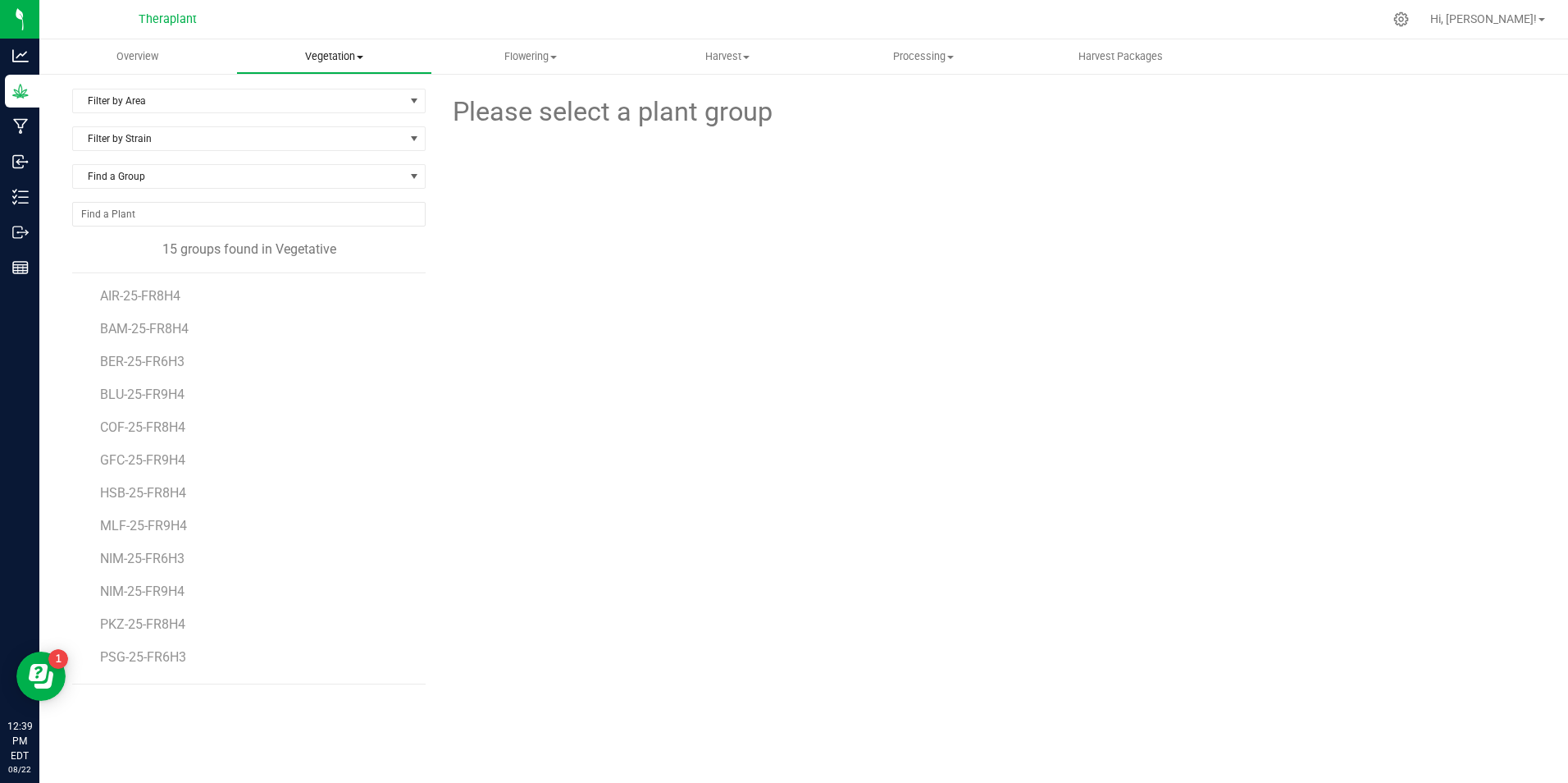
click at [349, 46] on uib-tab-heading "Vegetation Veg groups Veg plants Mother groups Mother plants Apply to plants Pl…" at bounding box center [335, 57] width 195 height 33
click at [357, 96] on li "Veg groups" at bounding box center [335, 99] width 197 height 19
click at [132, 593] on span "SBC-25-FR6H3" at bounding box center [145, 595] width 89 height 15
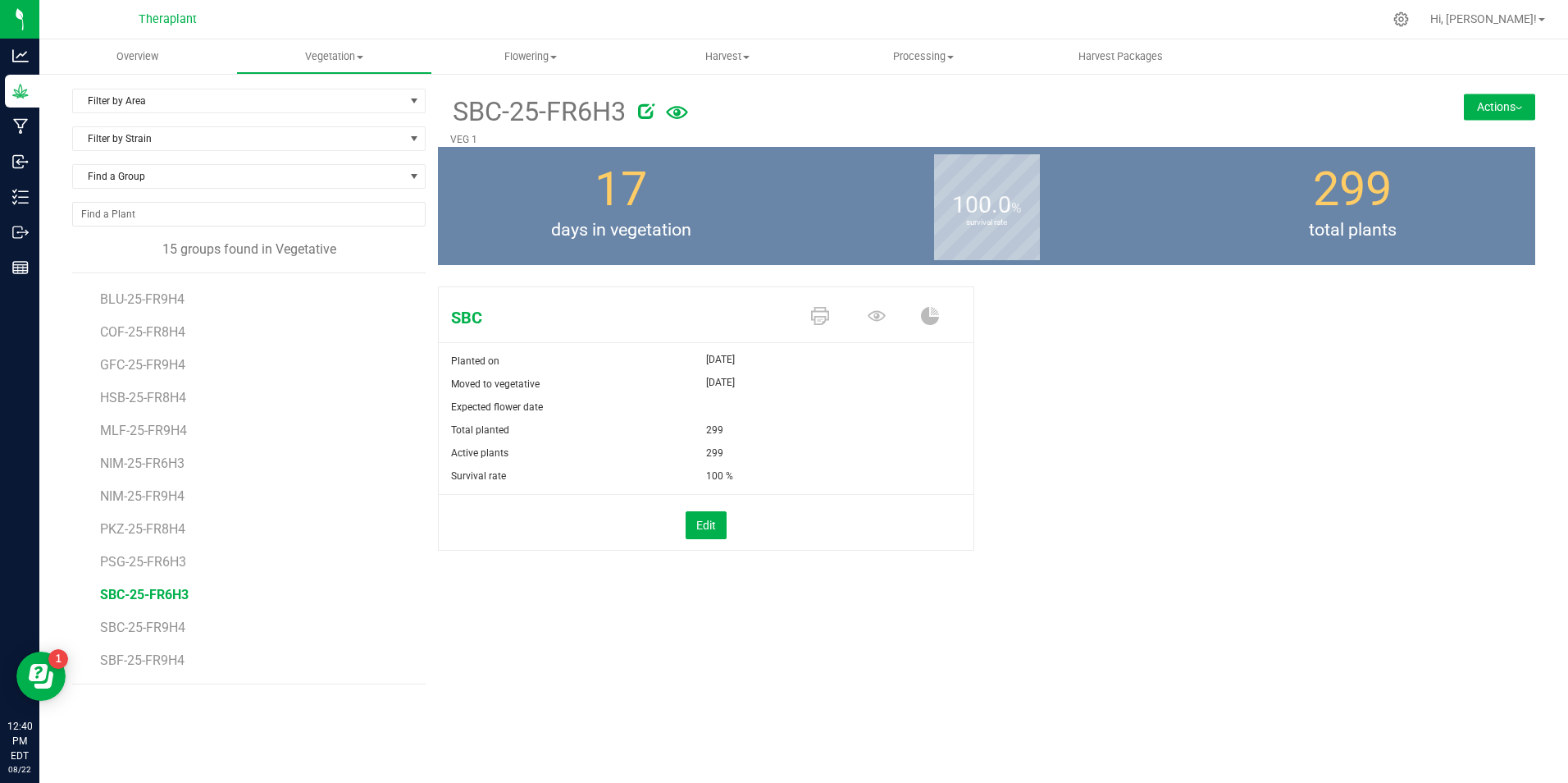
click at [1512, 106] on button "Actions" at bounding box center [1499, 106] width 71 height 26
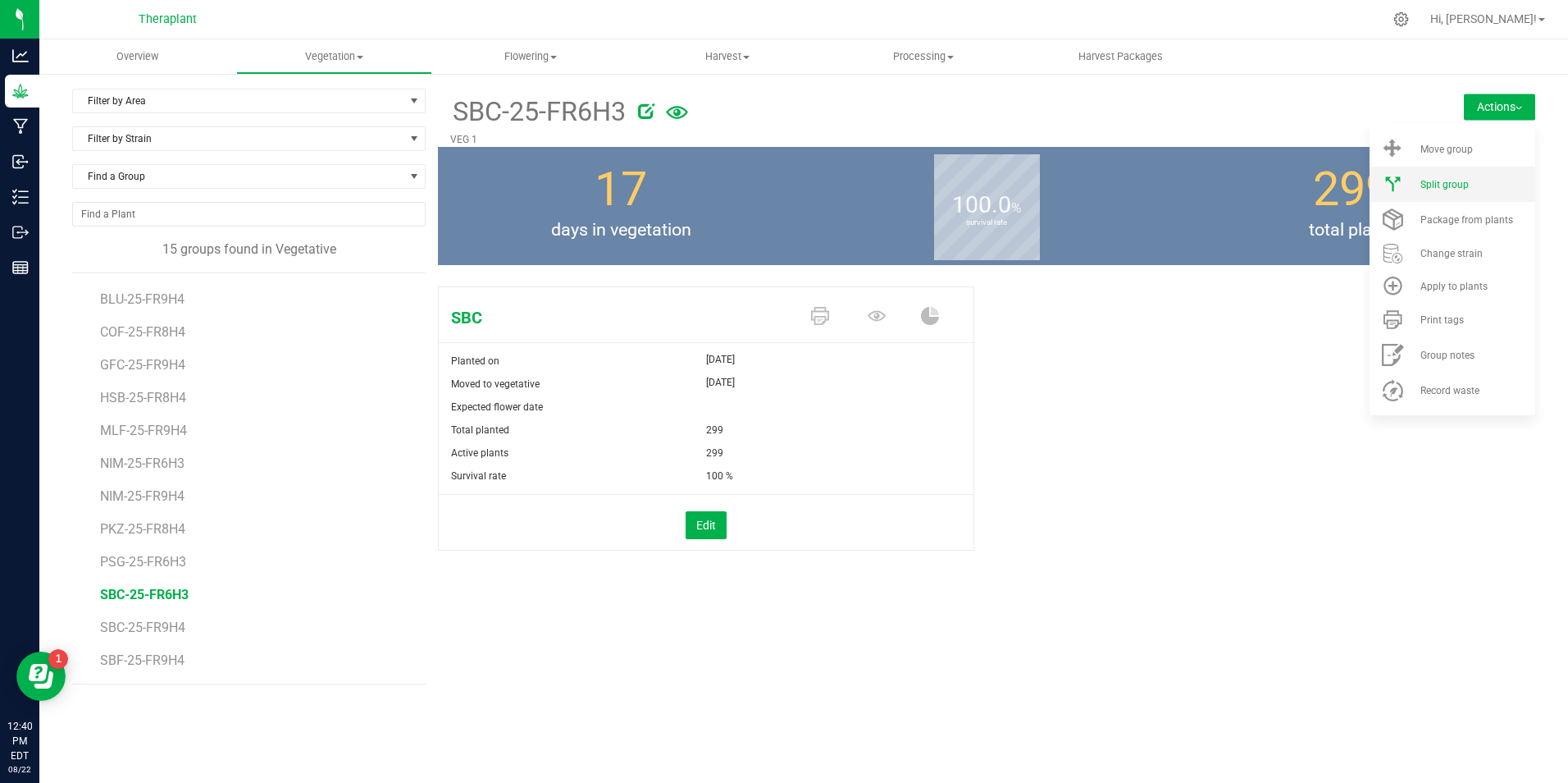
click at [1465, 179] on span "Split group" at bounding box center [1444, 184] width 48 height 12
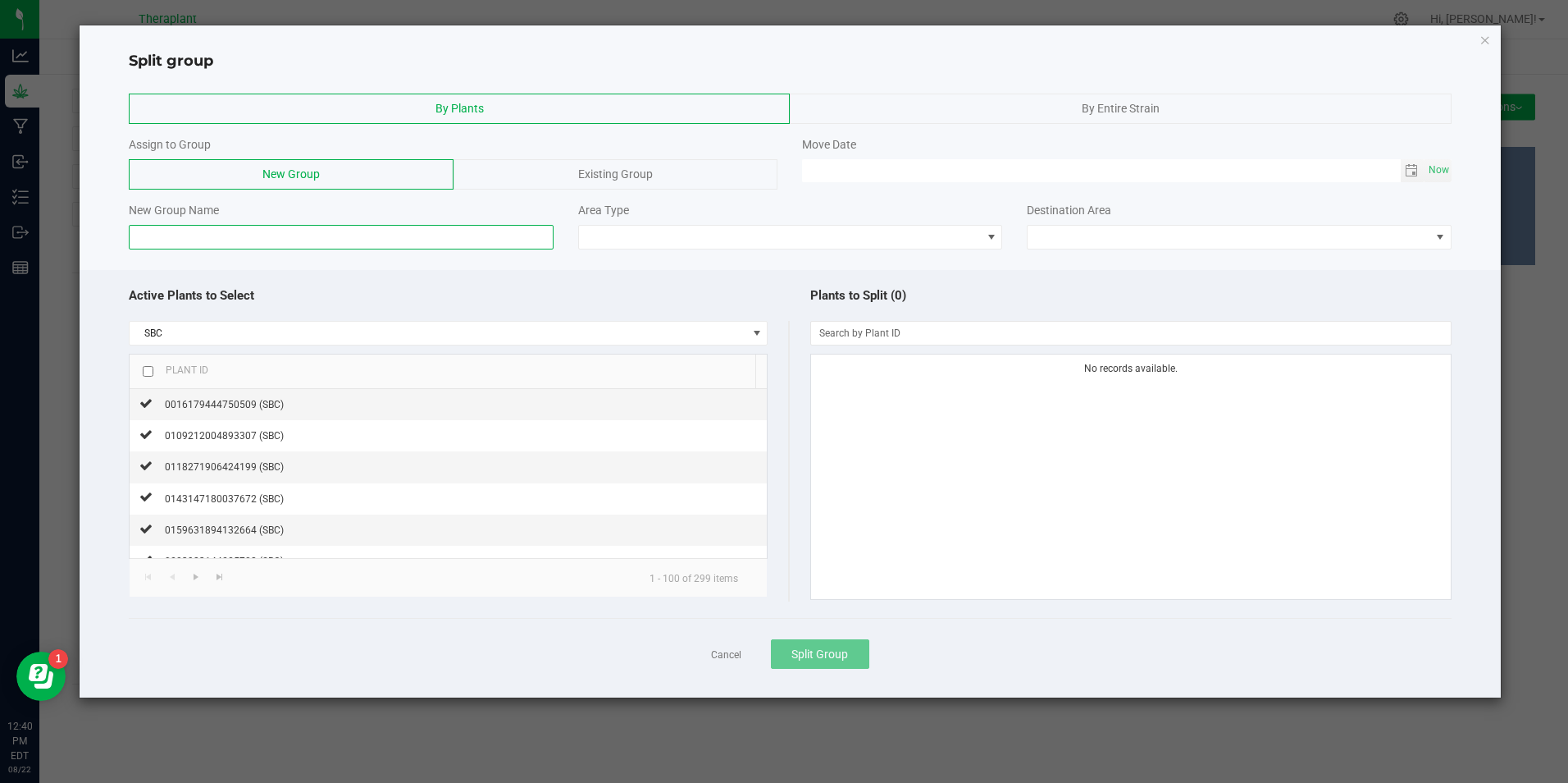
click at [330, 242] on input at bounding box center [340, 237] width 424 height 24
click at [757, 330] on span at bounding box center [757, 333] width 14 height 14
click at [751, 330] on span at bounding box center [757, 333] width 14 height 14
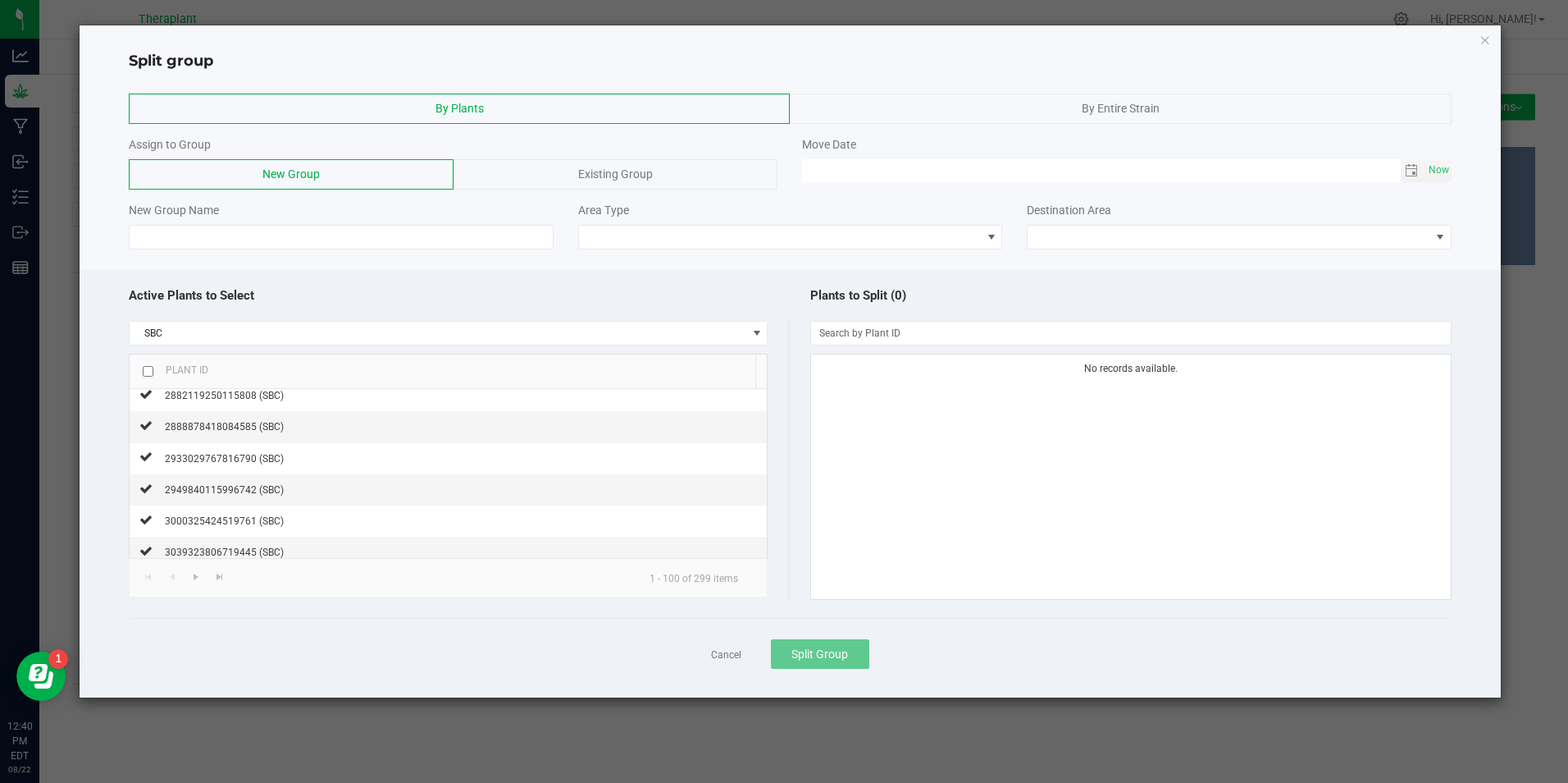
scroll to position [2964, 0]
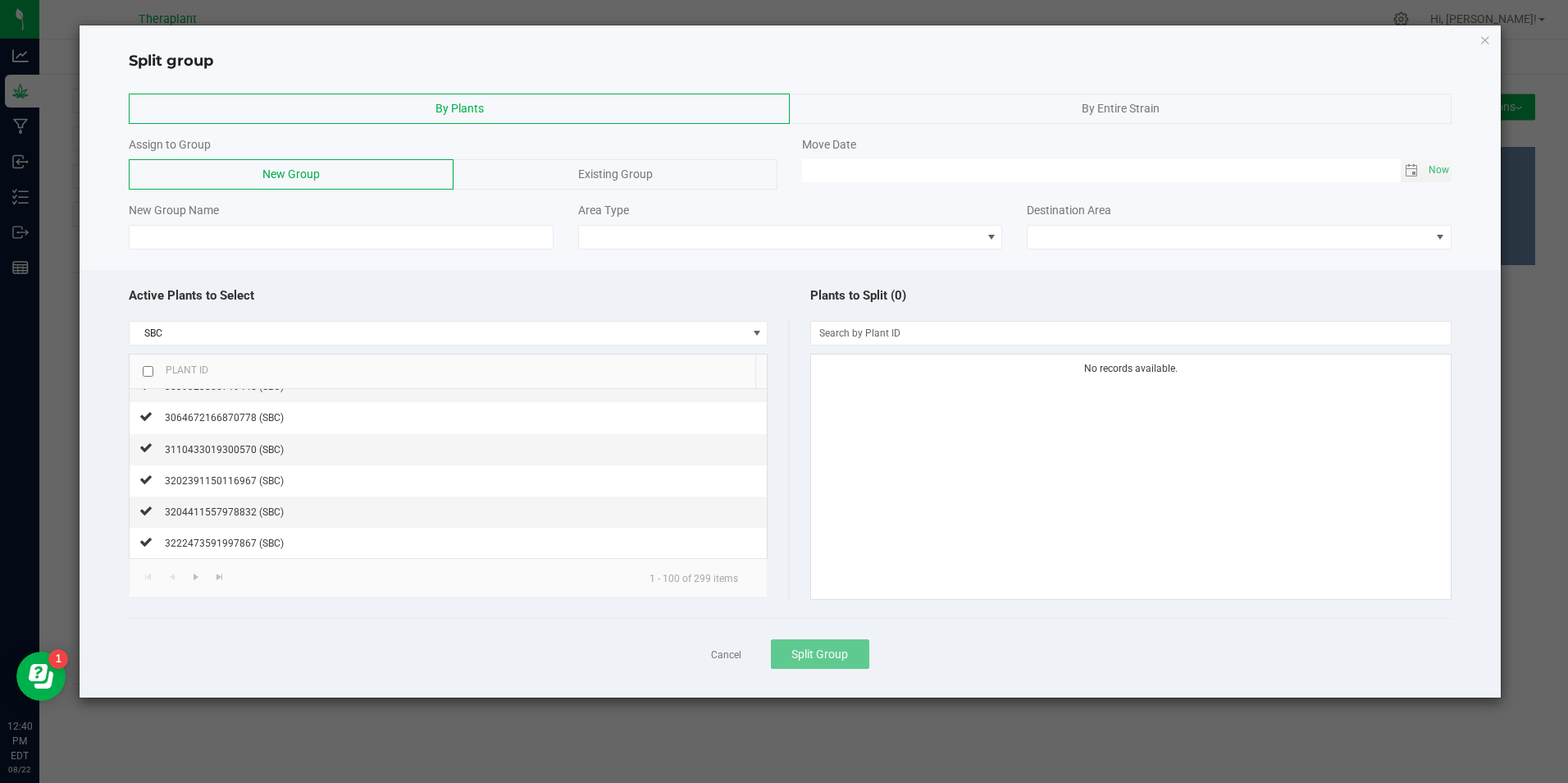
click at [633, 172] on span "Existing Group" at bounding box center [615, 174] width 74 height 14
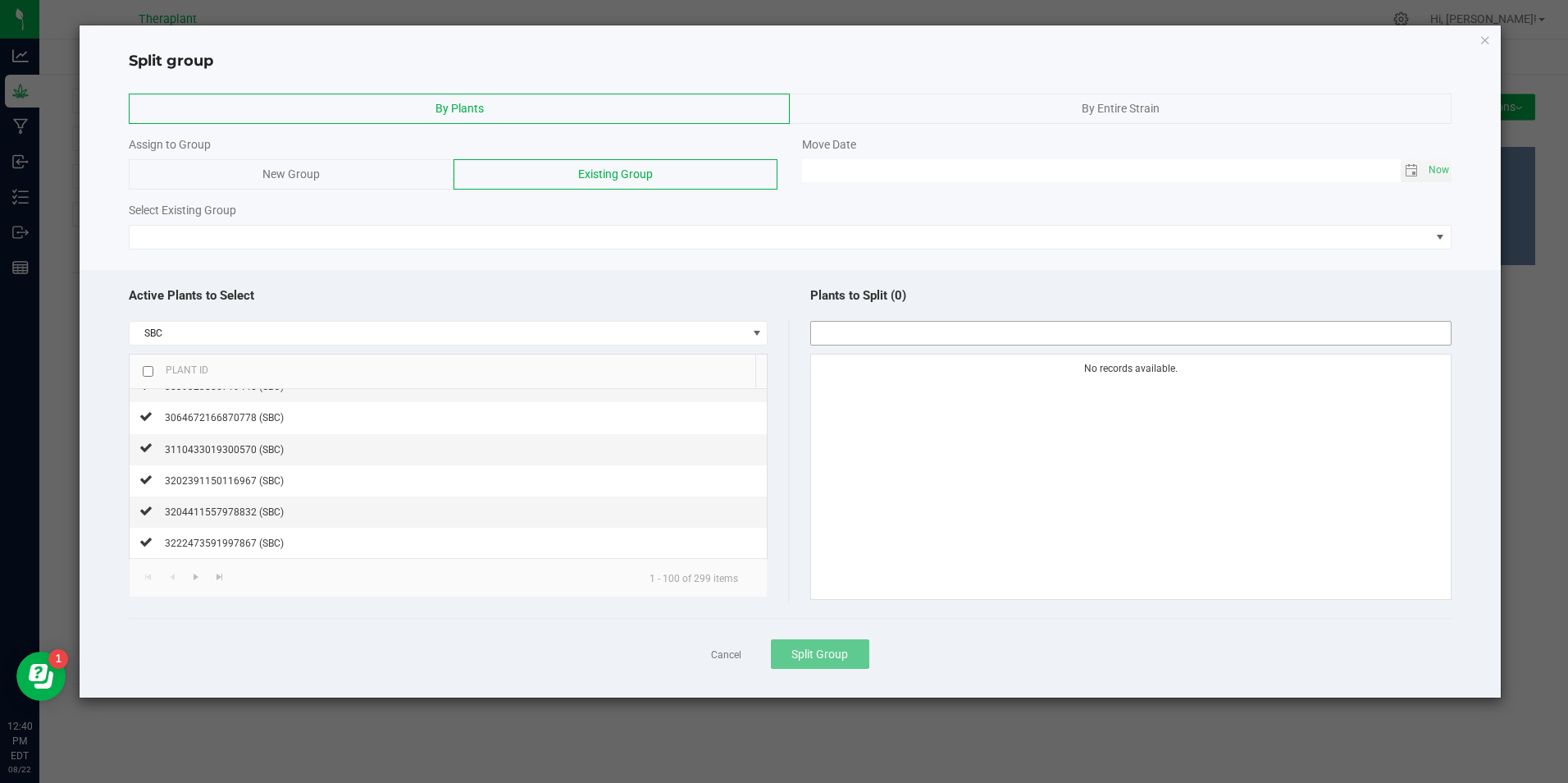
click at [940, 336] on input "NO DATA FOUND" at bounding box center [1130, 333] width 639 height 23
click at [911, 323] on input "NO DATA FOUND" at bounding box center [1130, 333] width 639 height 23
click at [1490, 35] on icon "button" at bounding box center [1485, 40] width 12 height 19
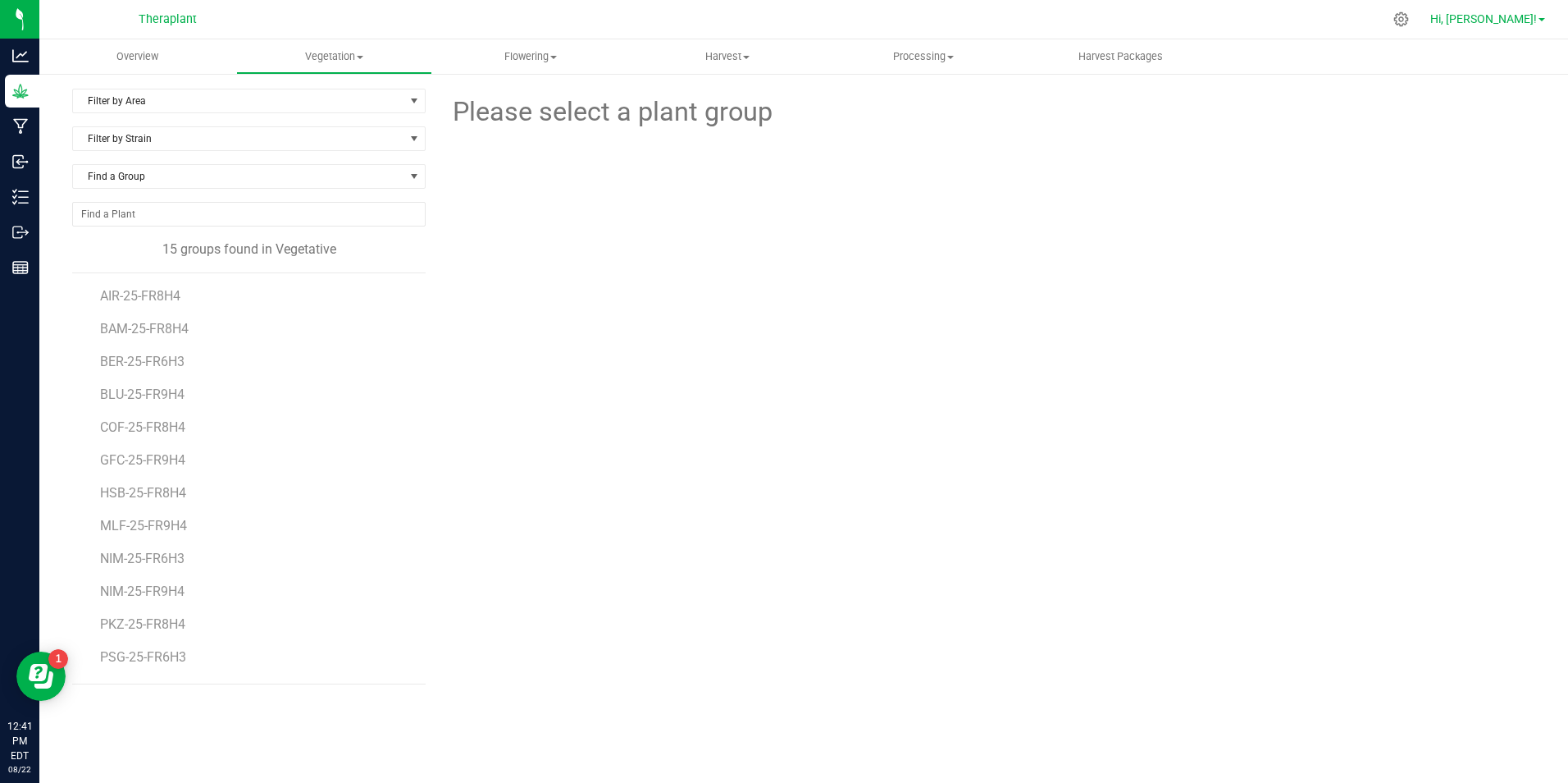
click at [1537, 16] on link "Hi, [PERSON_NAME]!" at bounding box center [1487, 19] width 128 height 17
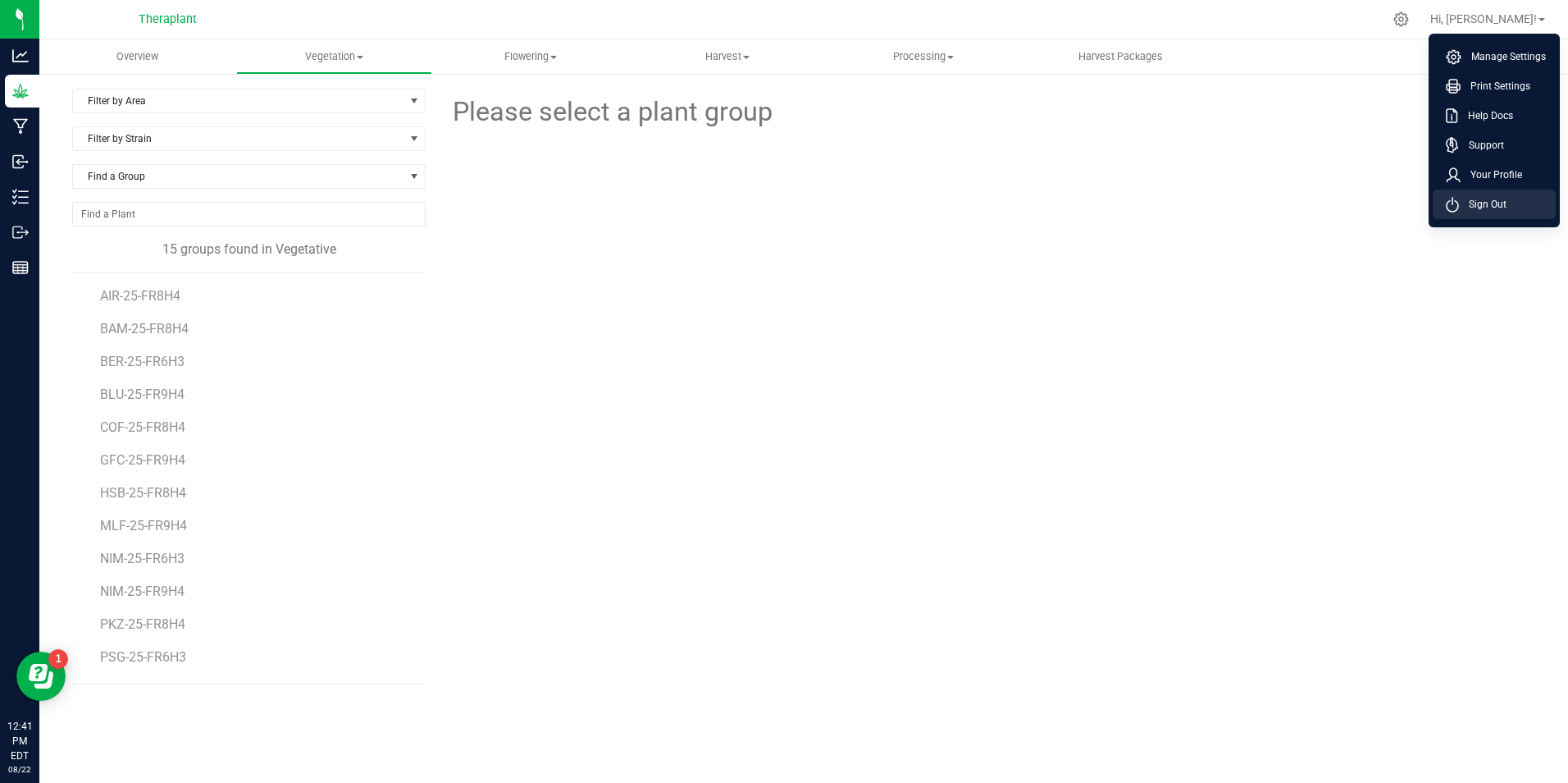
click at [1482, 198] on span "Sign Out" at bounding box center [1482, 204] width 47 height 16
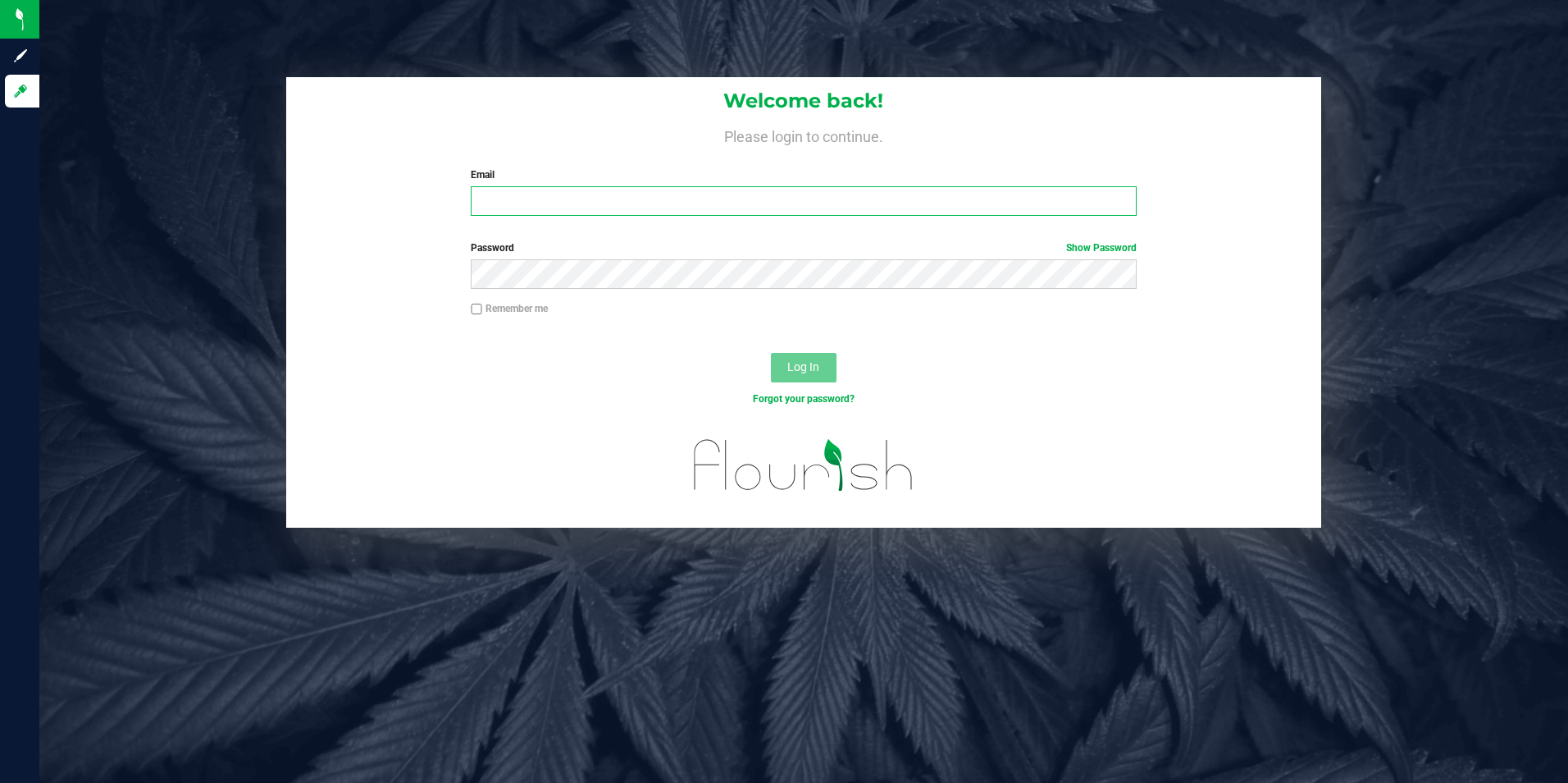
type input "[PERSON_NAME][EMAIL_ADDRESS][DOMAIN_NAME]"
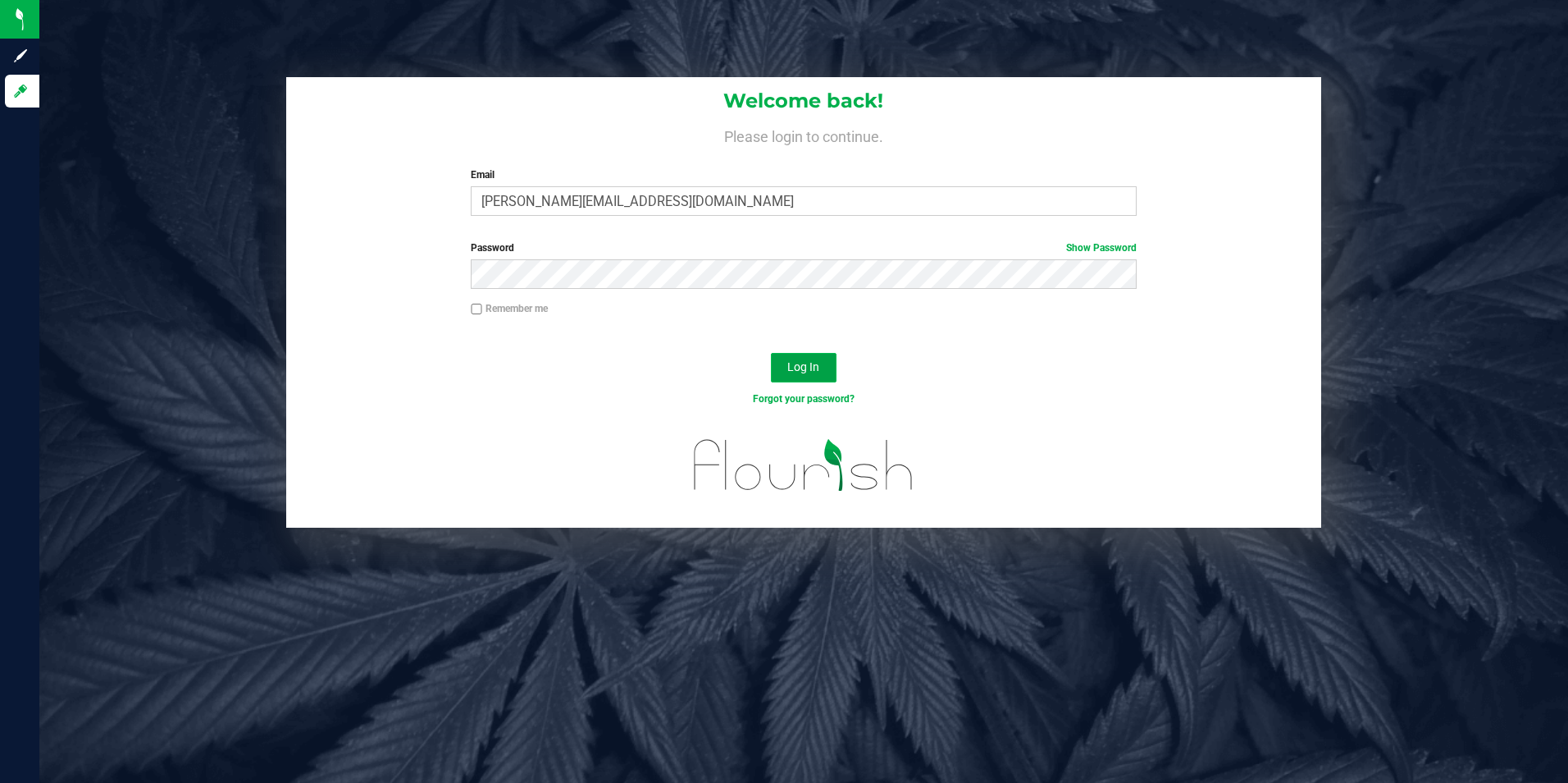
click at [807, 366] on span "Log In" at bounding box center [803, 367] width 32 height 14
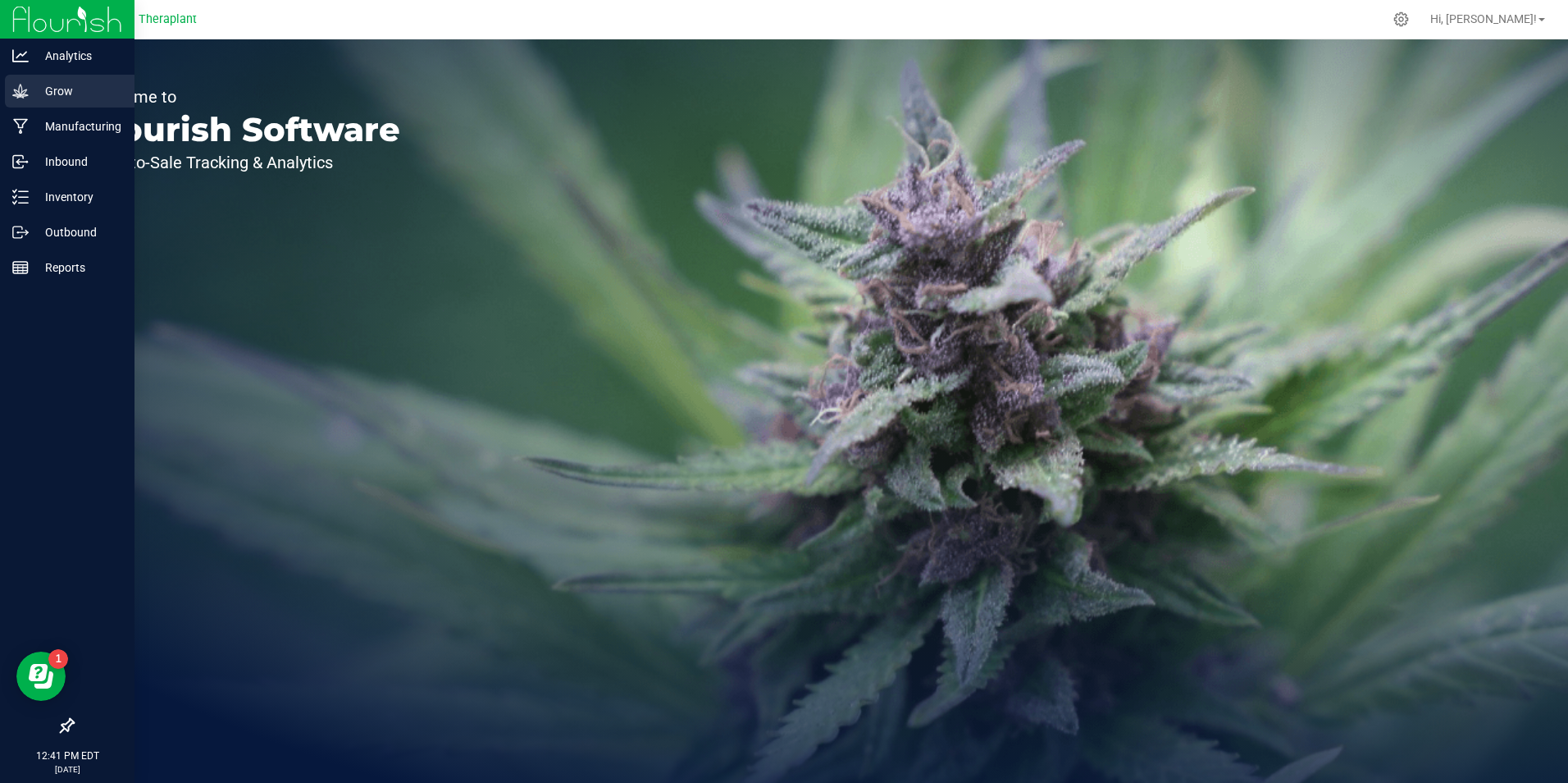
click at [45, 91] on p "Grow" at bounding box center [78, 91] width 98 height 19
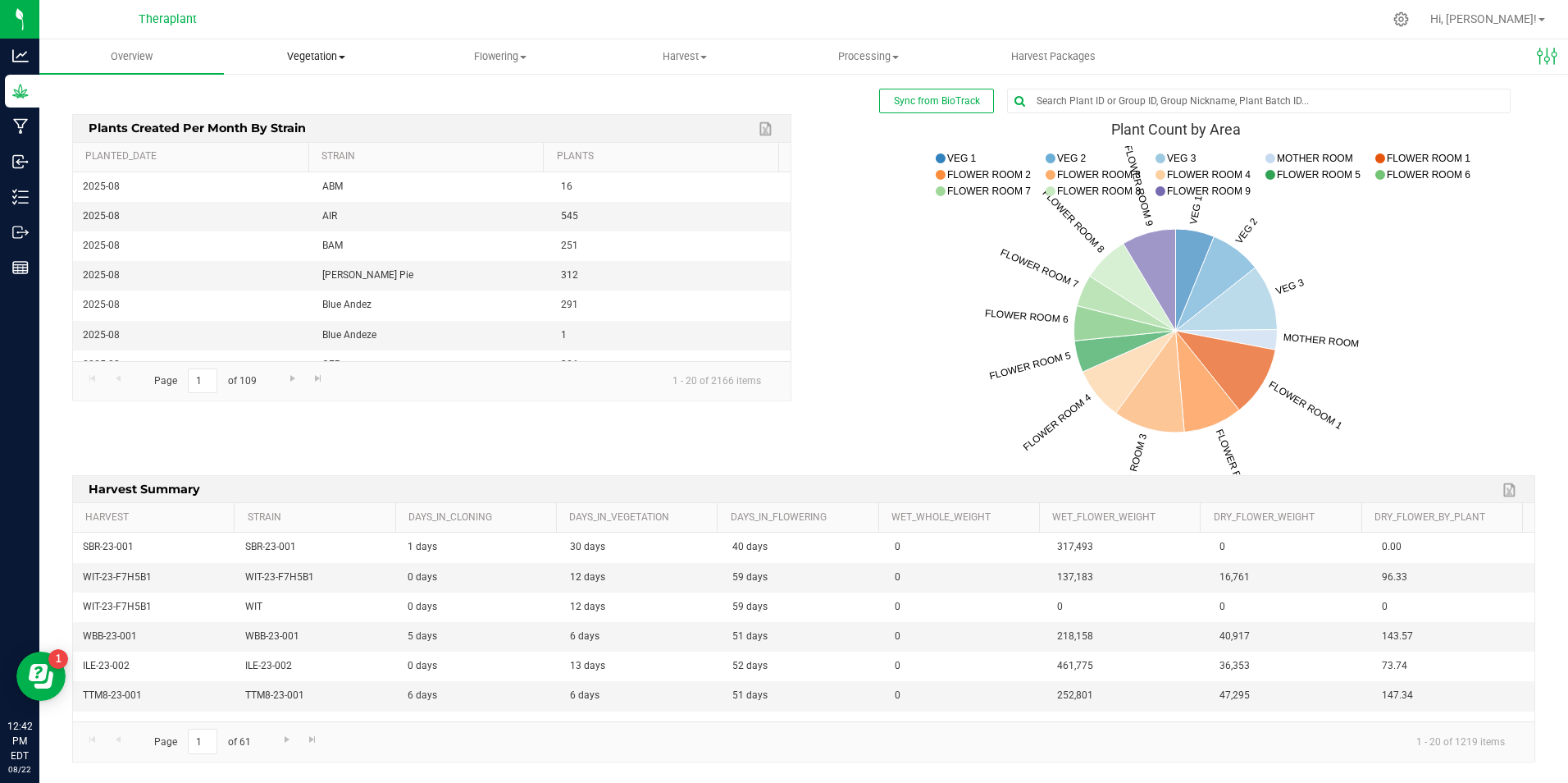
click at [332, 57] on span "Vegetation" at bounding box center [316, 56] width 183 height 14
click at [321, 98] on span "Veg groups" at bounding box center [276, 98] width 104 height 14
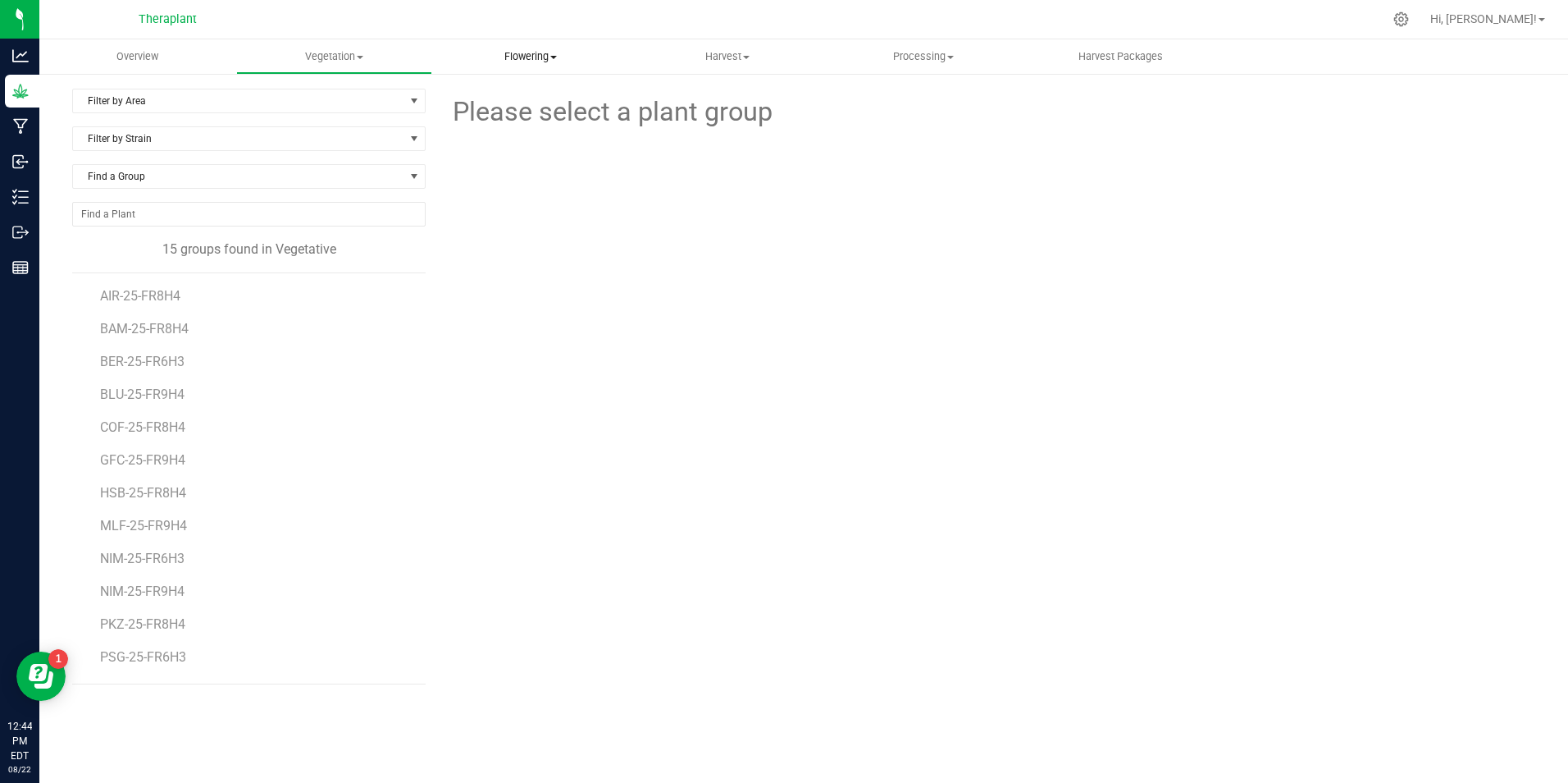
click at [511, 52] on span "Flowering" at bounding box center [531, 56] width 195 height 14
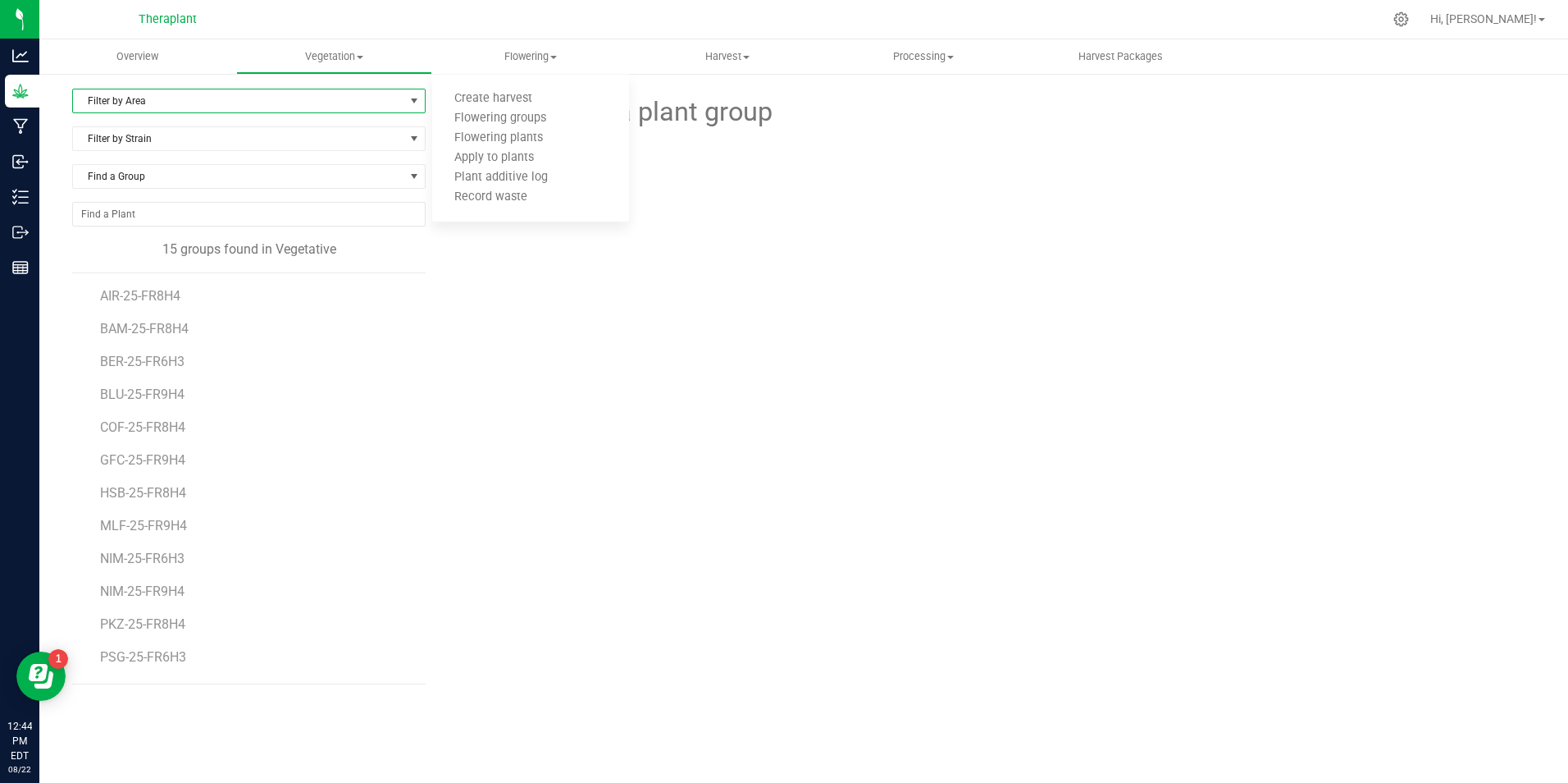
click at [217, 98] on span "Filter by Area" at bounding box center [238, 101] width 331 height 23
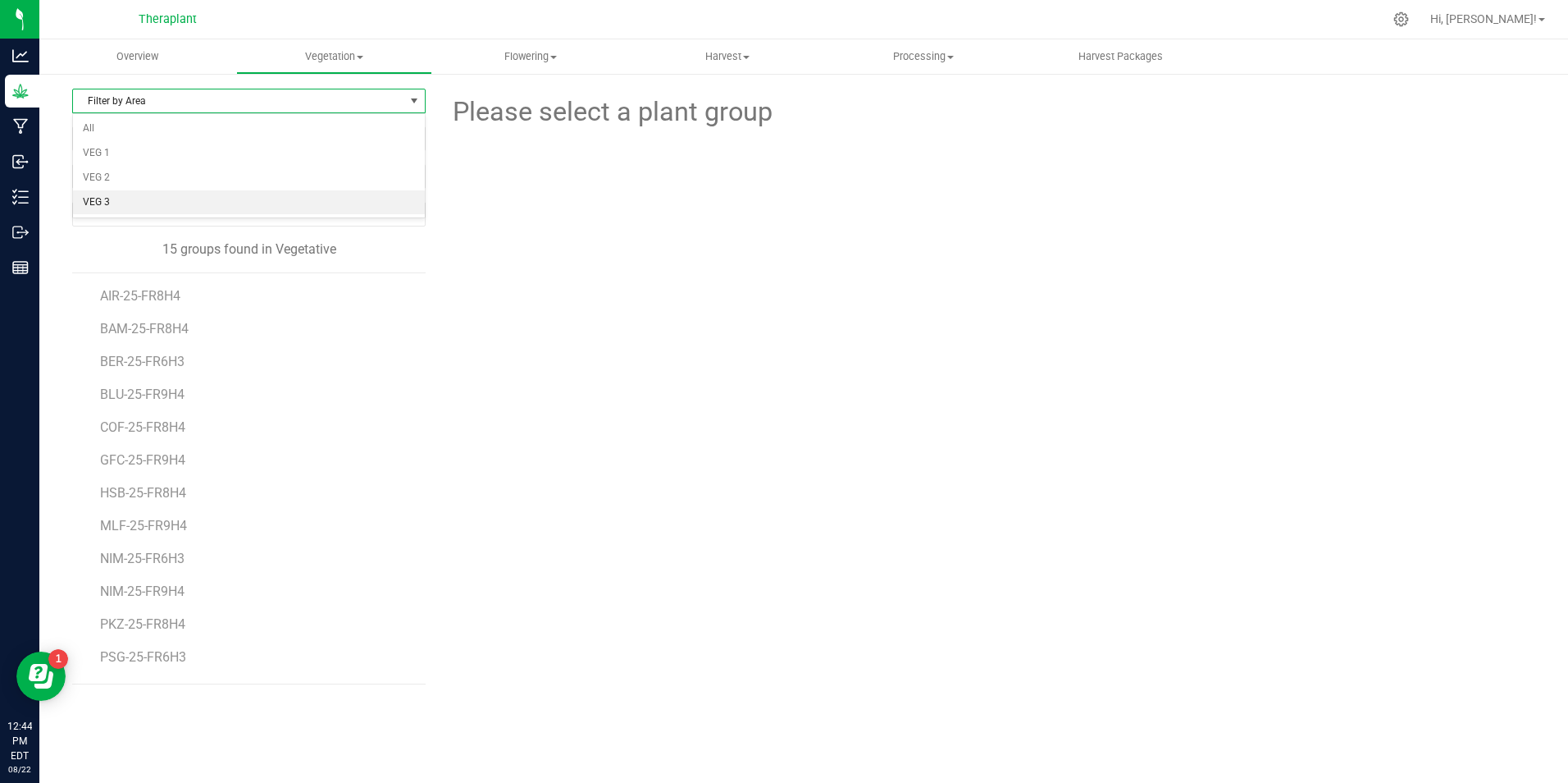
click at [213, 208] on li "VEG 3" at bounding box center [249, 202] width 352 height 24
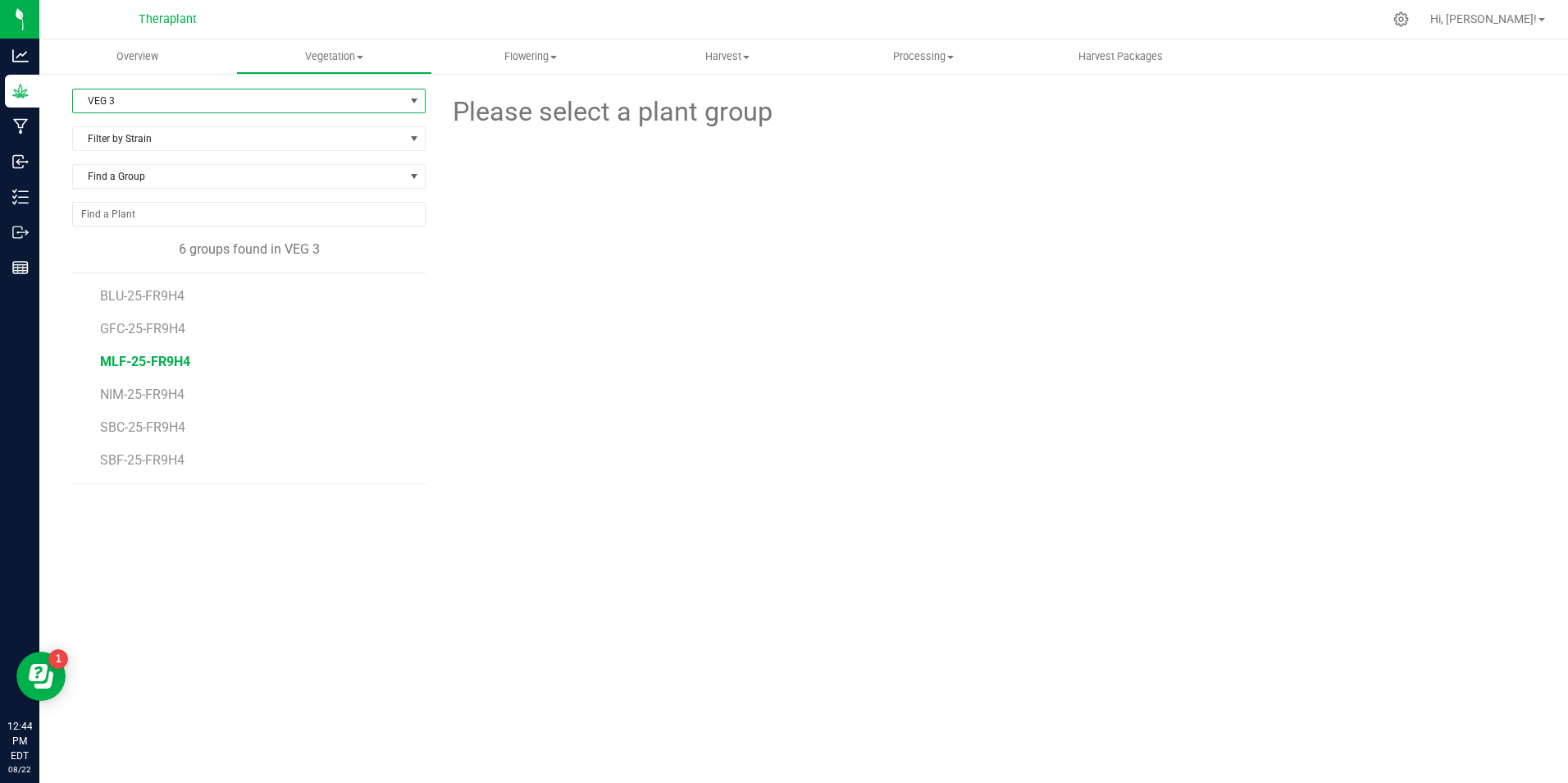
click at [156, 363] on span "MLF-25-FR9H4" at bounding box center [145, 361] width 90 height 15
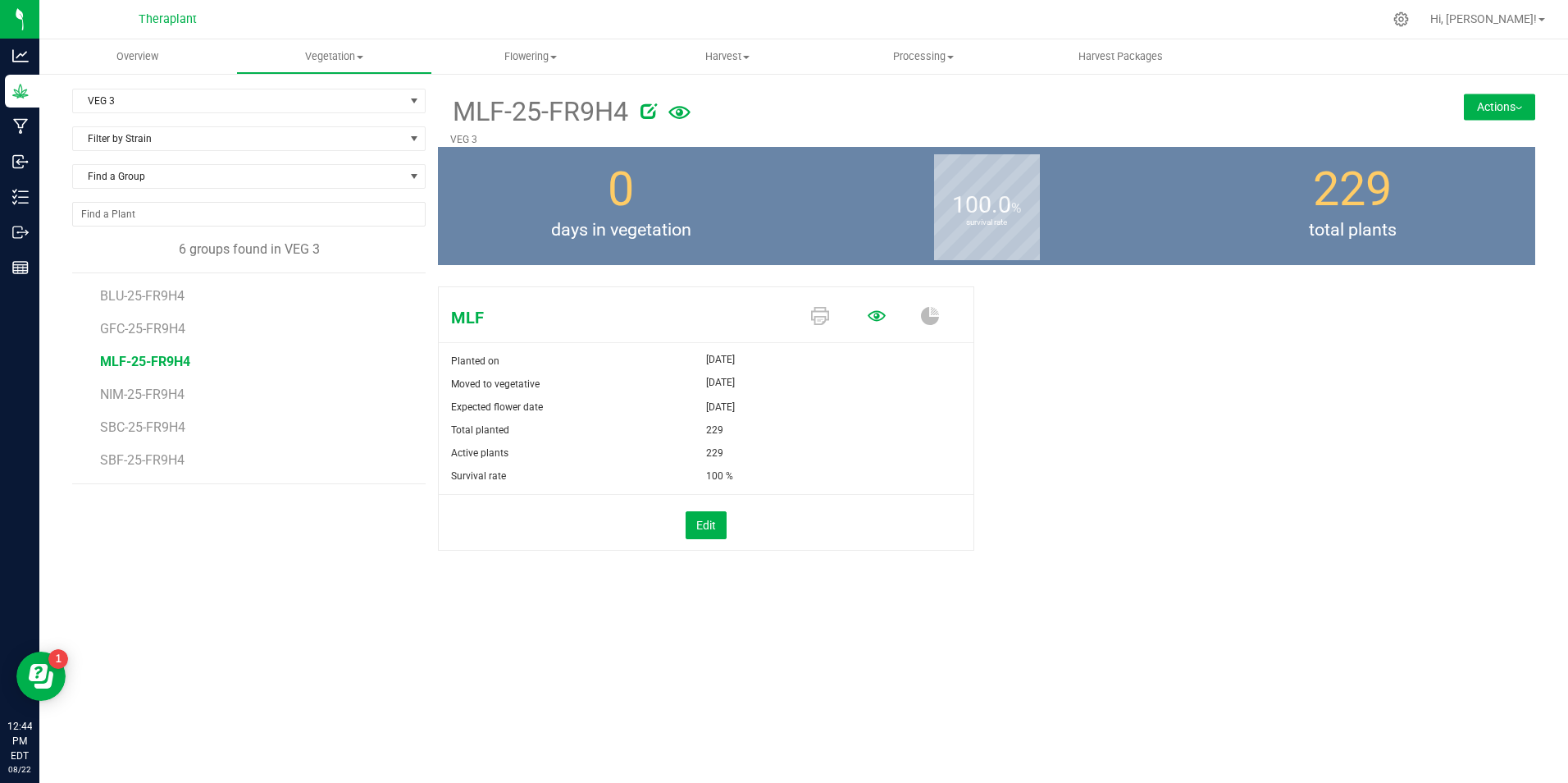
click at [870, 319] on icon at bounding box center [876, 316] width 18 height 11
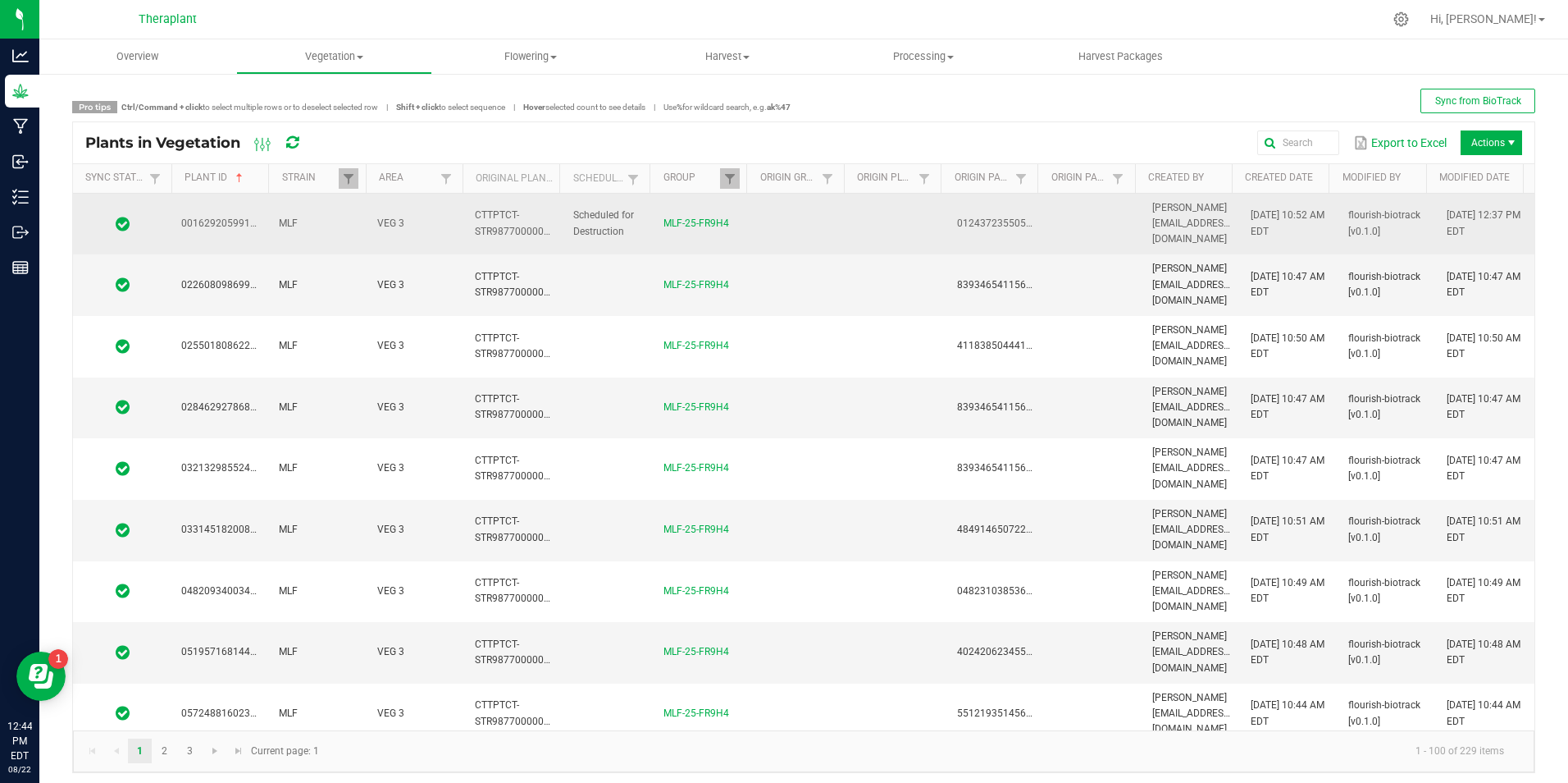
click at [573, 214] on td "Scheduled for Destruction" at bounding box center [608, 225] width 90 height 62
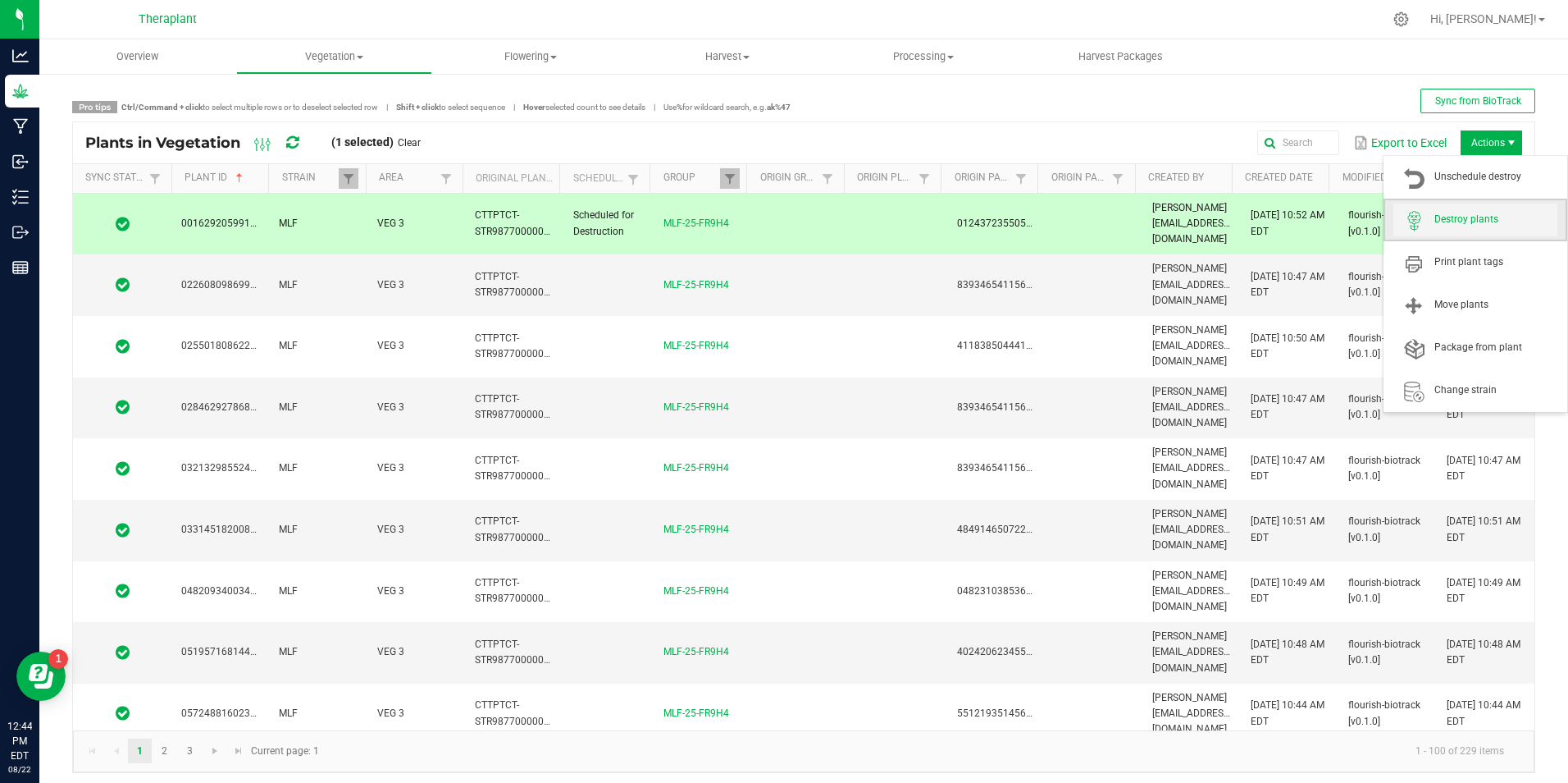
click at [1472, 218] on span "Destroy plants" at bounding box center [1495, 219] width 123 height 14
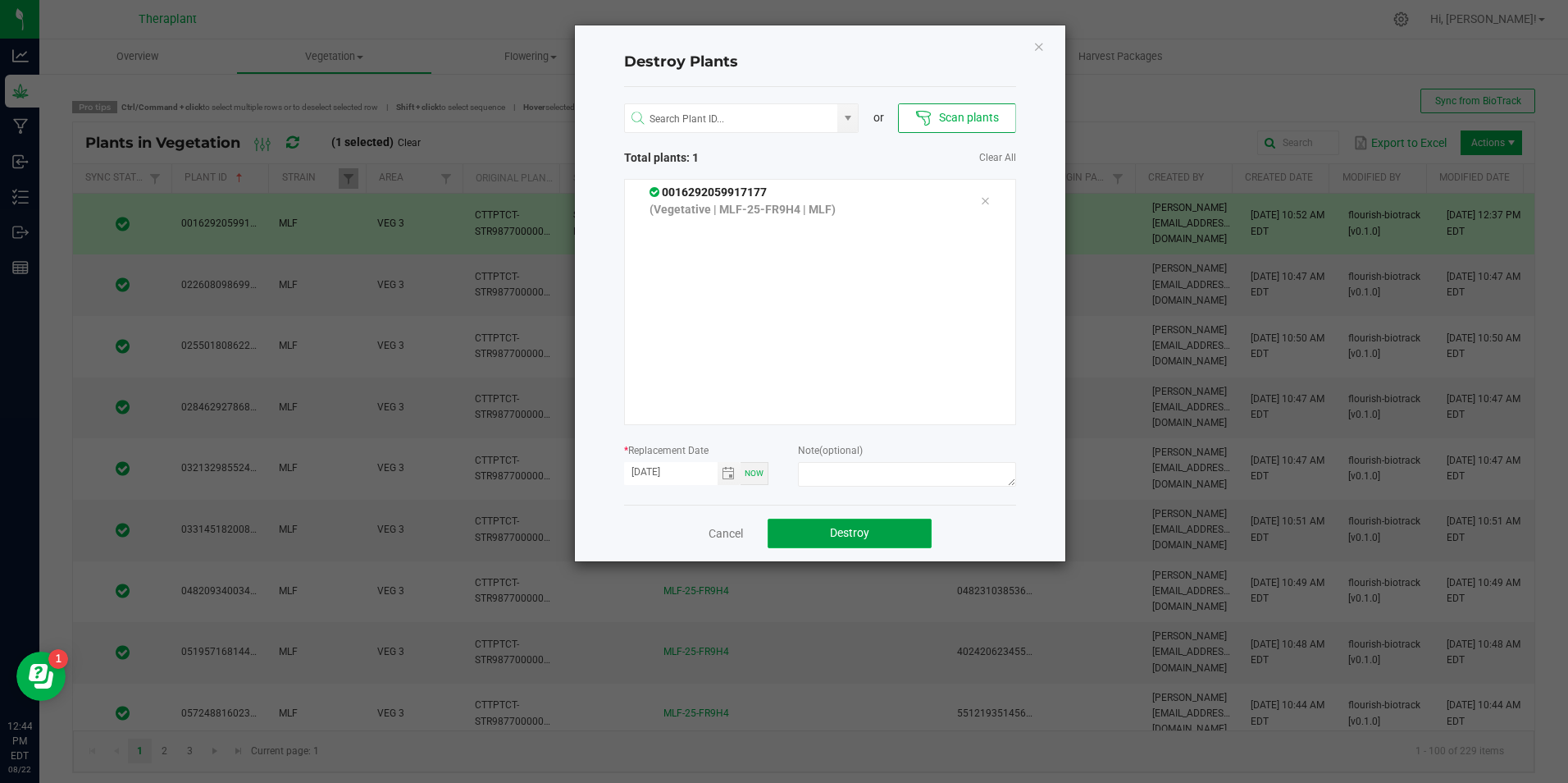
click at [816, 535] on button "Destroy" at bounding box center [849, 533] width 164 height 30
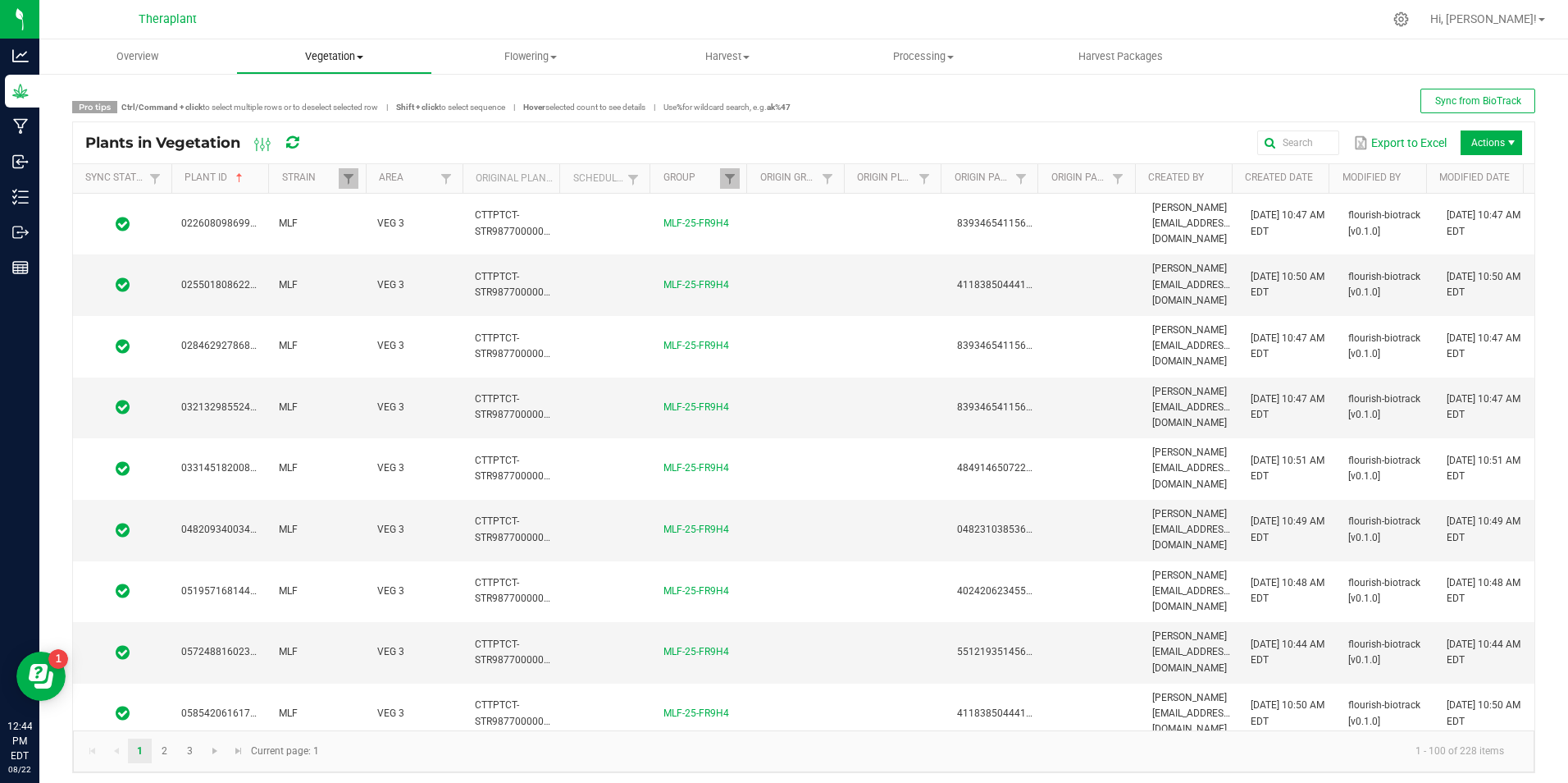
click at [339, 50] on span "Vegetation" at bounding box center [335, 56] width 195 height 14
click at [321, 98] on span "Veg groups" at bounding box center [289, 98] width 104 height 14
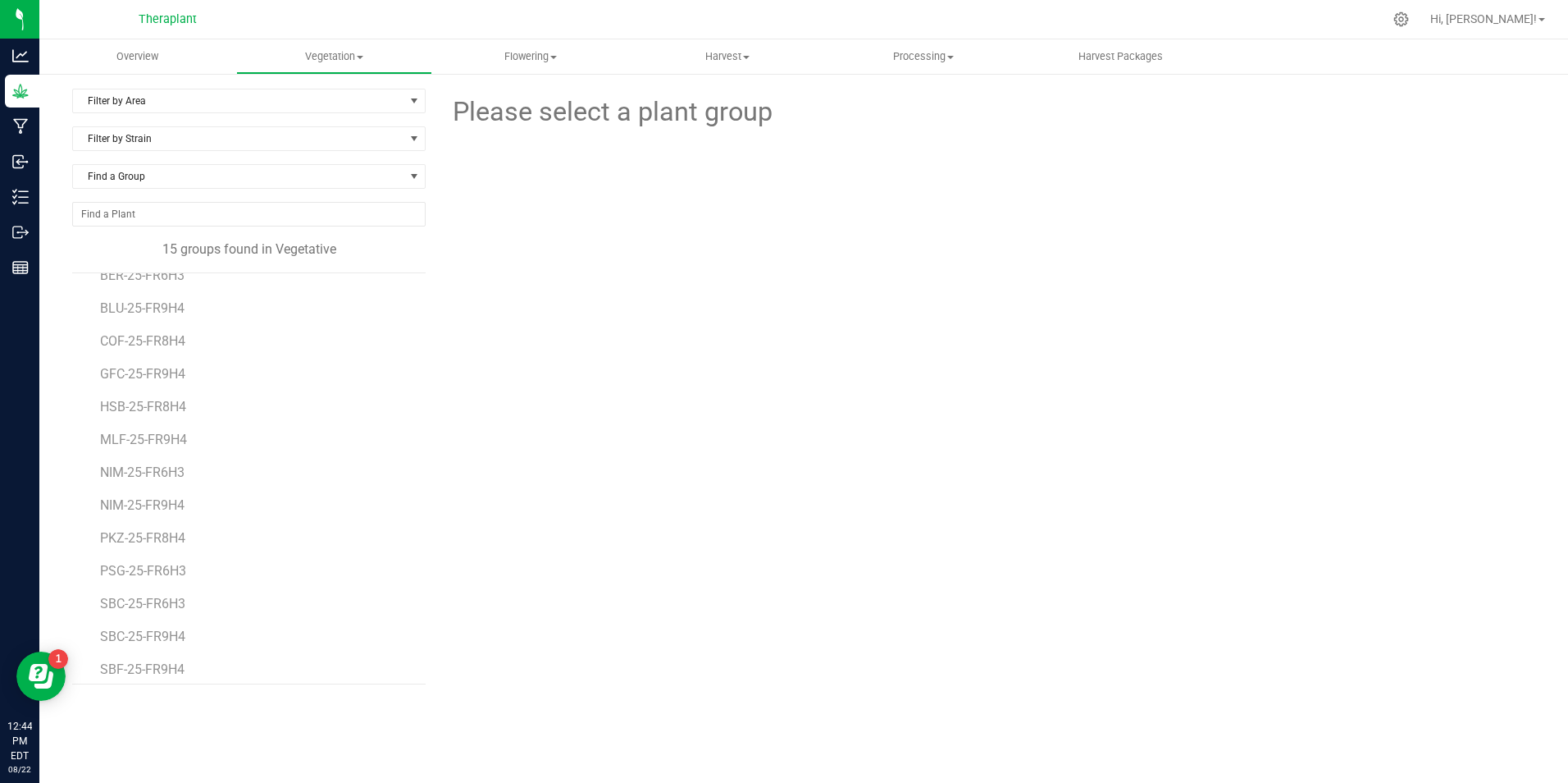
scroll to position [96, 0]
click at [153, 434] on span "MLF-25-FR9H4" at bounding box center [145, 431] width 90 height 15
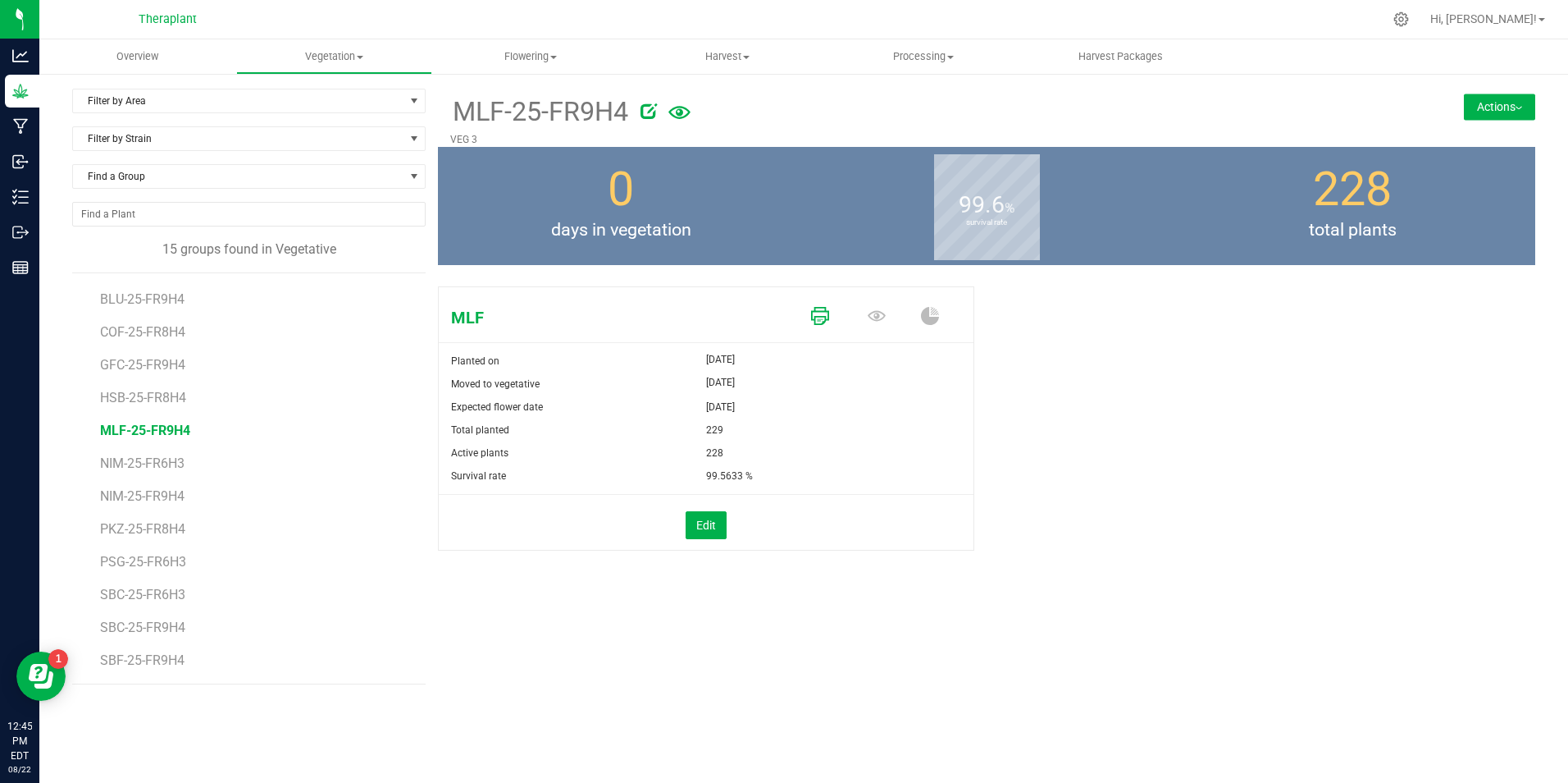
click at [821, 311] on icon at bounding box center [819, 316] width 18 height 18
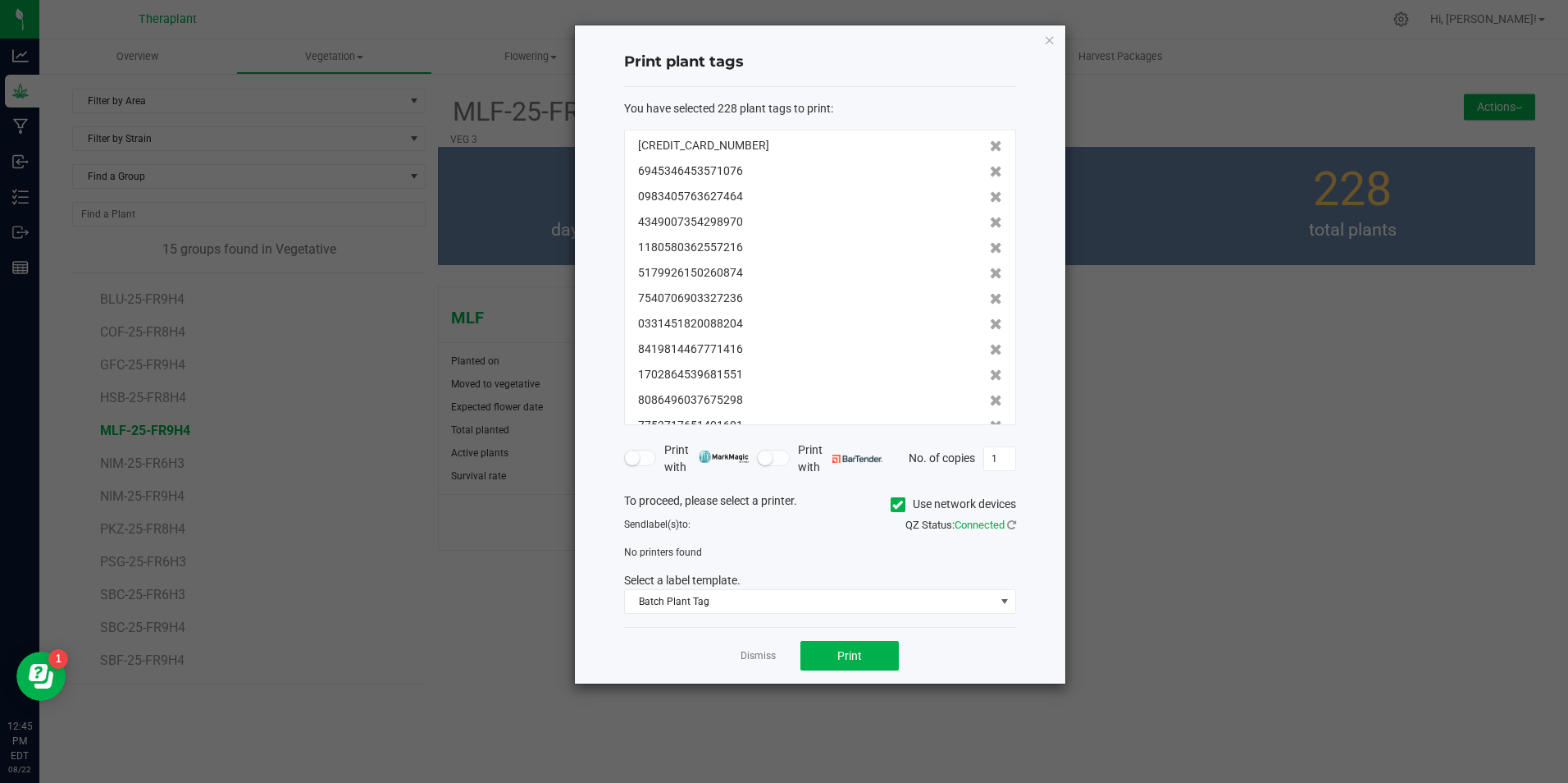
click at [893, 505] on icon at bounding box center [897, 505] width 11 height 0
click at [0, 0] on input "Use network devices" at bounding box center [0, 0] width 0 height 0
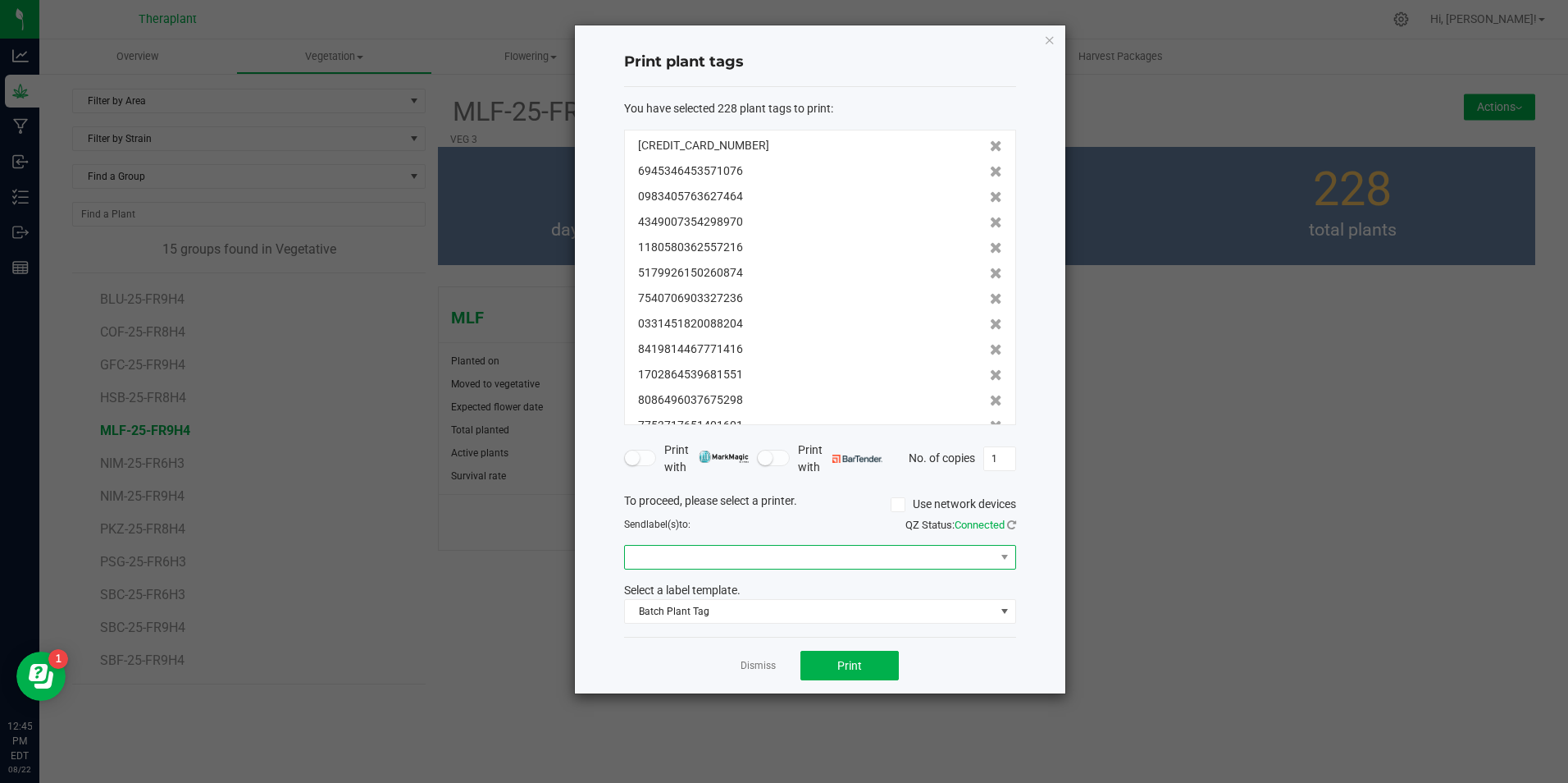
click at [740, 567] on span at bounding box center [810, 557] width 370 height 23
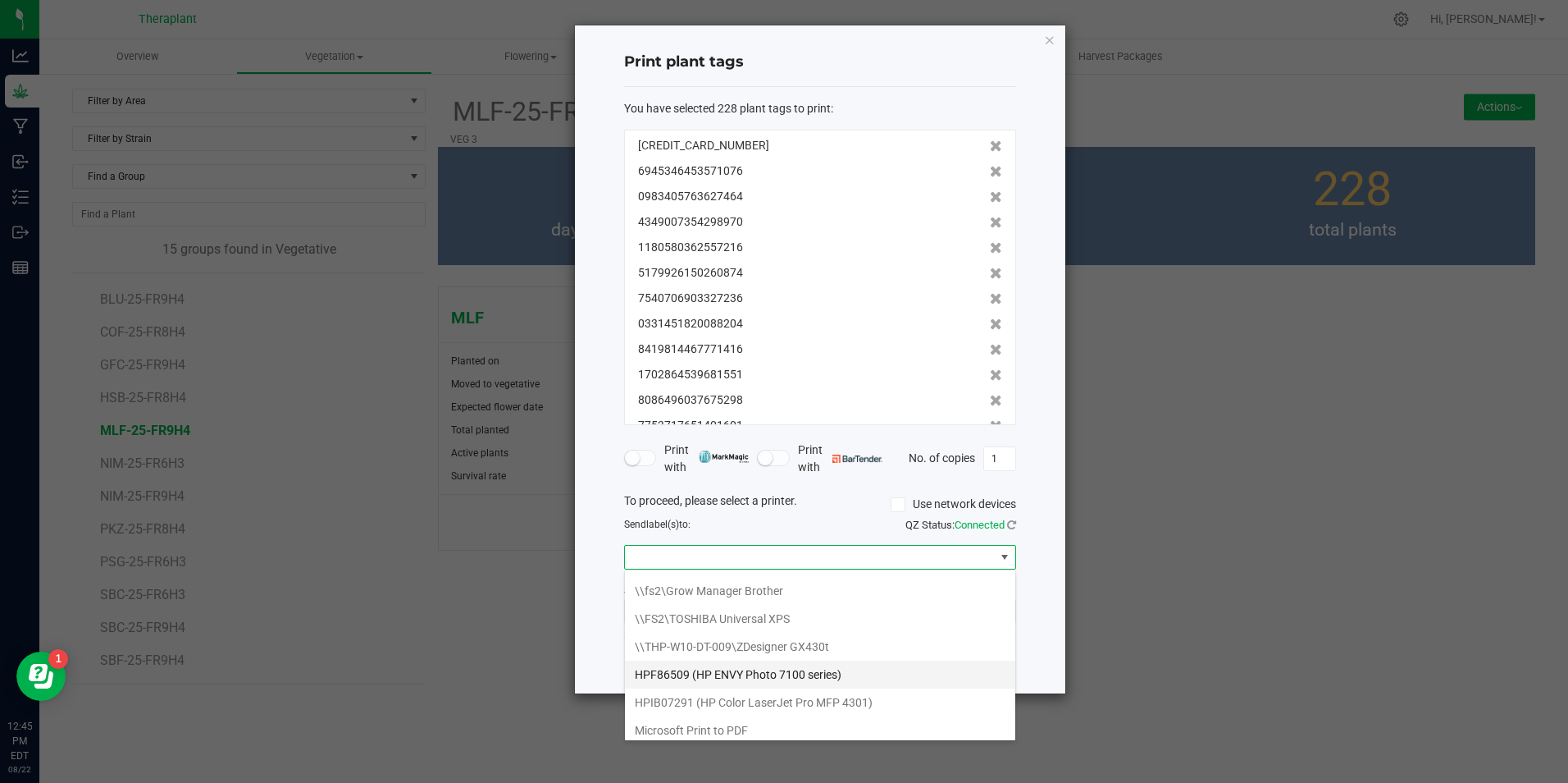
scroll to position [115, 0]
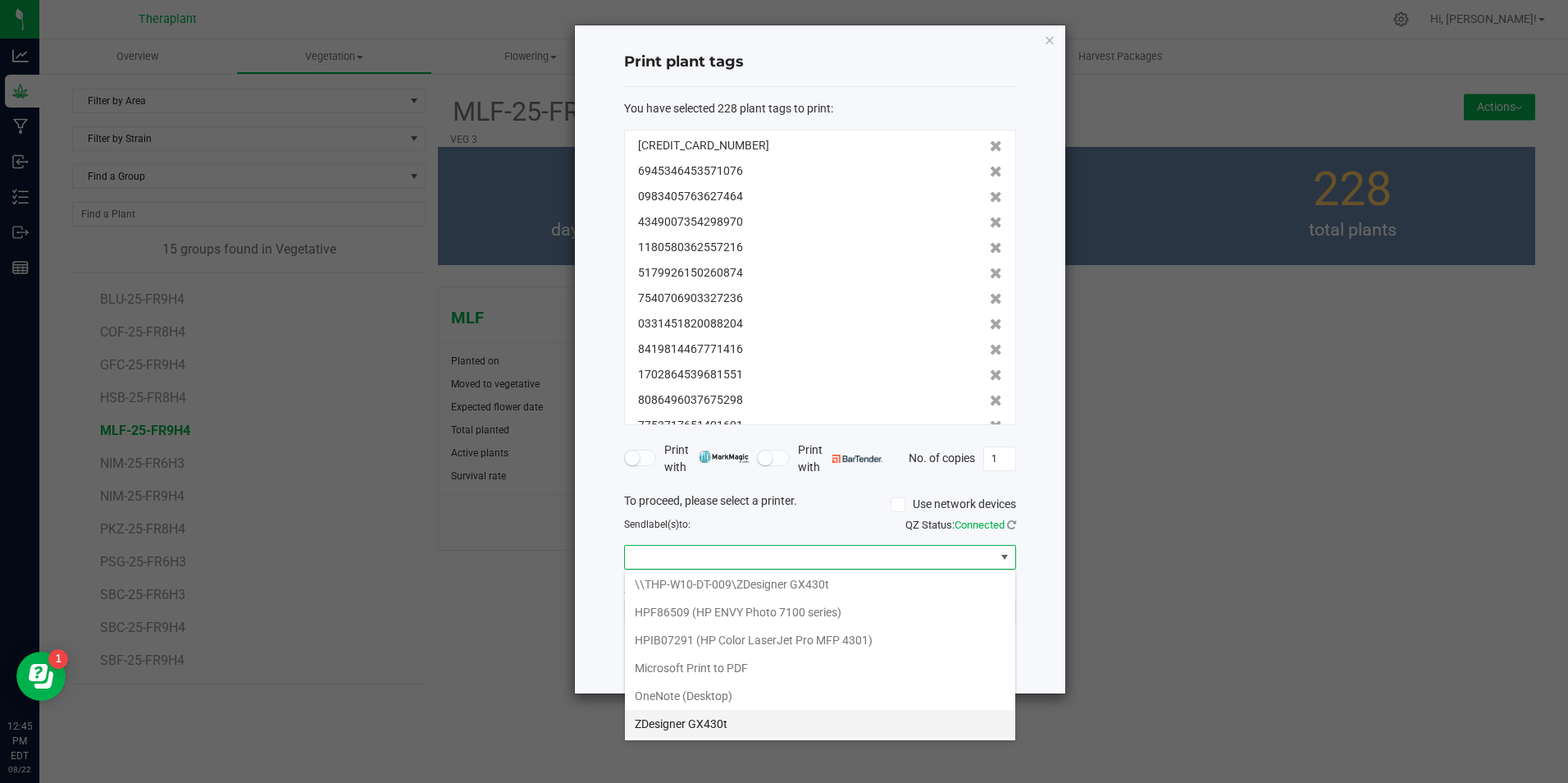
click at [756, 722] on GX430t "ZDesigner GX430t" at bounding box center [820, 723] width 391 height 28
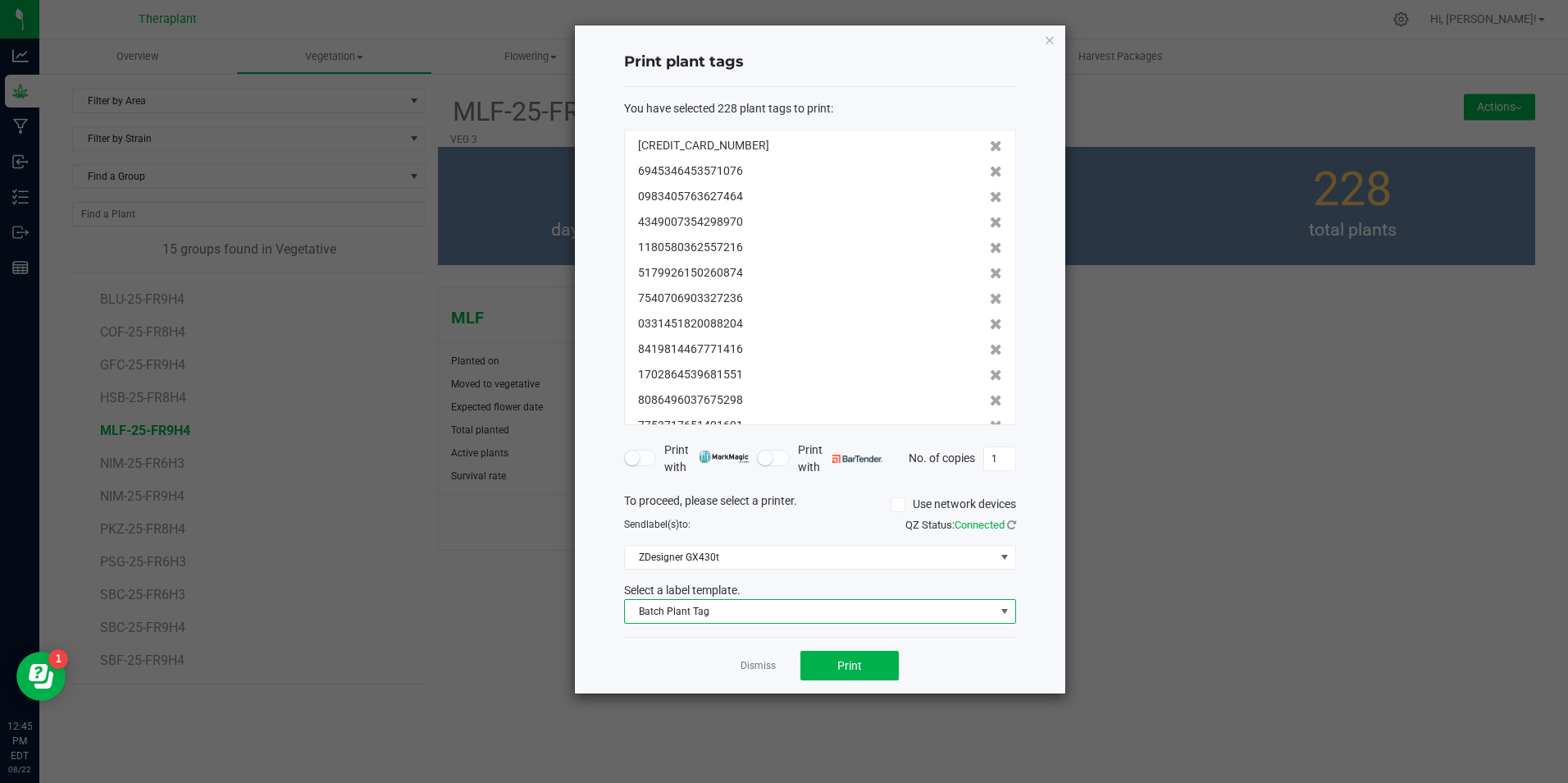
click at [701, 622] on span "Batch Plant Tag" at bounding box center [810, 611] width 370 height 23
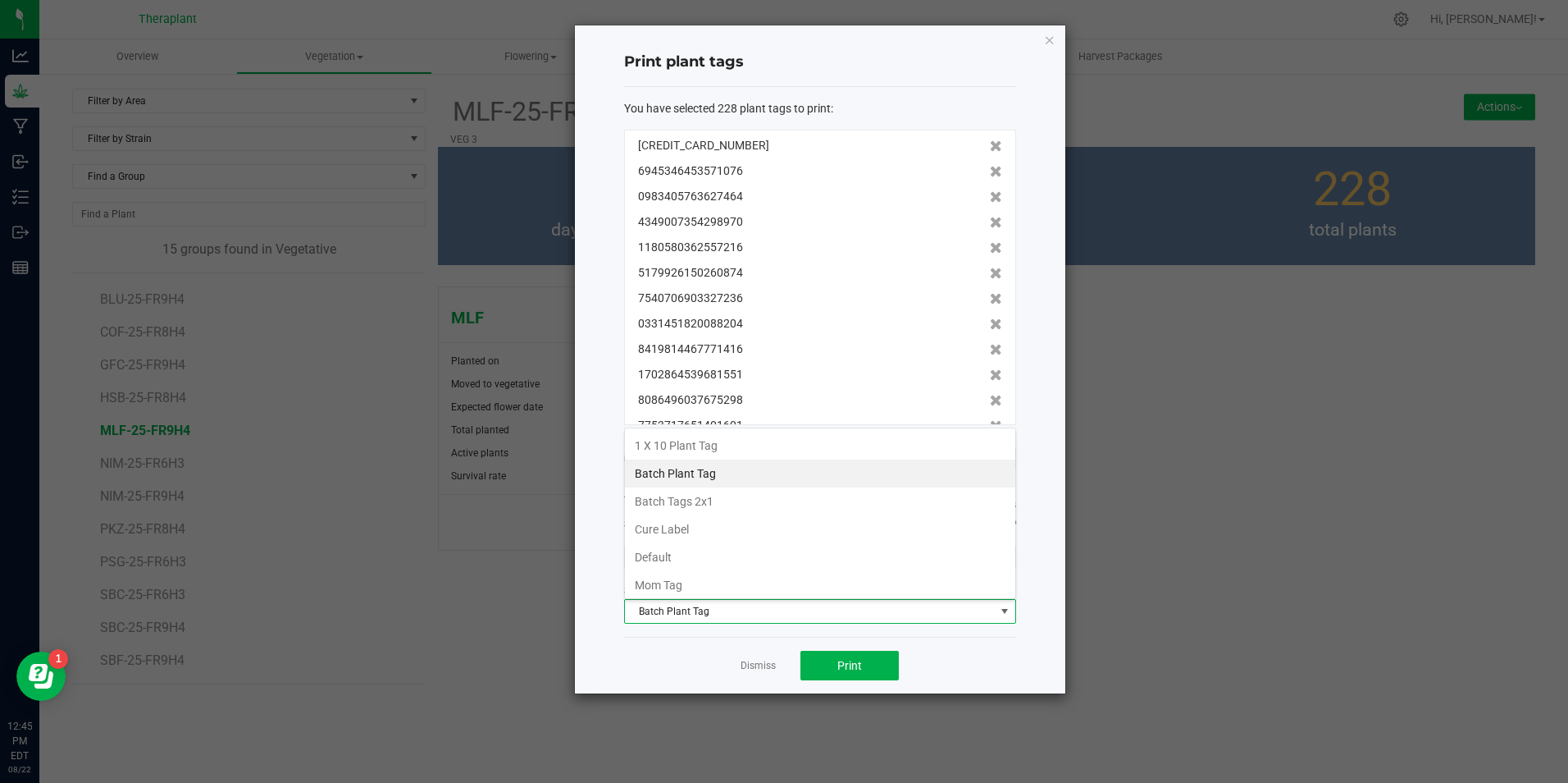
scroll to position [24, 392]
click at [720, 502] on li "Batch Tags 2x1" at bounding box center [820, 501] width 391 height 28
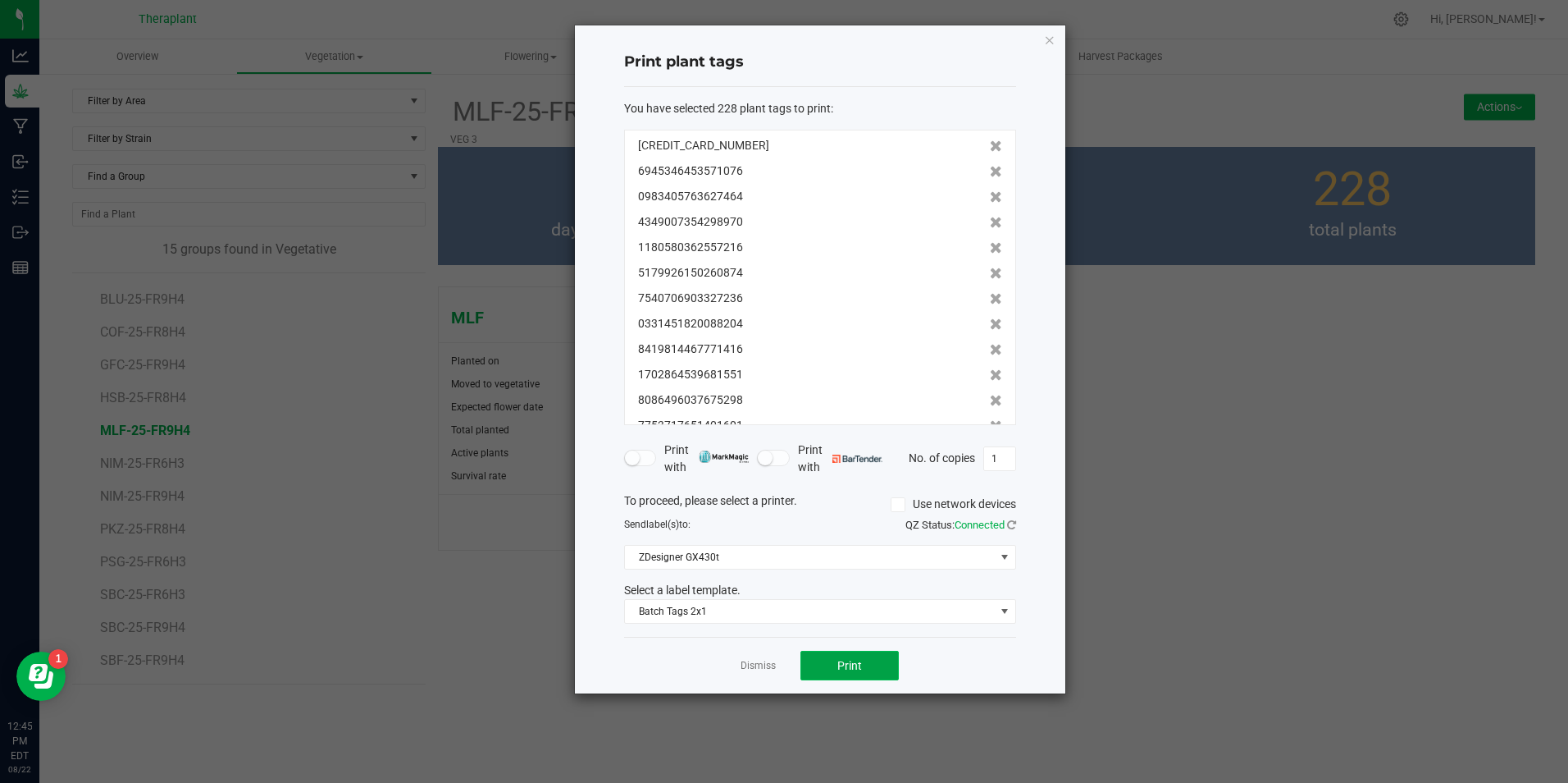
click at [855, 657] on button "Print" at bounding box center [849, 665] width 98 height 30
click at [1046, 39] on icon "button" at bounding box center [1050, 40] width 12 height 19
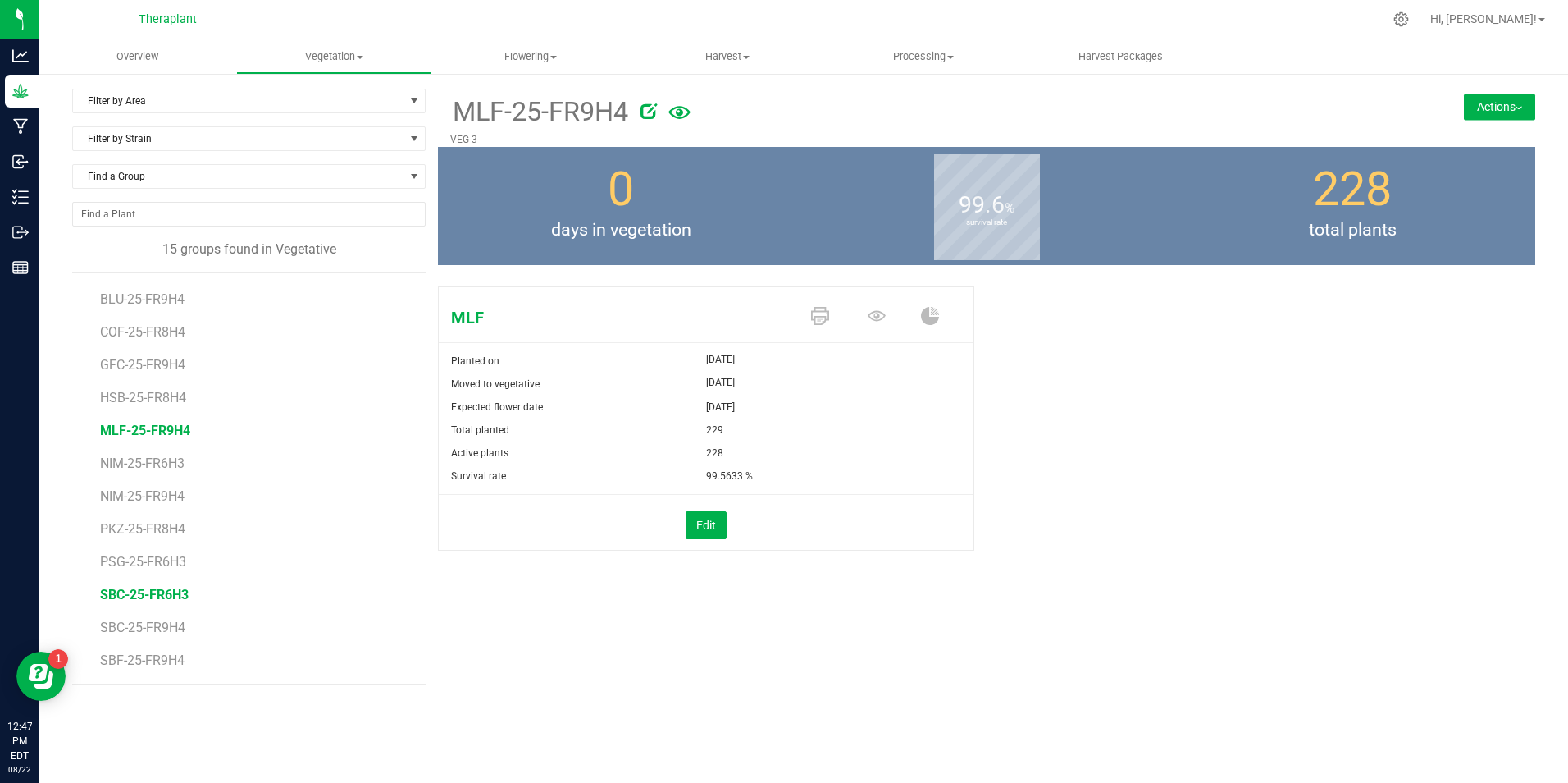
click at [152, 593] on span "SBC-25-FR6H3" at bounding box center [145, 595] width 89 height 15
click at [880, 320] on icon at bounding box center [876, 316] width 18 height 11
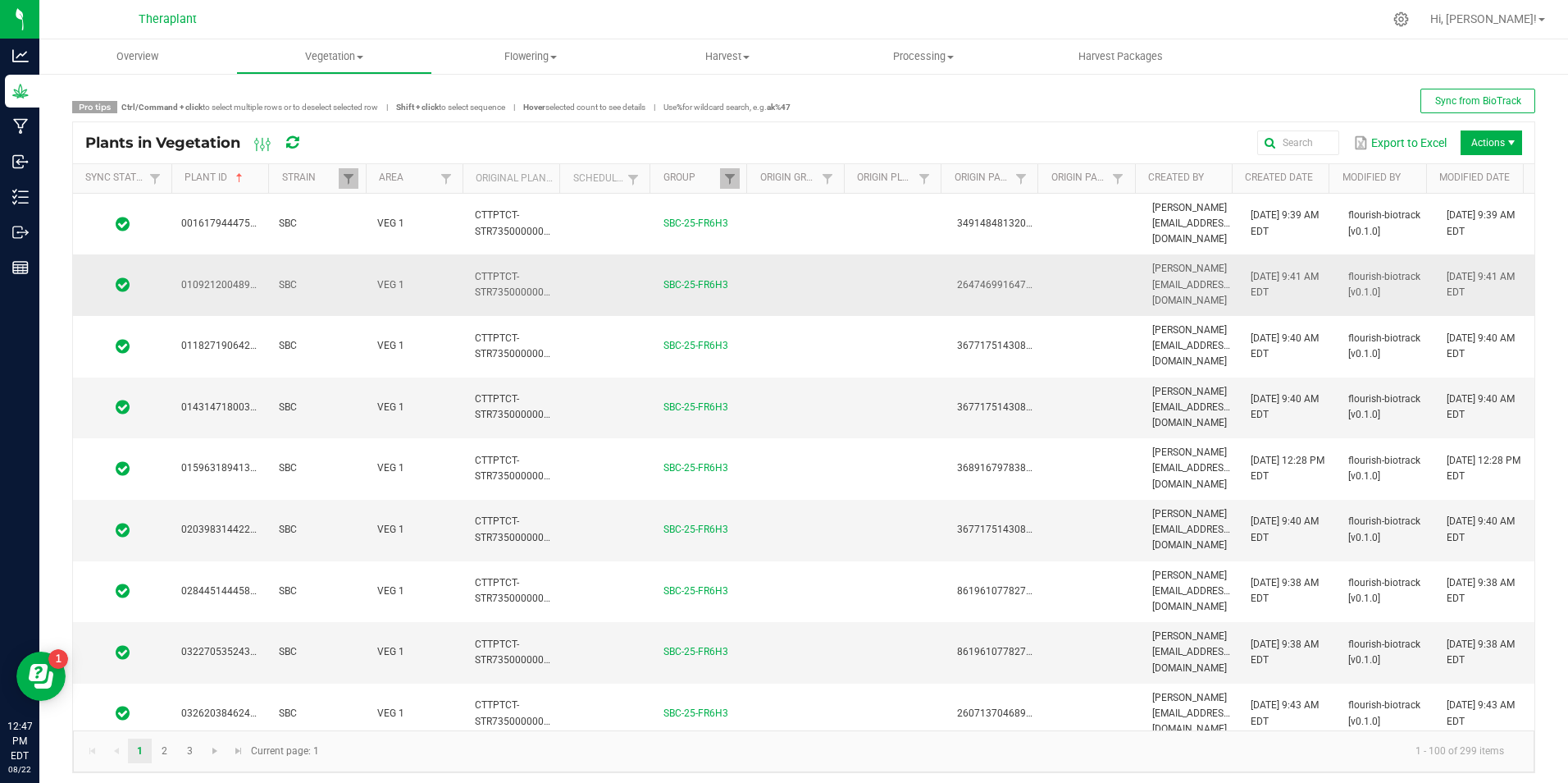
click at [276, 261] on td "SBC" at bounding box center [317, 285] width 97 height 62
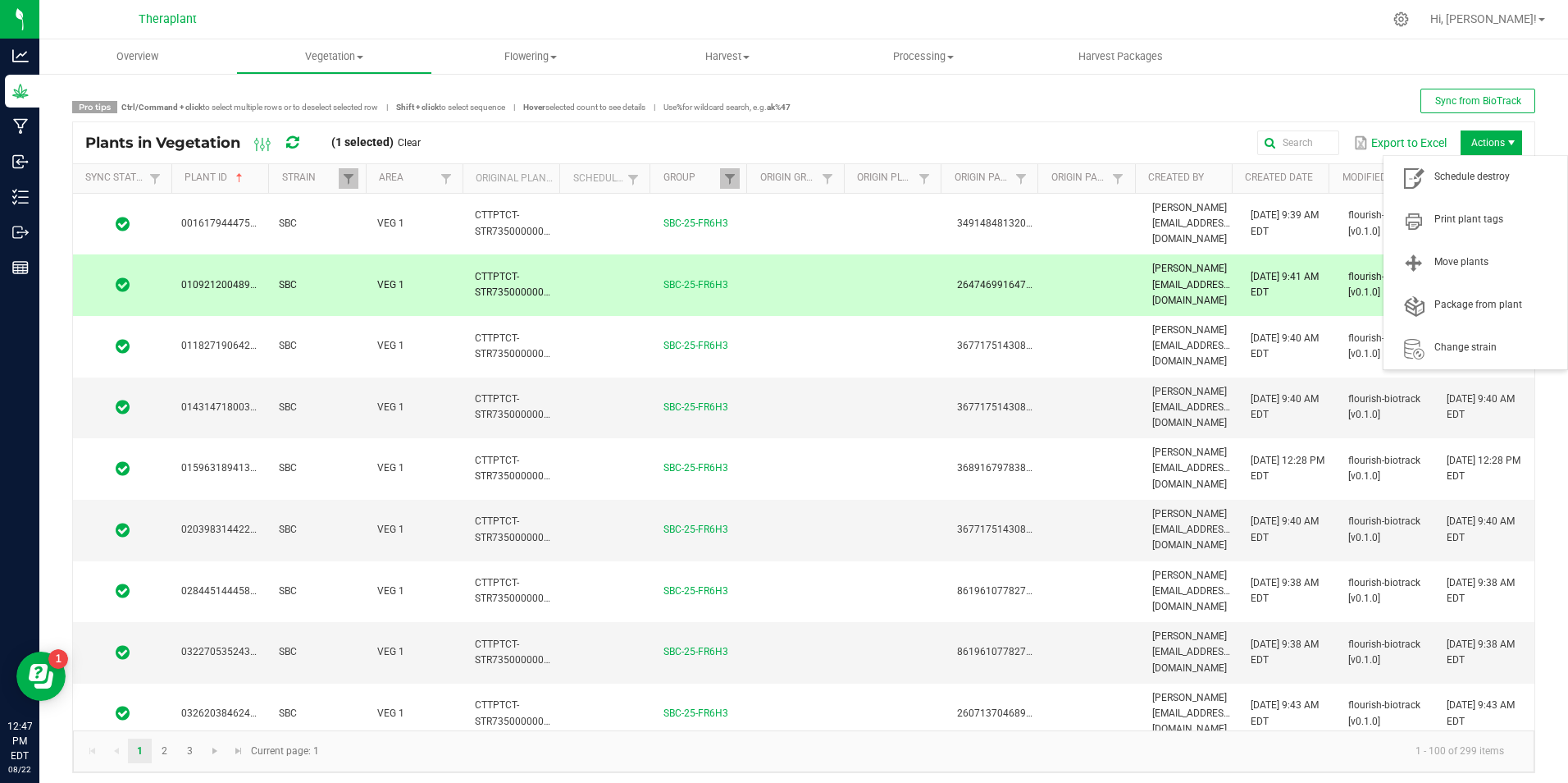
click at [1486, 134] on span "Actions" at bounding box center [1492, 142] width 62 height 24
click at [1493, 260] on span "Move plants" at bounding box center [1495, 262] width 123 height 14
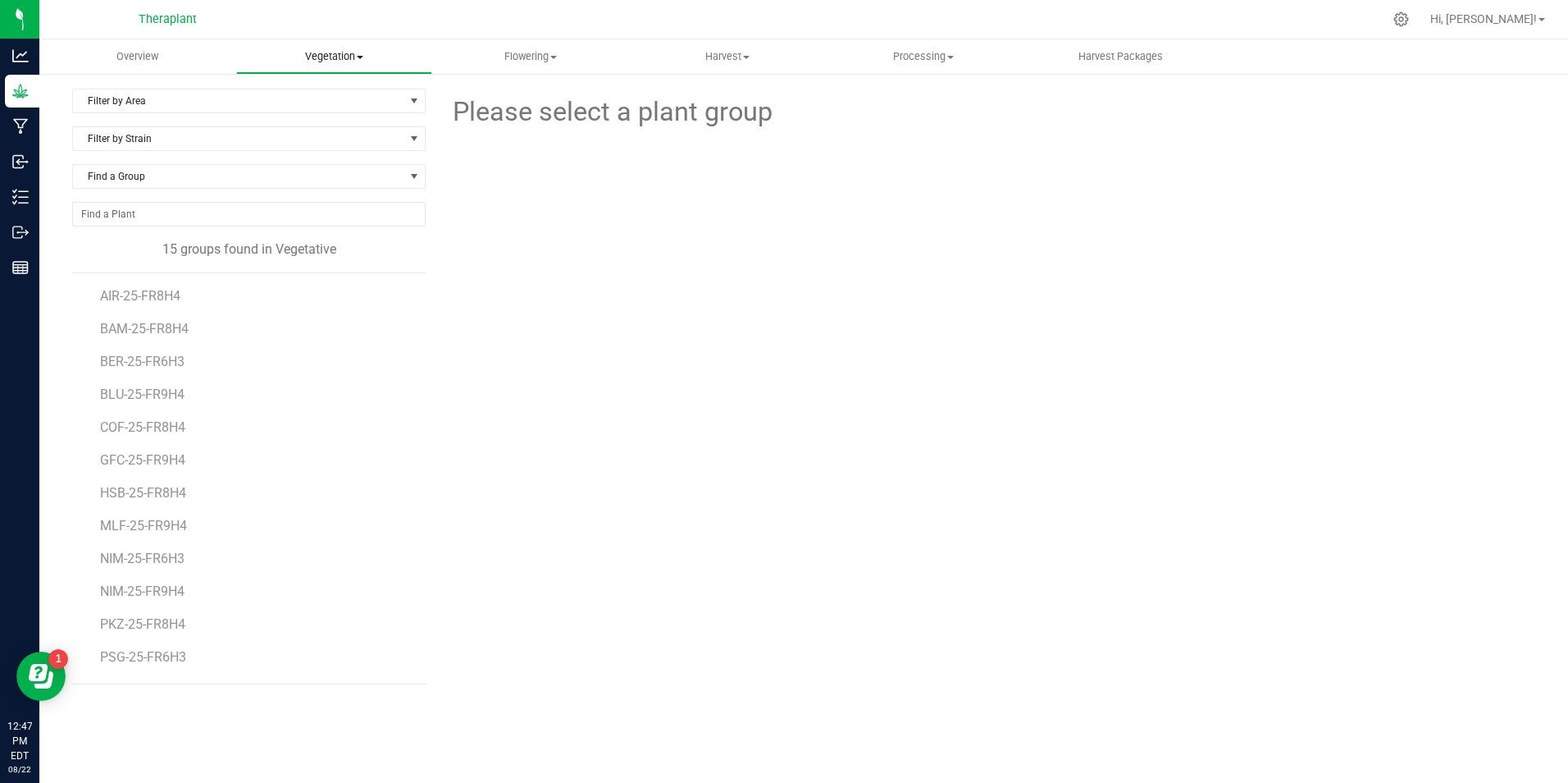
click at [375, 57] on span "Vegetation" at bounding box center [335, 56] width 195 height 14
click at [138, 259] on div "15 groups found in Vegetative" at bounding box center [249, 249] width 353 height 19
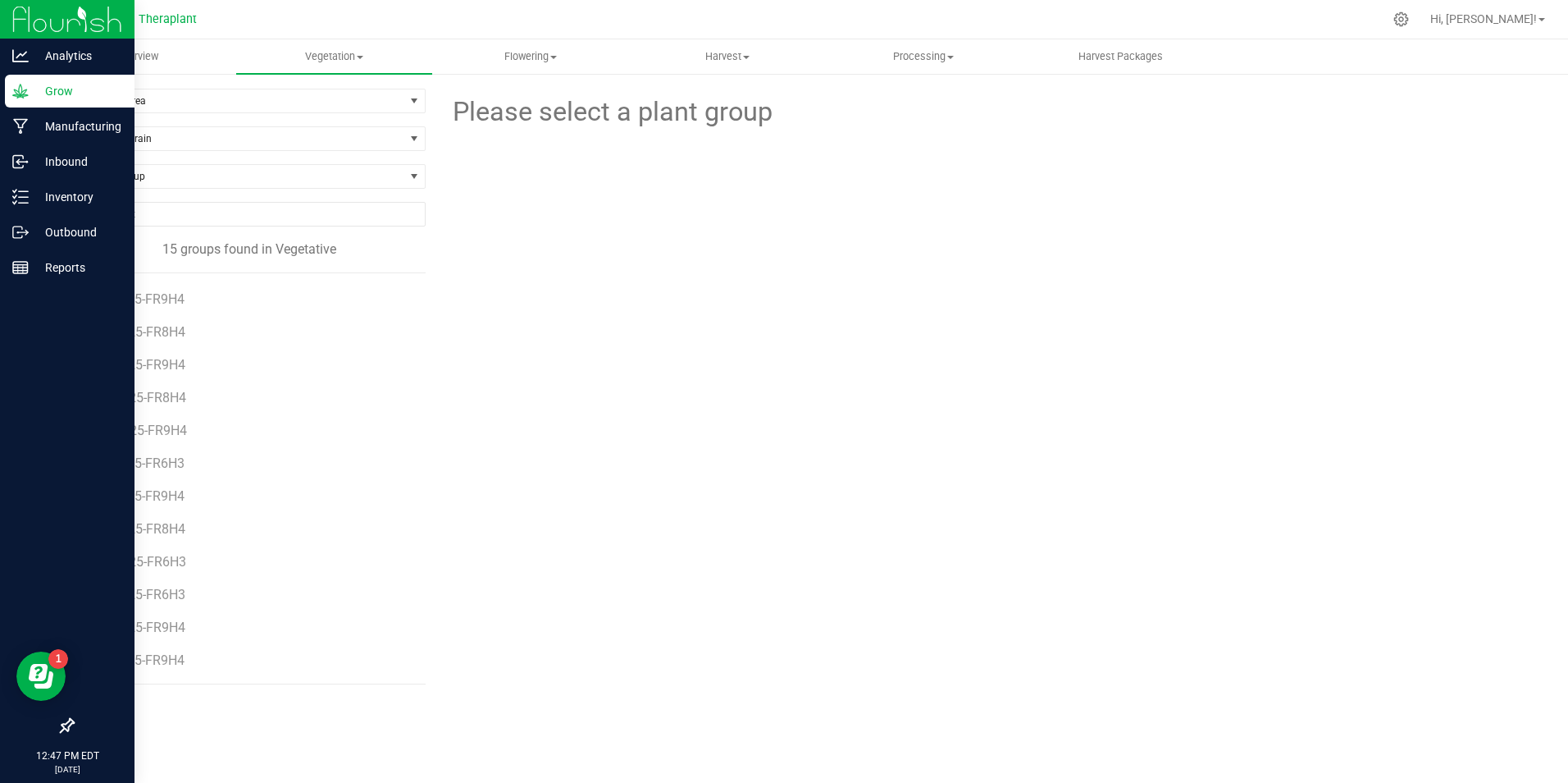
click at [30, 96] on p "Grow" at bounding box center [78, 91] width 98 height 19
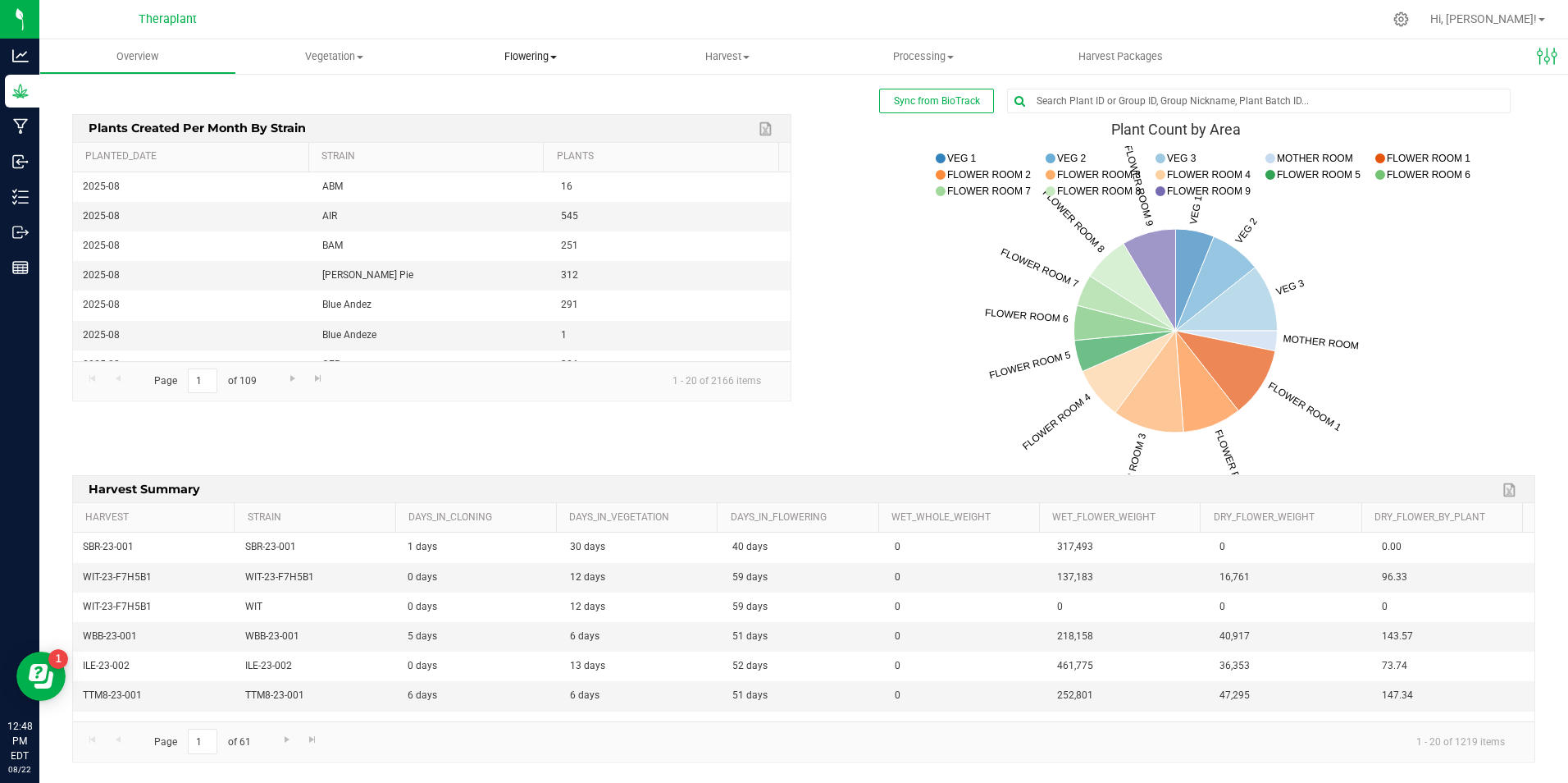
click at [550, 41] on uib-tab-heading "Flowering Create harvest Flowering groups Flowering plants Apply to plants Plan…" at bounding box center [531, 57] width 195 height 33
click at [567, 115] on li "Flowering groups" at bounding box center [531, 119] width 197 height 19
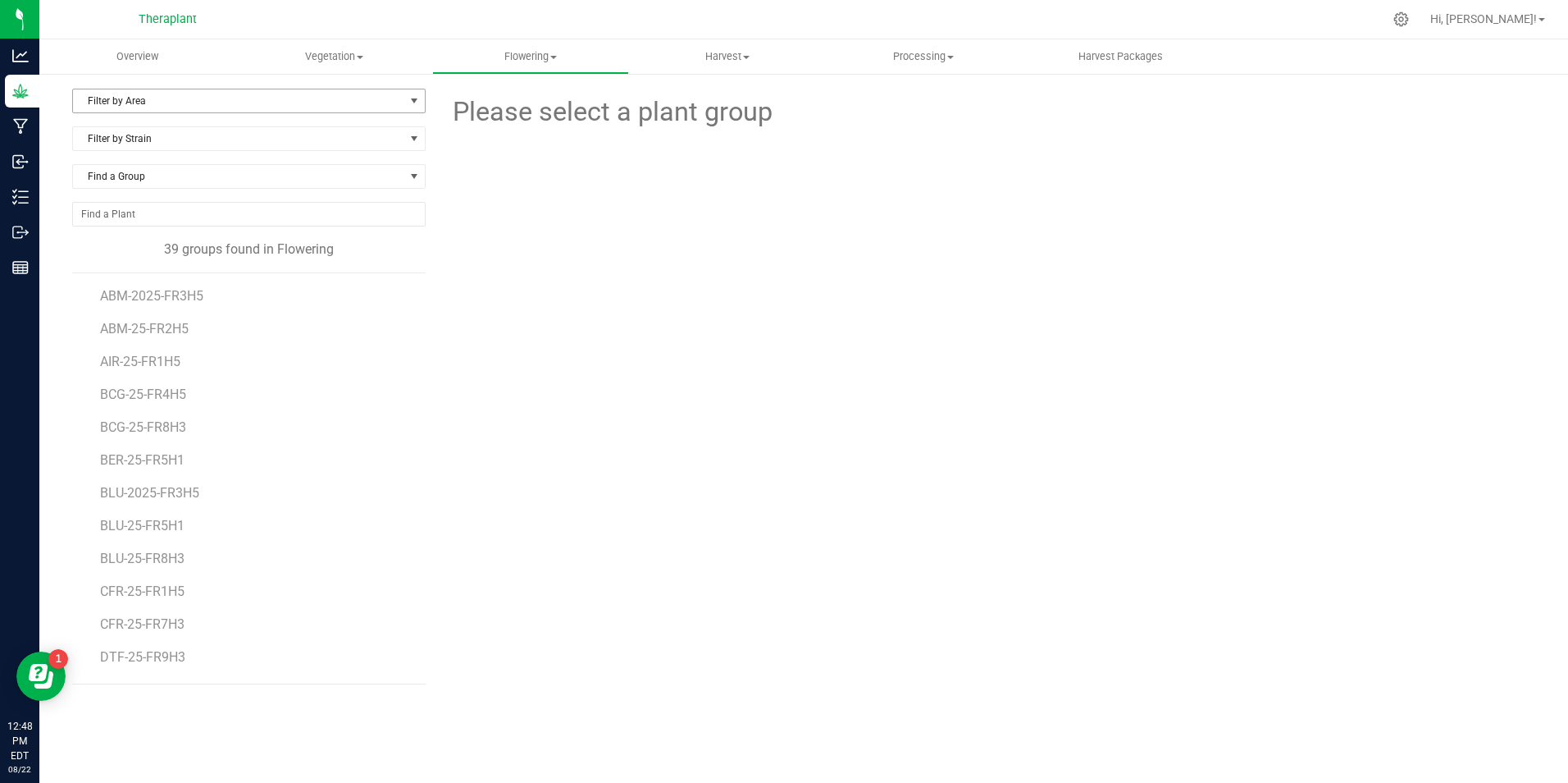
click at [217, 105] on span "Filter by Area" at bounding box center [238, 101] width 331 height 23
click at [216, 325] on li "FLOWER ROOM 8" at bounding box center [249, 323] width 352 height 24
click at [170, 299] on span "BCG-25-FR8H3" at bounding box center [145, 295] width 90 height 15
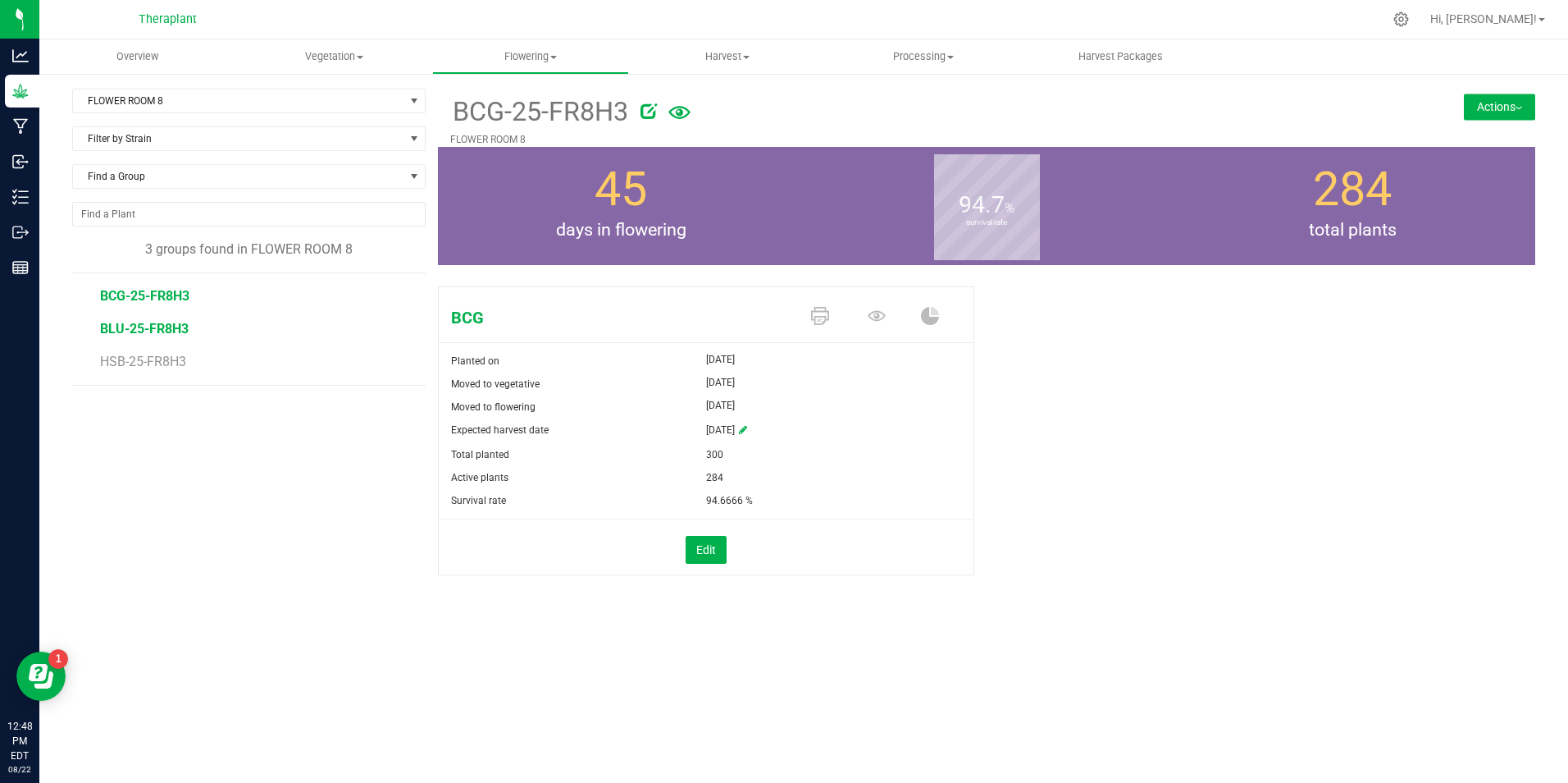
click at [155, 328] on span "BLU-25-FR8H3" at bounding box center [145, 328] width 89 height 15
click at [161, 363] on span "HSB-25-FR8H3" at bounding box center [145, 361] width 90 height 15
click at [872, 314] on icon at bounding box center [876, 316] width 18 height 11
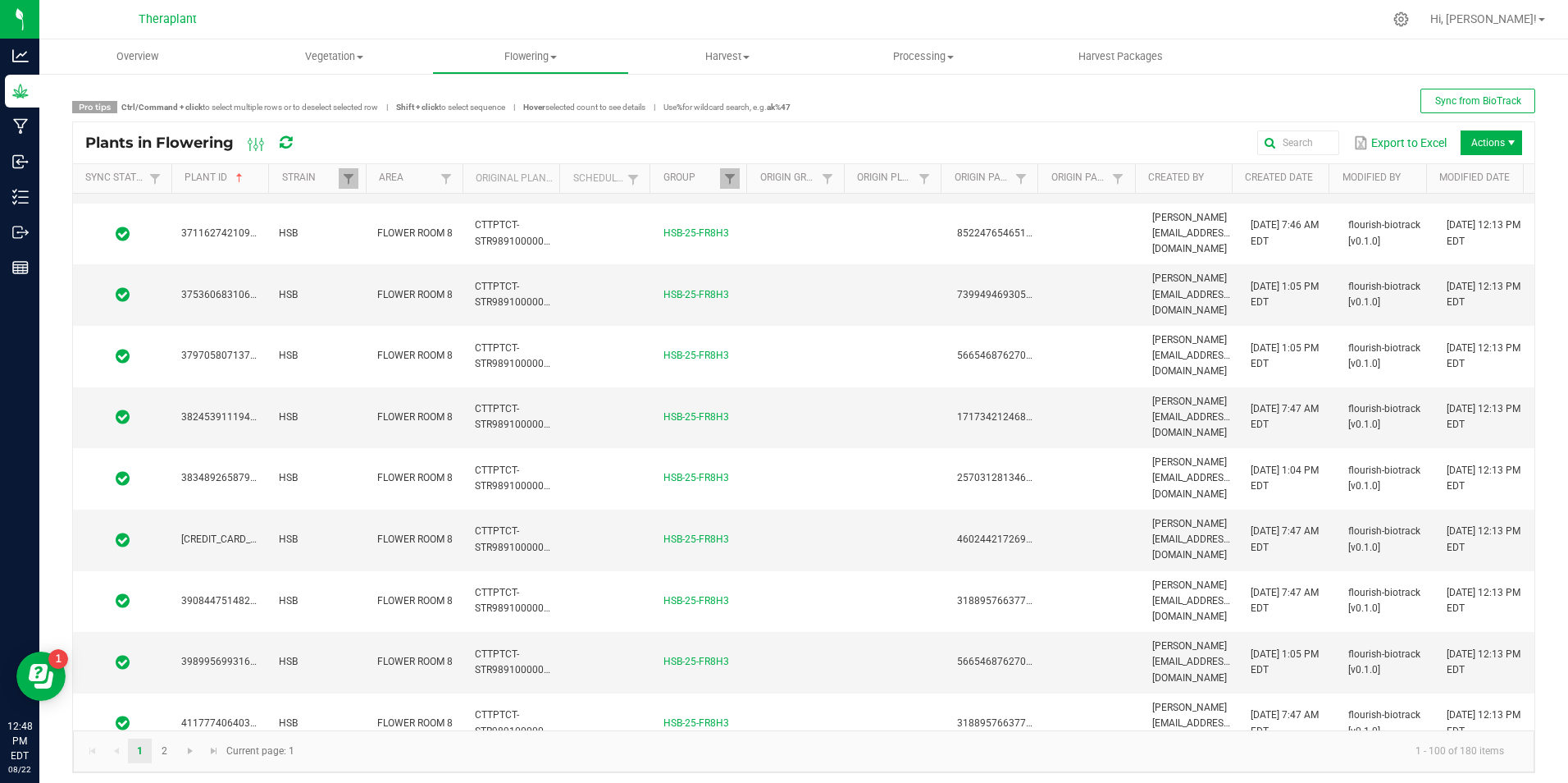
scroll to position [4008, 0]
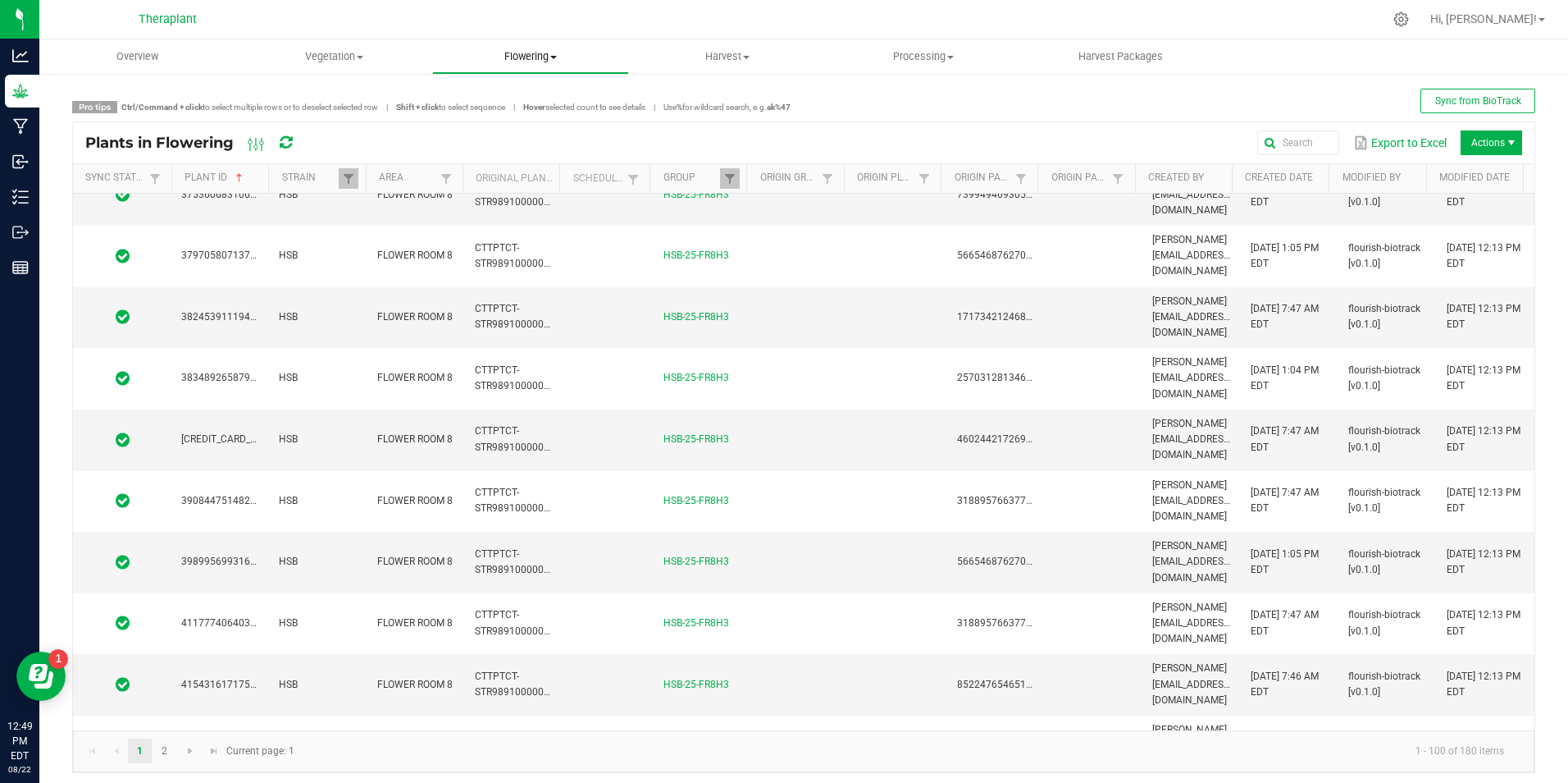
click at [514, 60] on span "Flowering" at bounding box center [531, 56] width 195 height 14
click at [514, 122] on span "Flowering groups" at bounding box center [500, 119] width 136 height 14
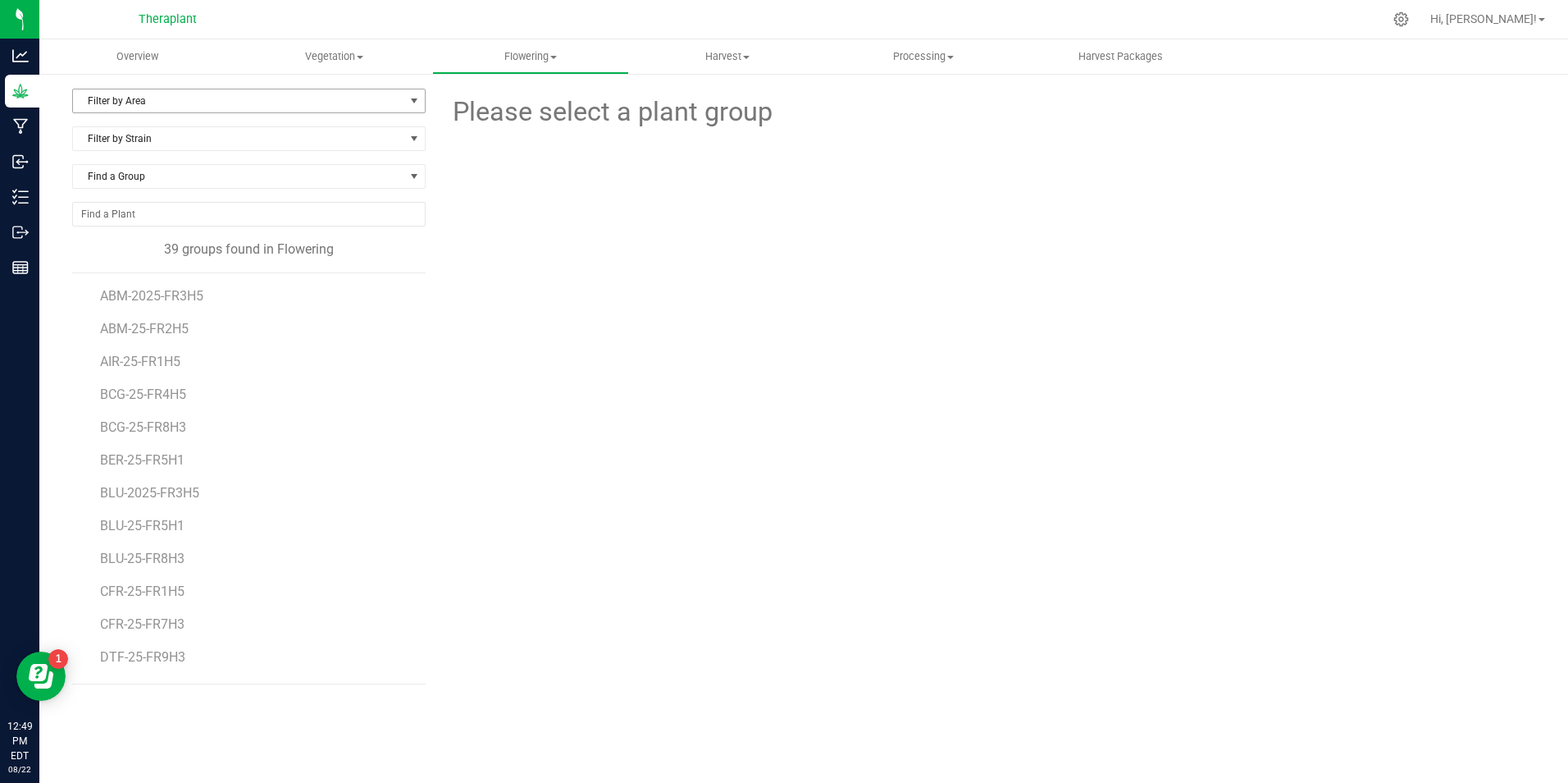
drag, startPoint x: 128, startPoint y: 102, endPoint x: 130, endPoint y: 116, distance: 14.1
click at [128, 103] on span "Filter by Area" at bounding box center [238, 101] width 331 height 23
click at [146, 151] on li "FLOWER ROOM 1" at bounding box center [249, 153] width 352 height 24
click at [161, 300] on span "AIR-25-FR1H5" at bounding box center [143, 295] width 85 height 15
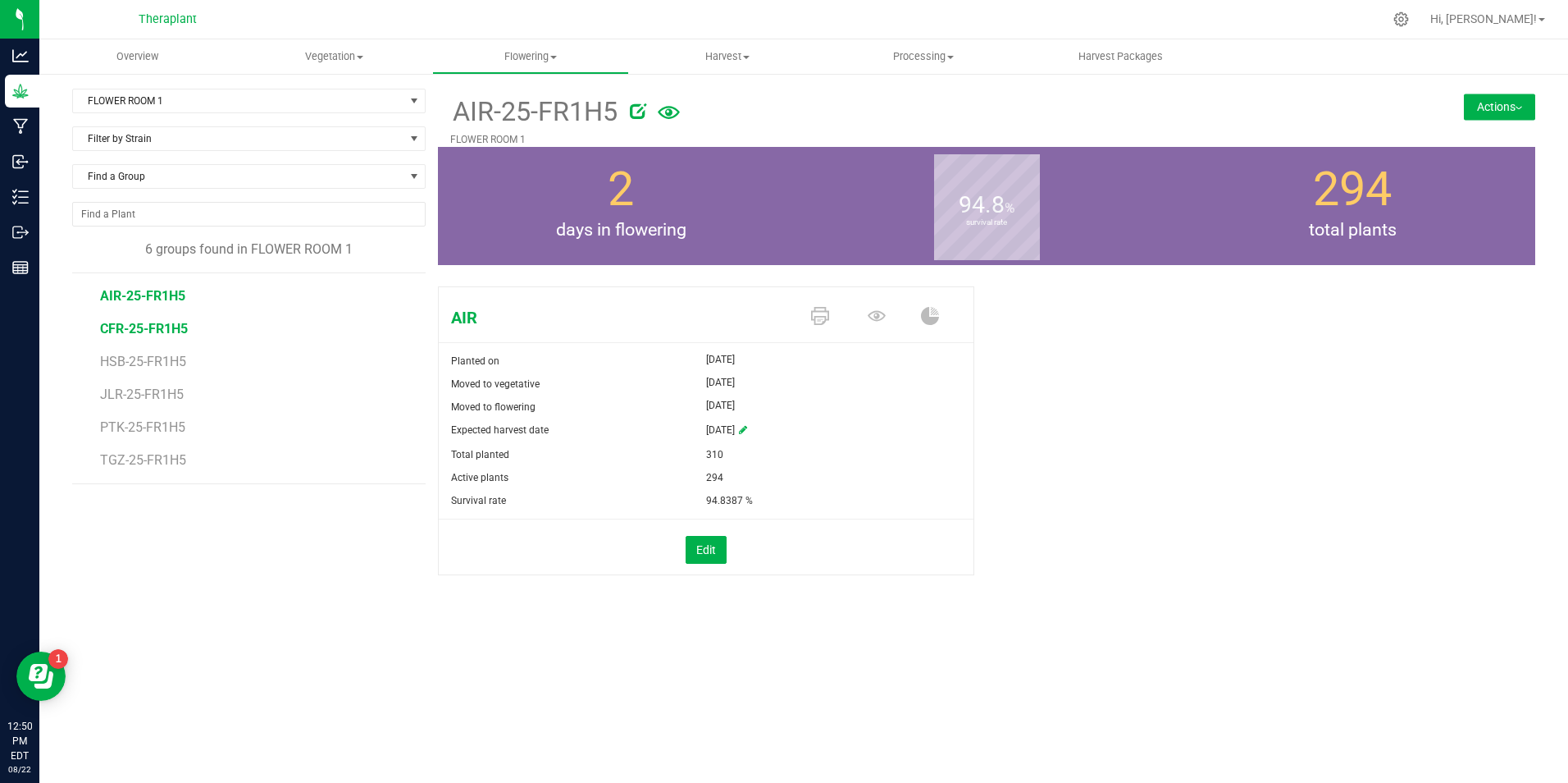
click at [149, 322] on span "CFR-25-FR1H5" at bounding box center [144, 328] width 88 height 15
drag, startPoint x: 149, startPoint y: 322, endPoint x: 141, endPoint y: 363, distance: 41.8
click at [141, 363] on span "HSB-25-FR1H5" at bounding box center [145, 361] width 90 height 15
click at [153, 390] on span "JLR-25-FR1H5" at bounding box center [144, 394] width 87 height 15
click at [145, 430] on span "PTK-25-FR1H5" at bounding box center [144, 427] width 88 height 15
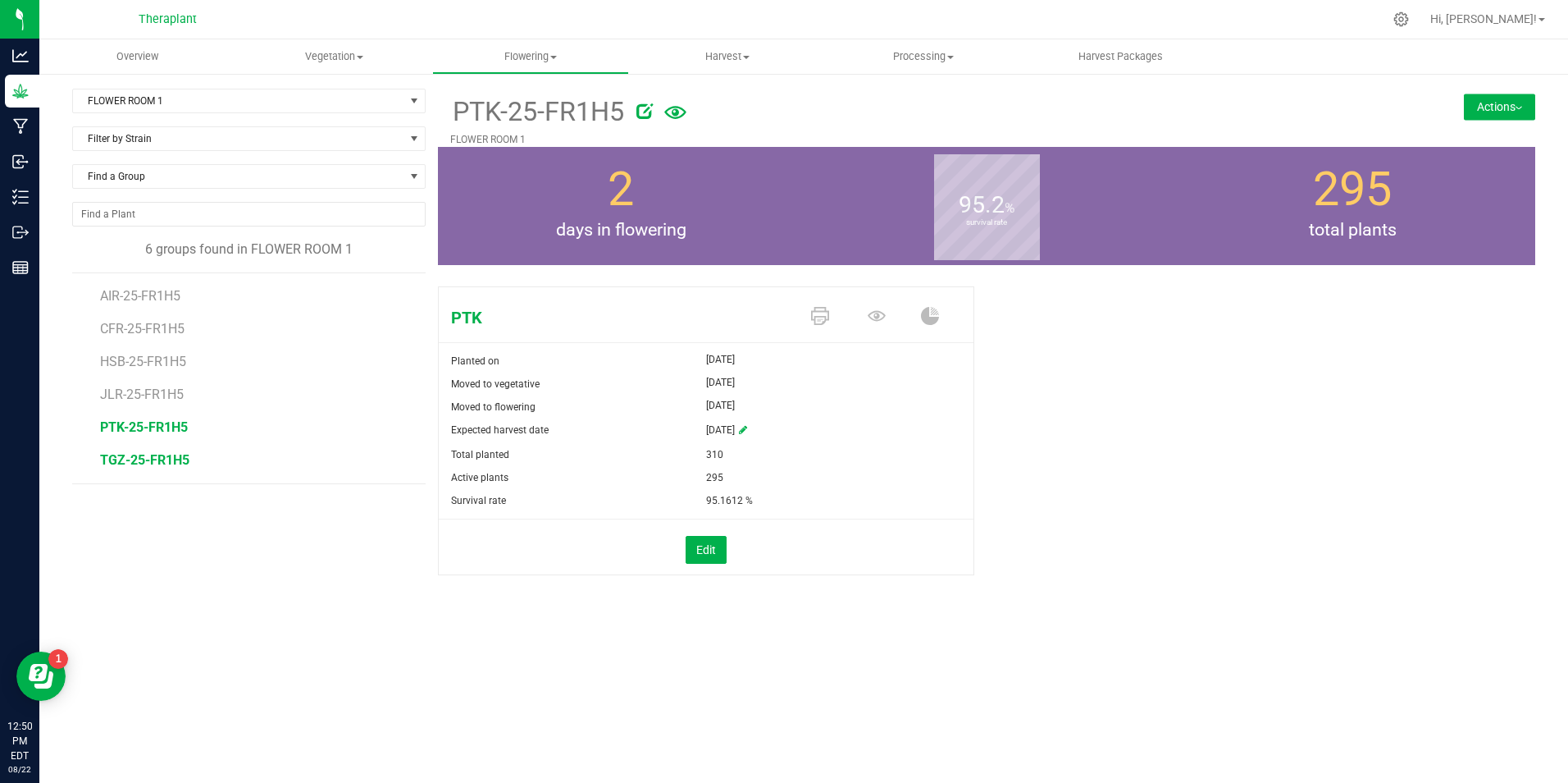
click at [127, 462] on span "TGZ-25-FR1H5" at bounding box center [145, 460] width 90 height 15
click at [127, 424] on span "PTK-25-FR1H5" at bounding box center [144, 427] width 88 height 15
